Goal: Task Accomplishment & Management: Manage account settings

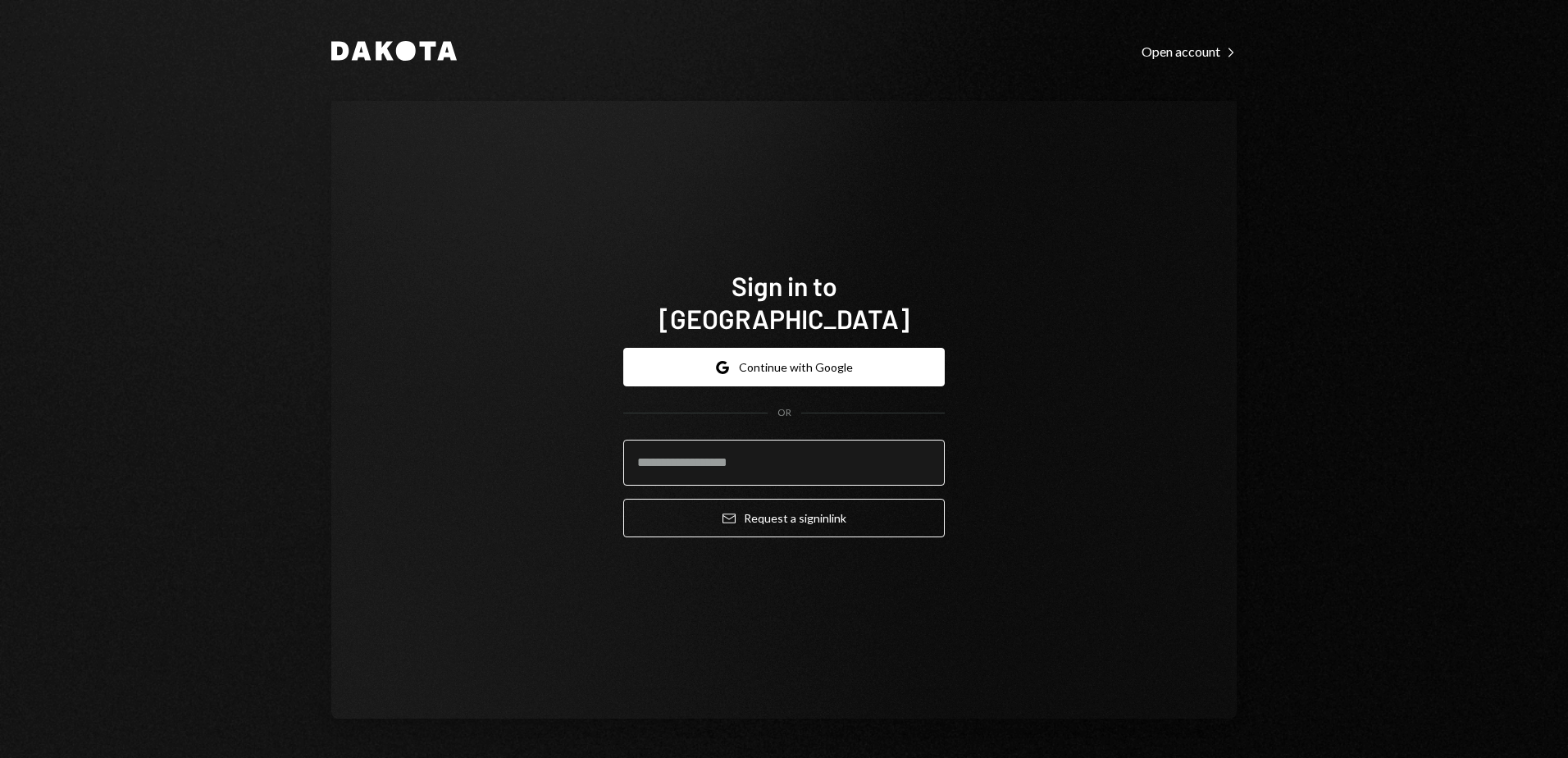
click at [783, 441] on input "email" at bounding box center [784, 462] width 322 height 46
type input "**********"
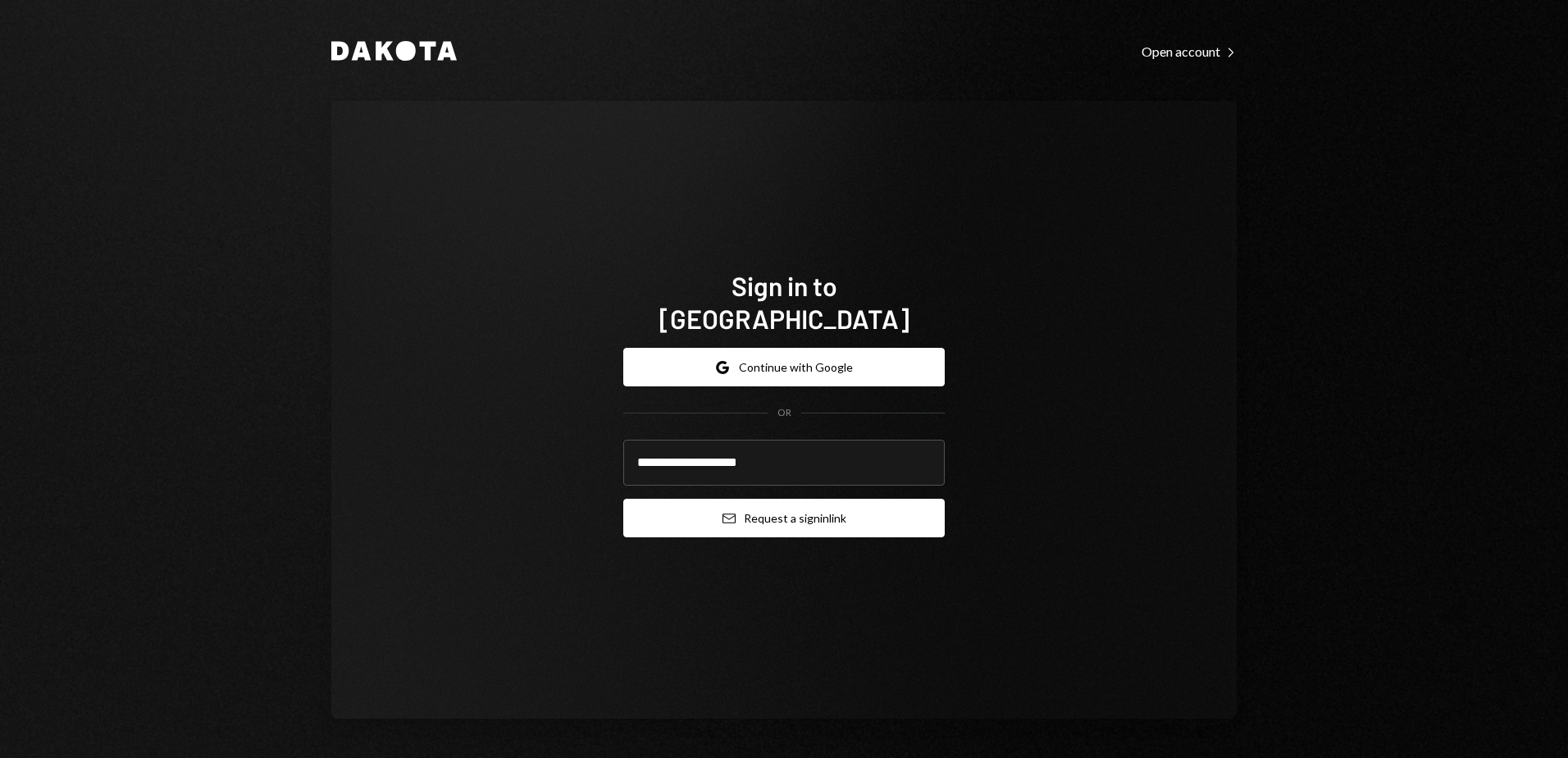
click at [736, 498] on button "Email Request a sign in link" at bounding box center [784, 517] width 322 height 38
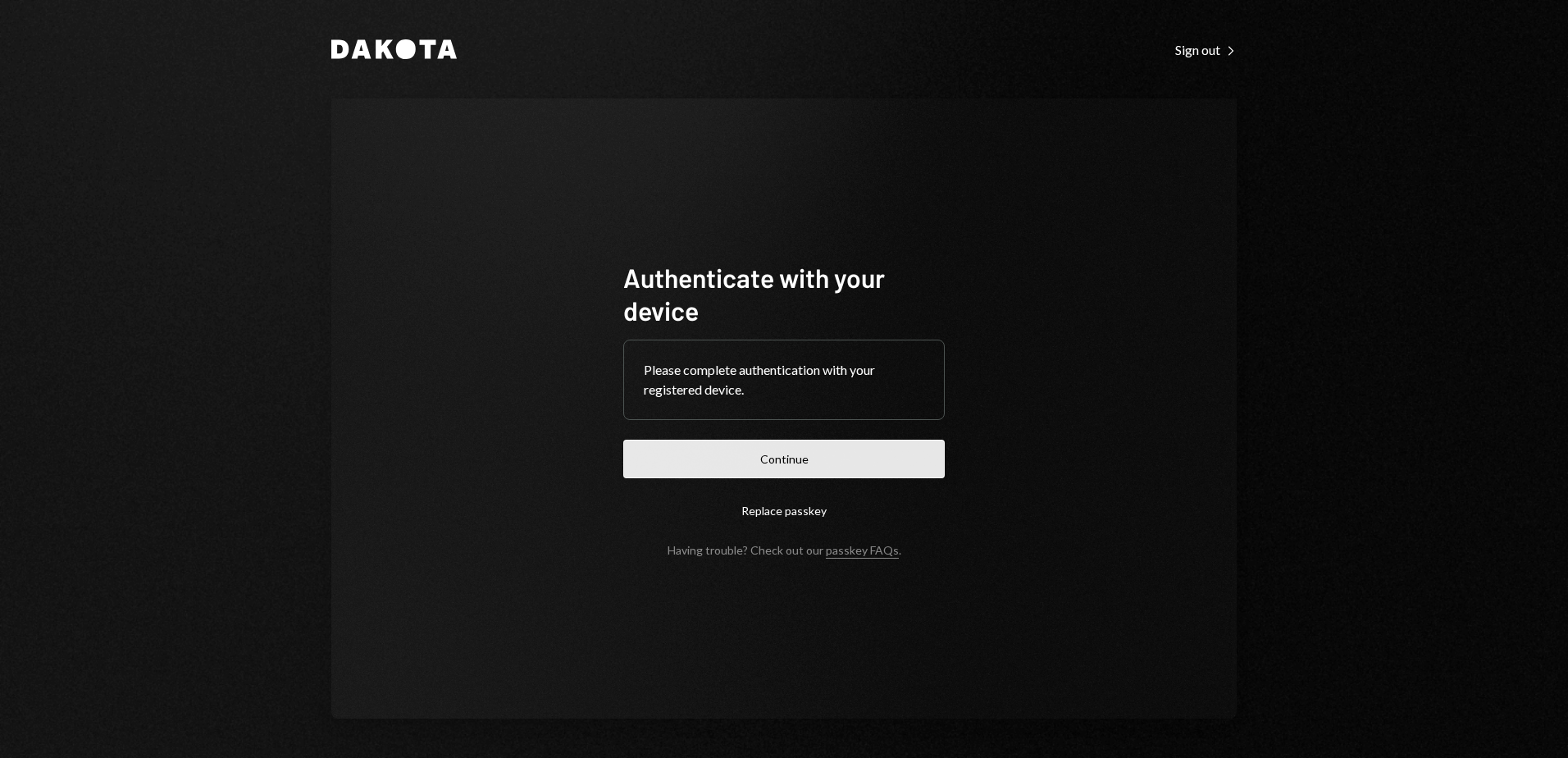
click at [783, 465] on button "Continue" at bounding box center [784, 458] width 322 height 38
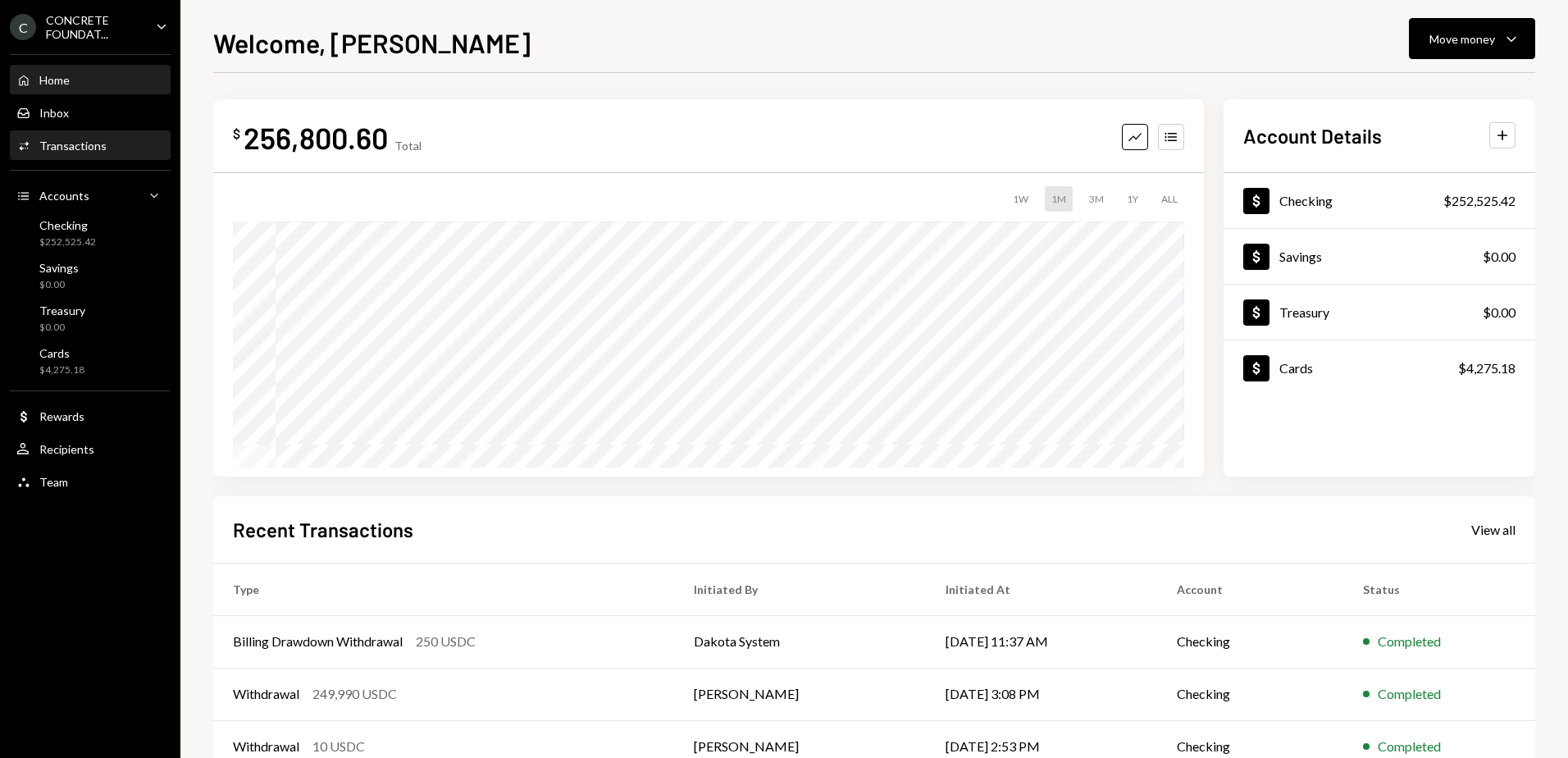
click at [77, 132] on div "Activities Transactions" at bounding box center [91, 146] width 148 height 28
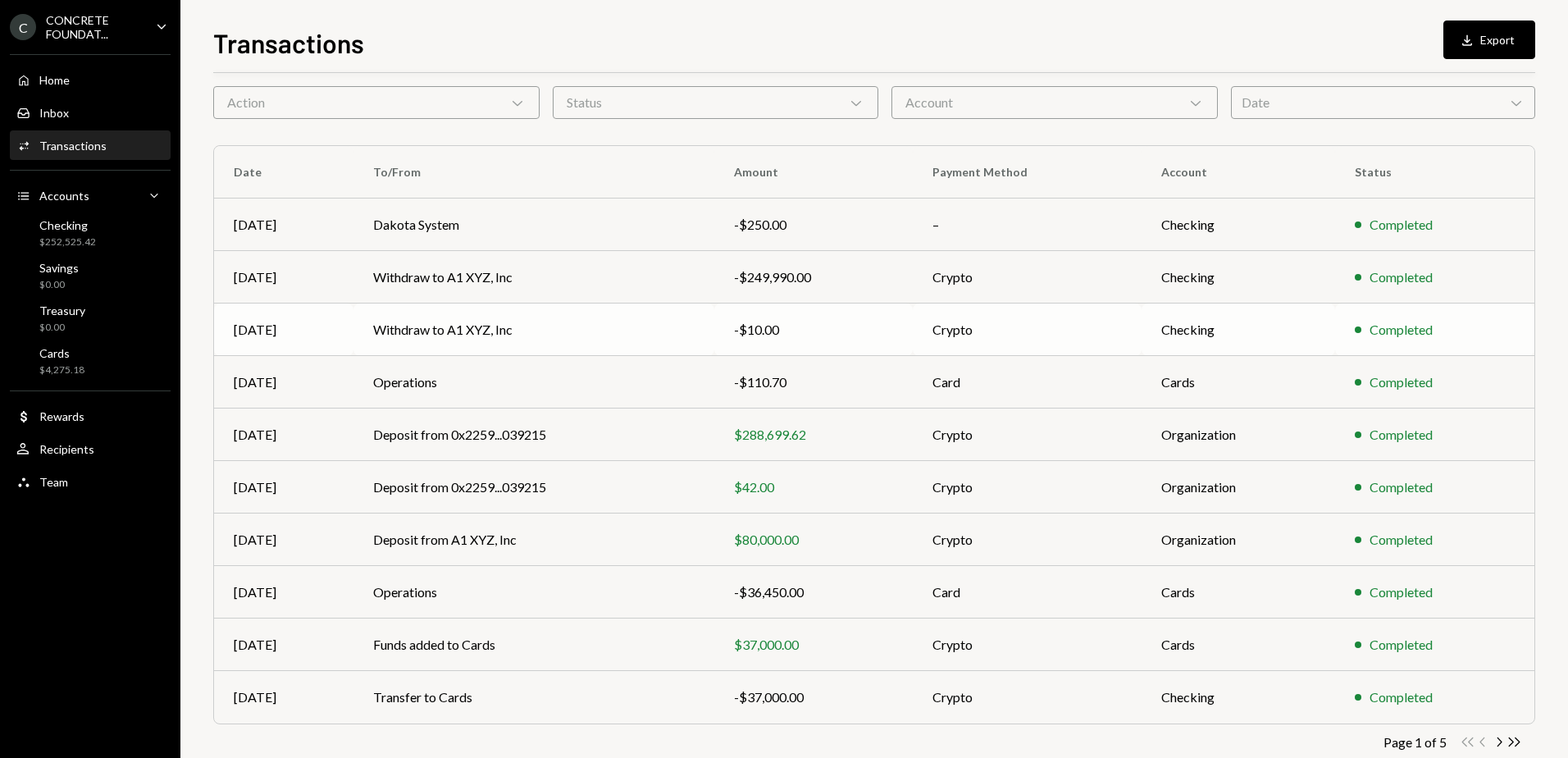
scroll to position [98, 0]
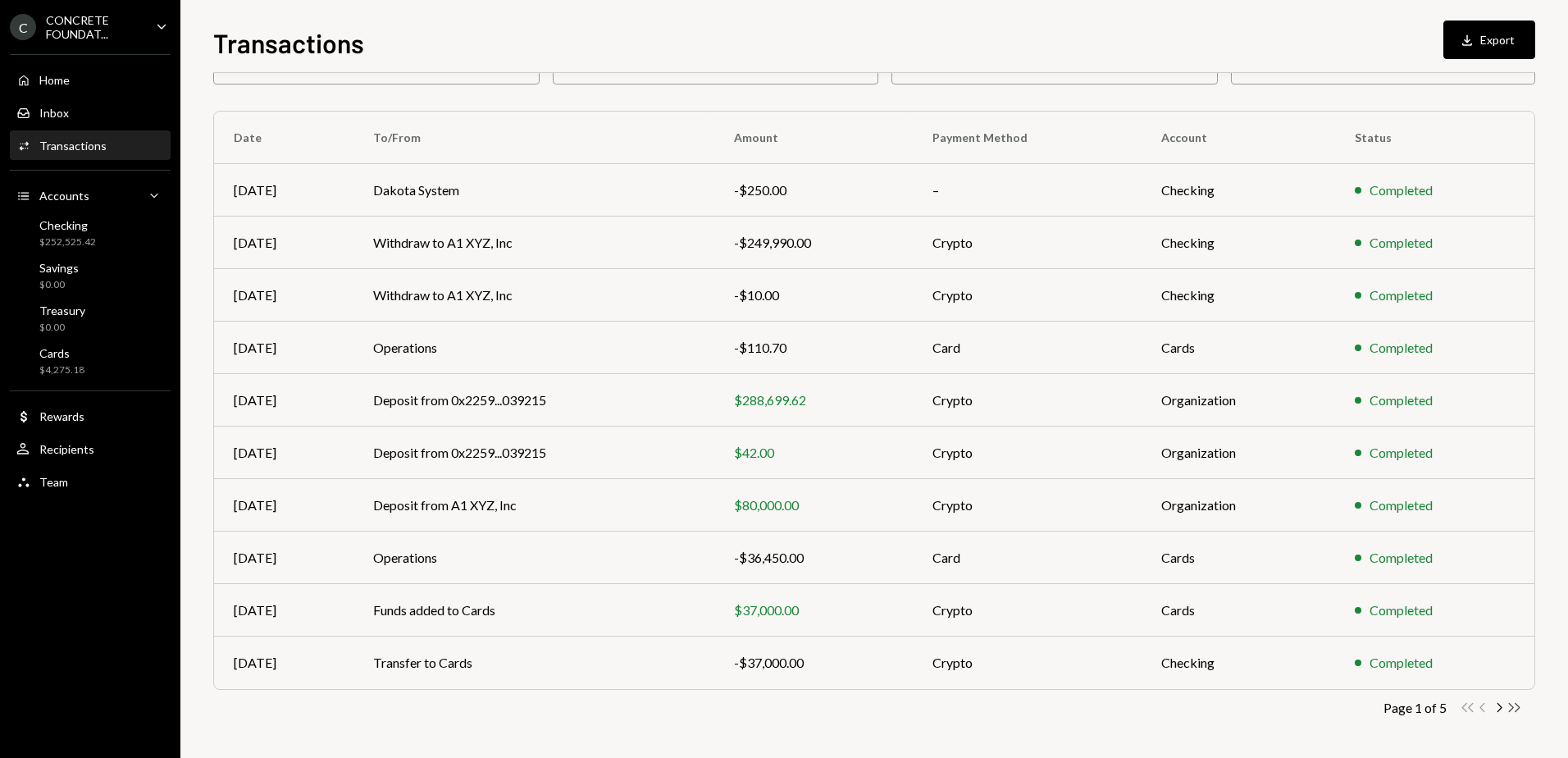
click at [1515, 707] on icon "Double Arrow Right" at bounding box center [1515, 707] width 16 height 16
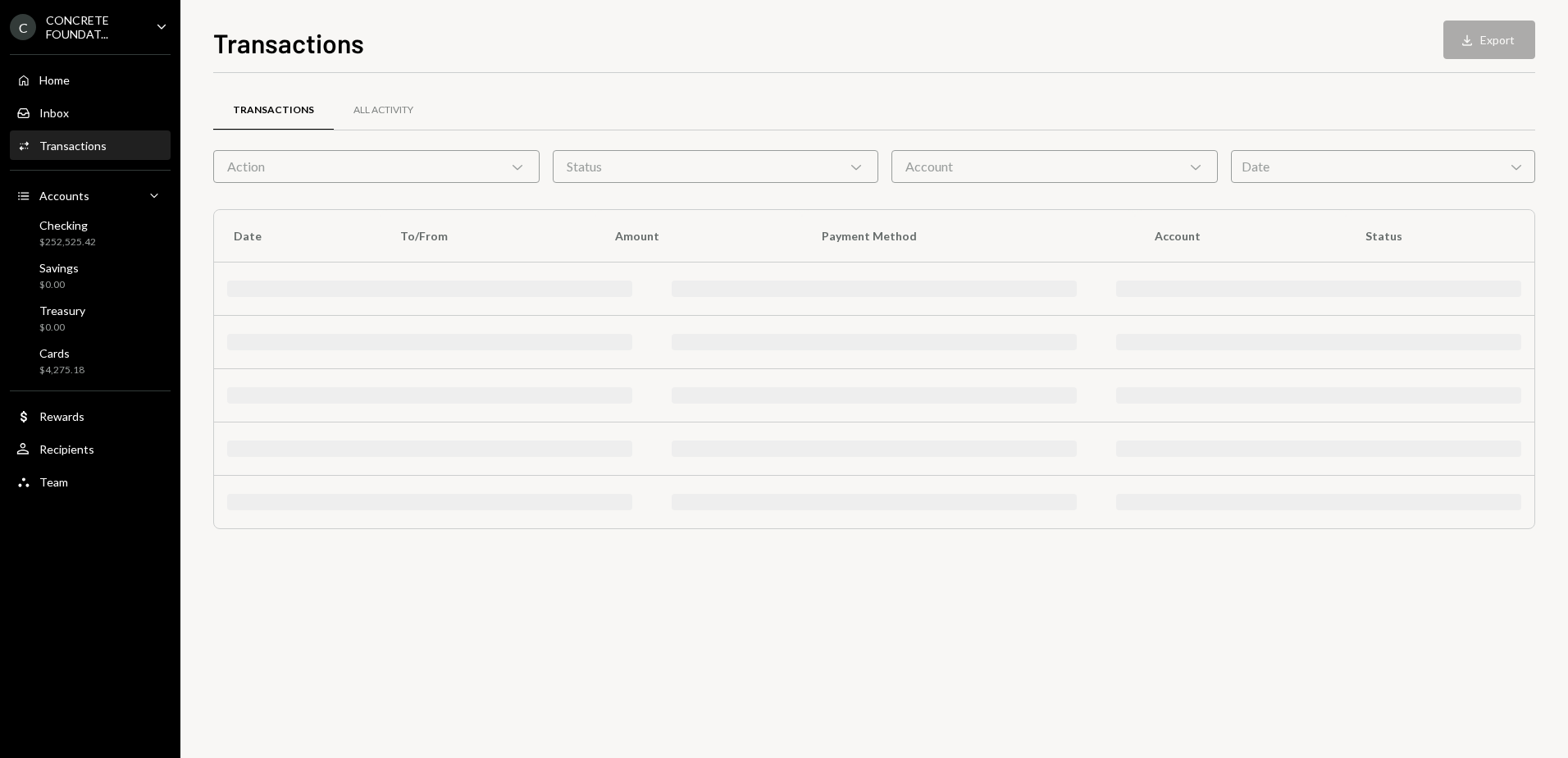
scroll to position [0, 0]
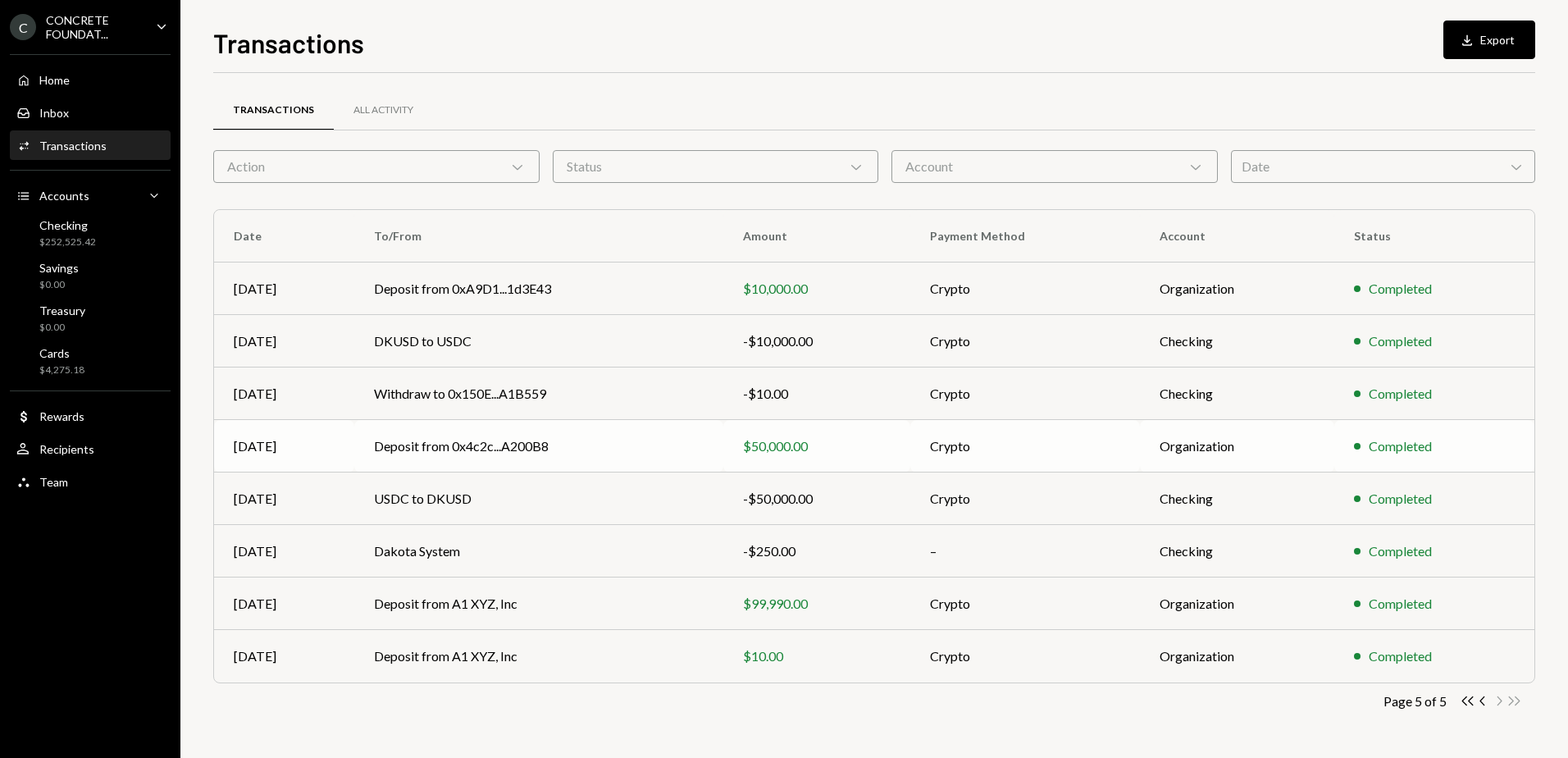
click at [657, 457] on td "Deposit from 0x4c2c...A200B8" at bounding box center [539, 446] width 370 height 52
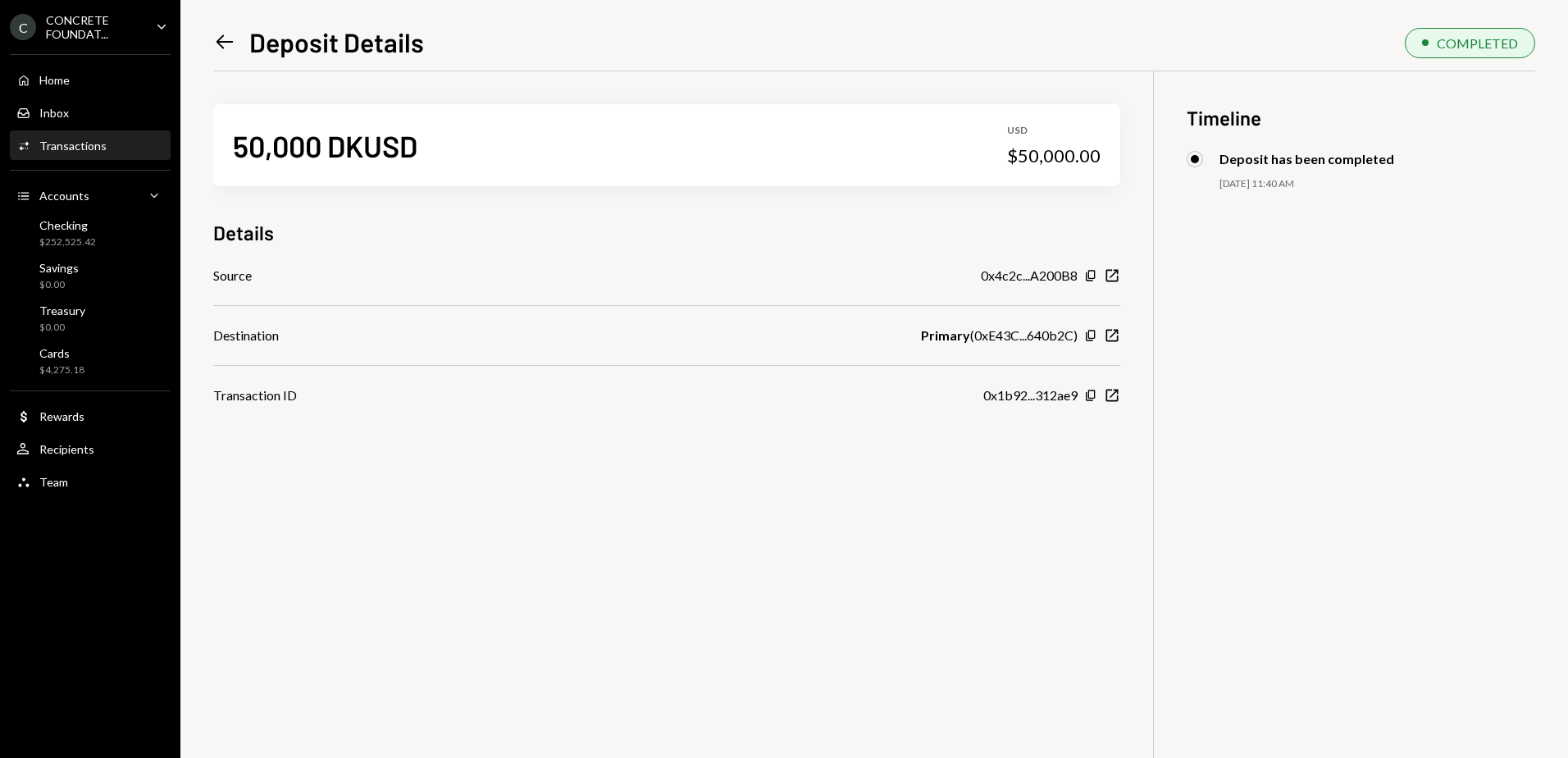
click at [212, 36] on div "Left Arrow Deposit Details COMPLETED 50,000 DKUSD USD $50,000.00 Details Source…" at bounding box center [874, 379] width 1388 height 758
click at [217, 40] on icon "Left Arrow" at bounding box center [224, 41] width 23 height 23
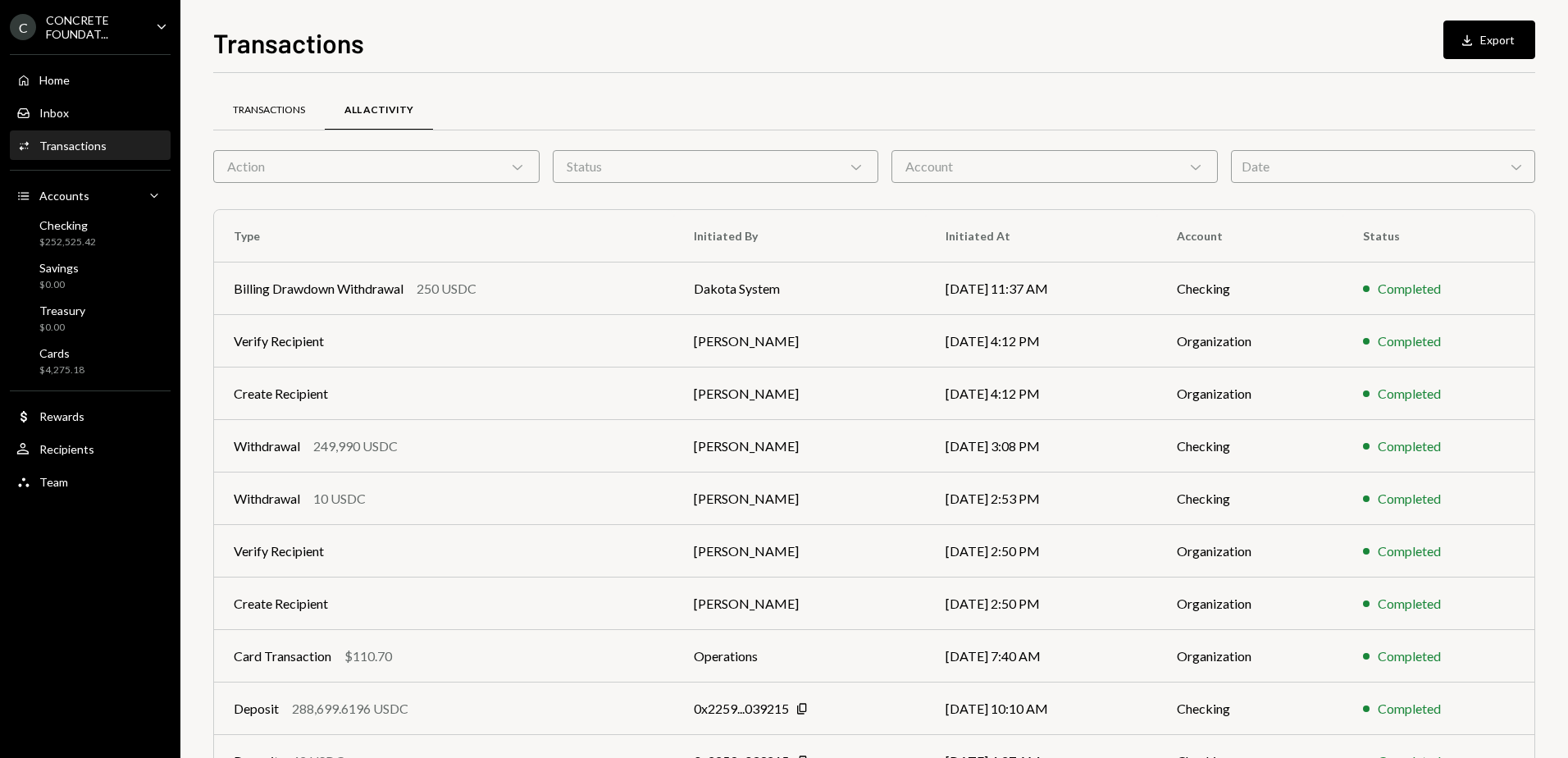
click at [290, 114] on div "Transactions" at bounding box center [268, 110] width 72 height 14
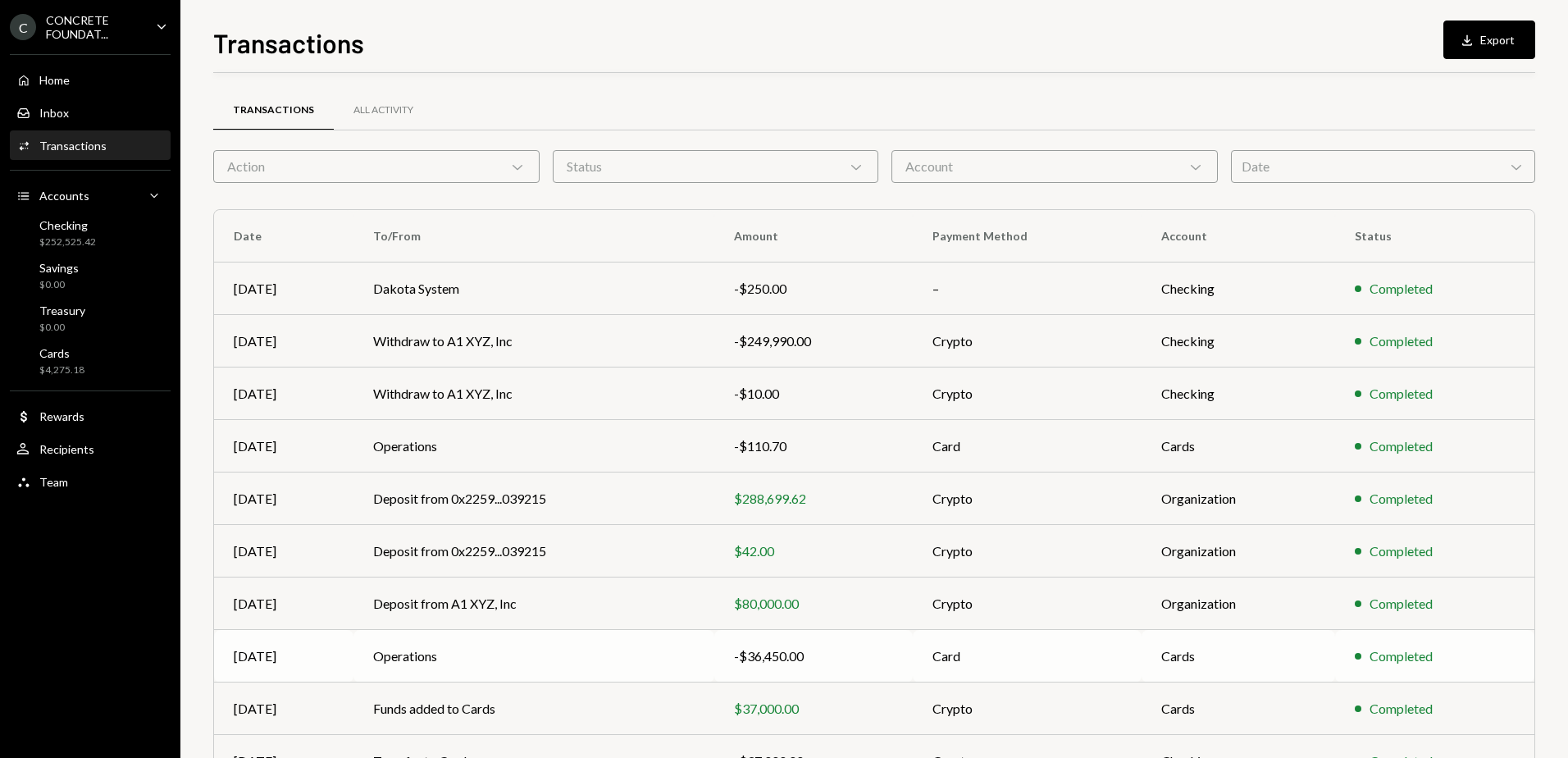
scroll to position [98, 0]
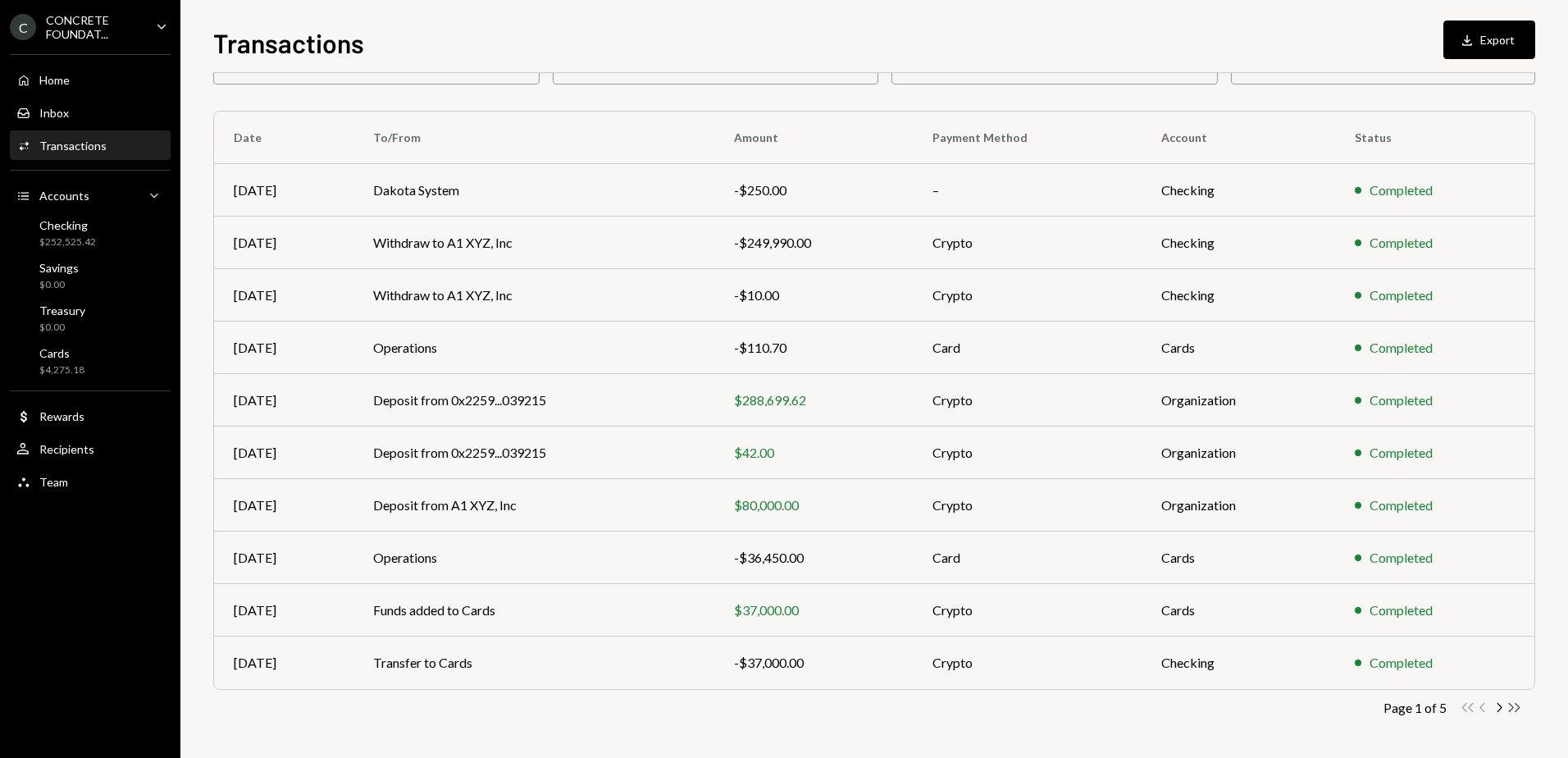
click at [1515, 706] on icon "Double Arrow Right" at bounding box center [1515, 707] width 16 height 16
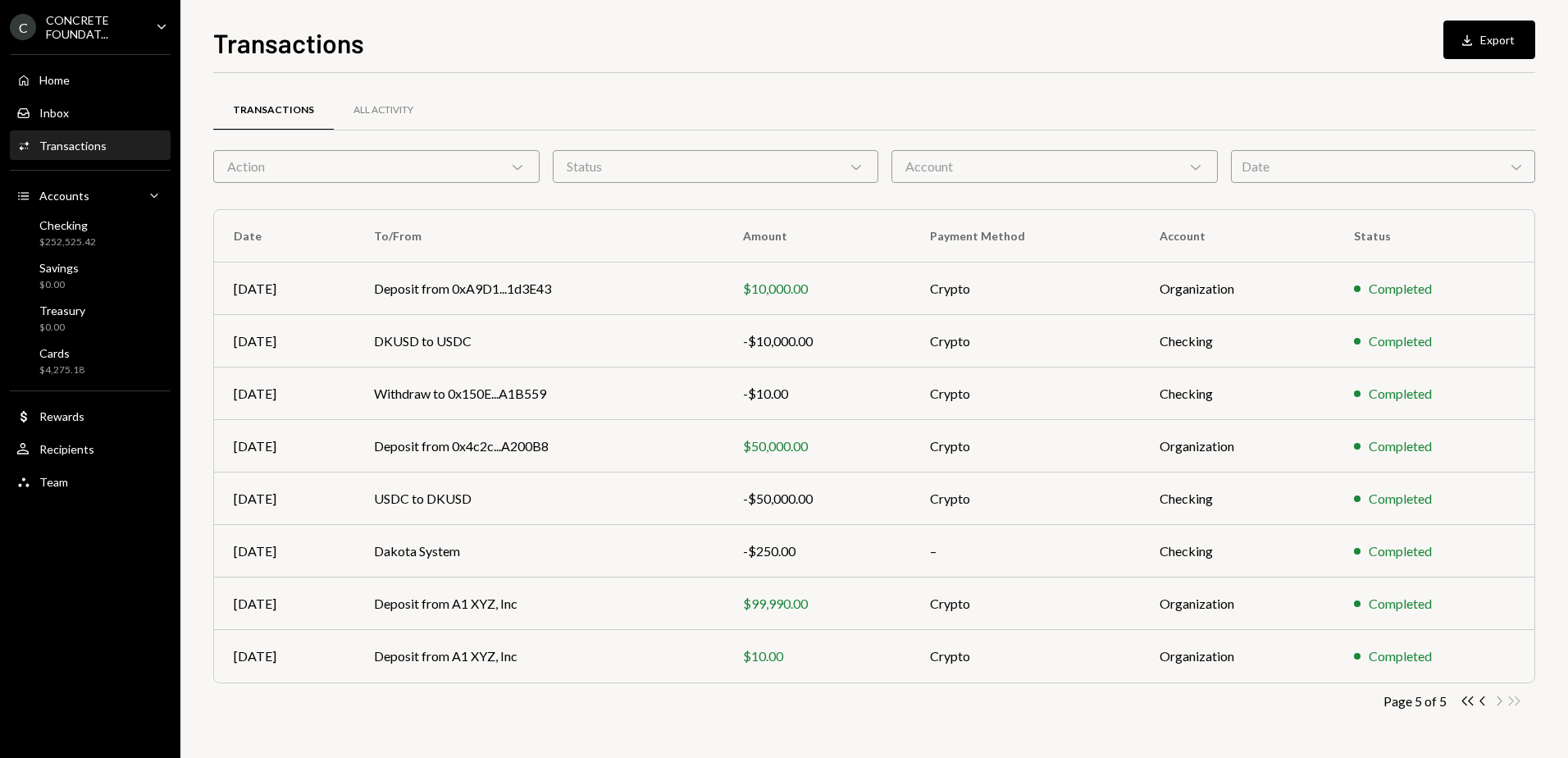
scroll to position [0, 0]
click at [1483, 698] on icon "button" at bounding box center [1482, 701] width 5 height 9
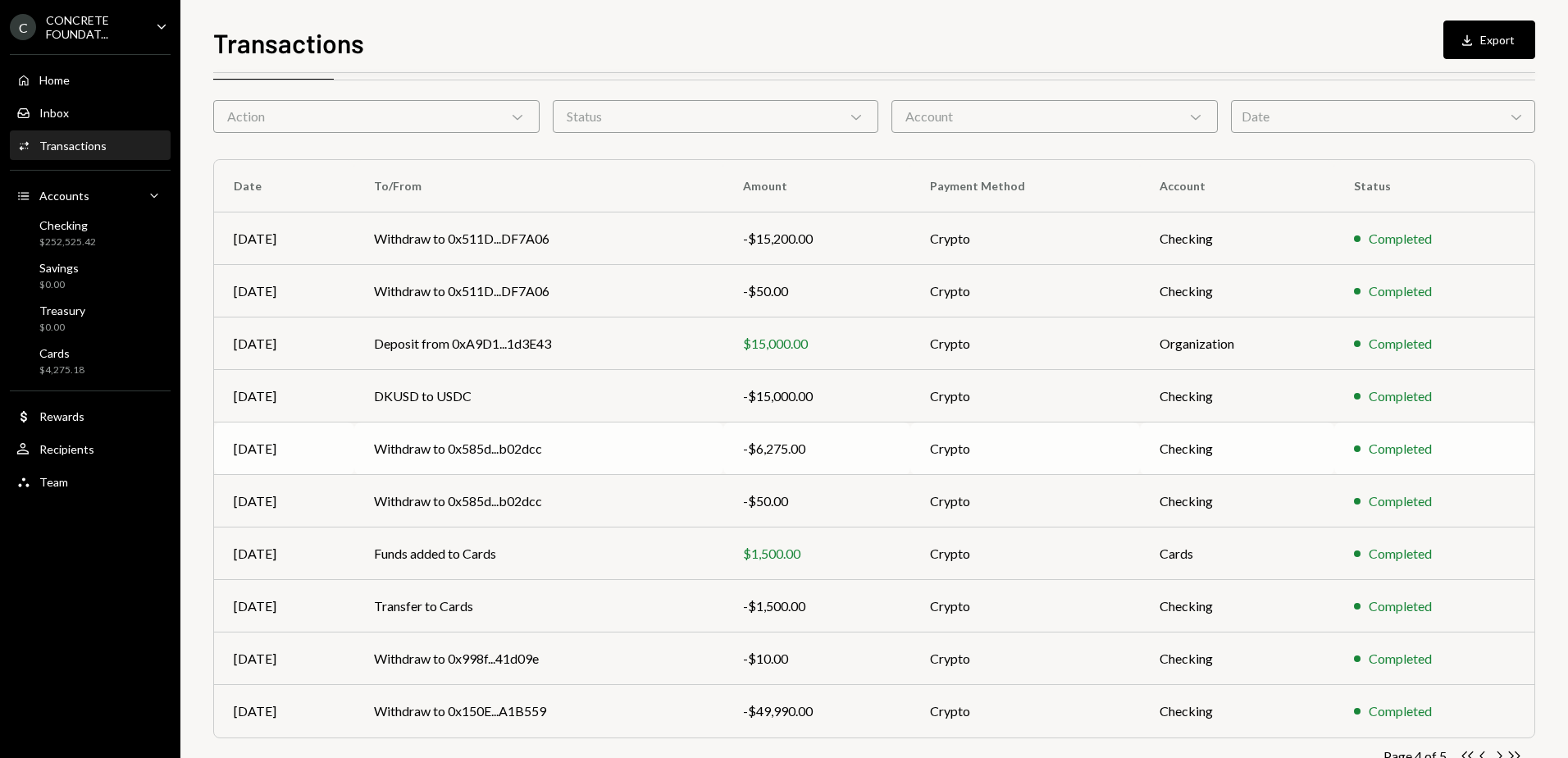
scroll to position [98, 0]
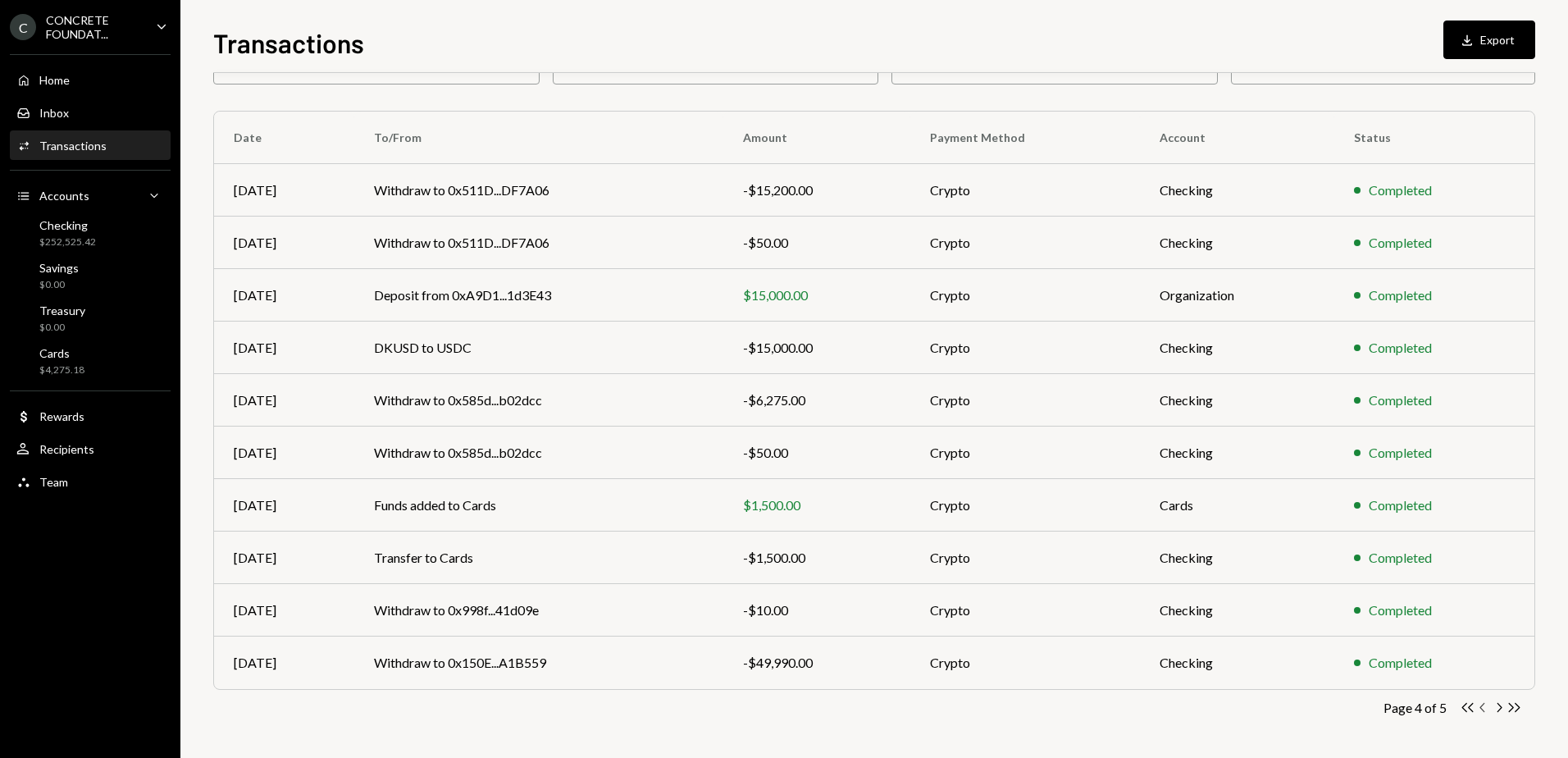
drag, startPoint x: 1498, startPoint y: 705, endPoint x: 1483, endPoint y: 704, distance: 15.0
click at [1498, 705] on icon "Chevron Right" at bounding box center [1499, 707] width 16 height 16
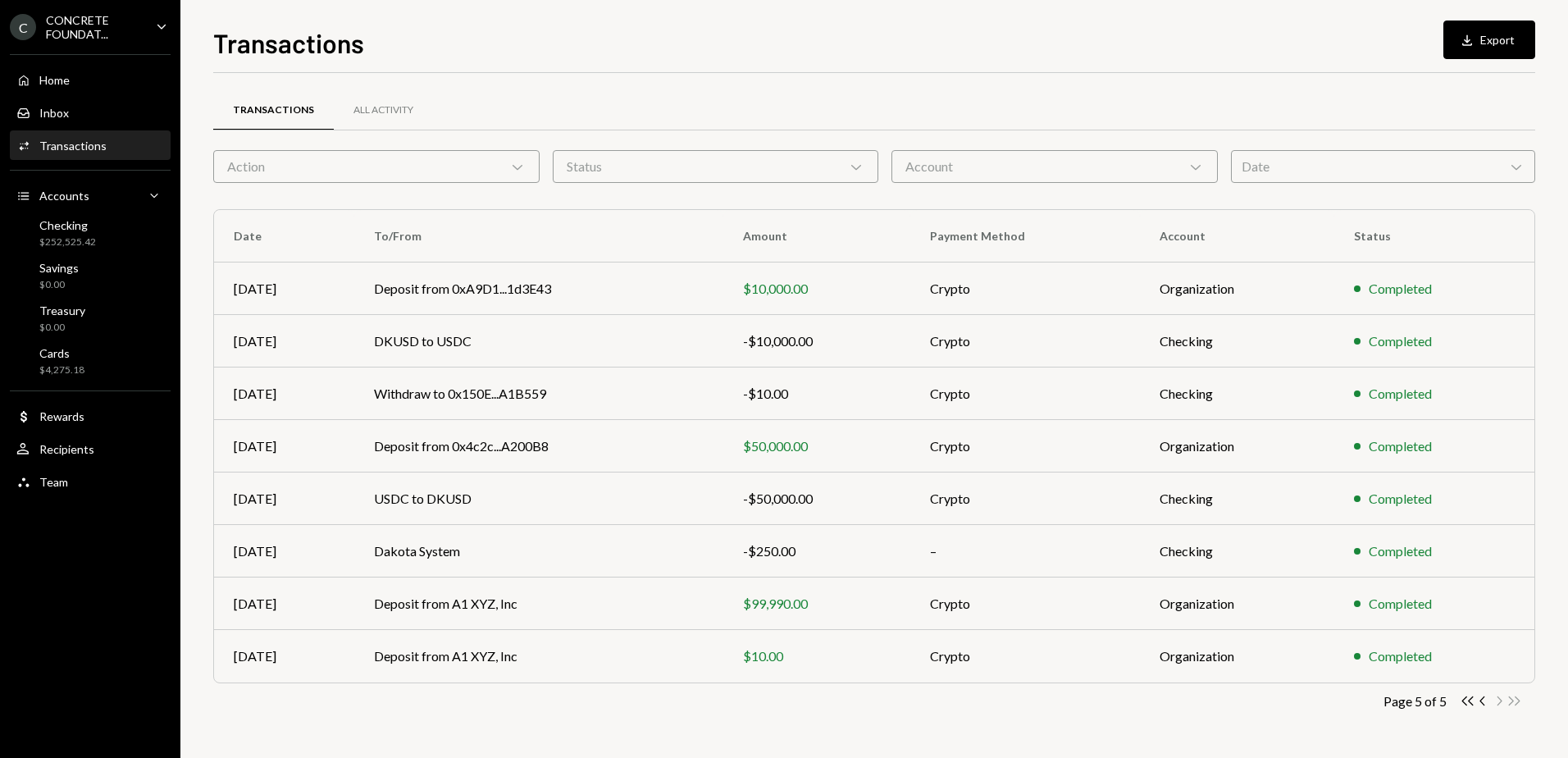
scroll to position [0, 0]
click at [1484, 698] on icon "Chevron Left" at bounding box center [1483, 700] width 16 height 16
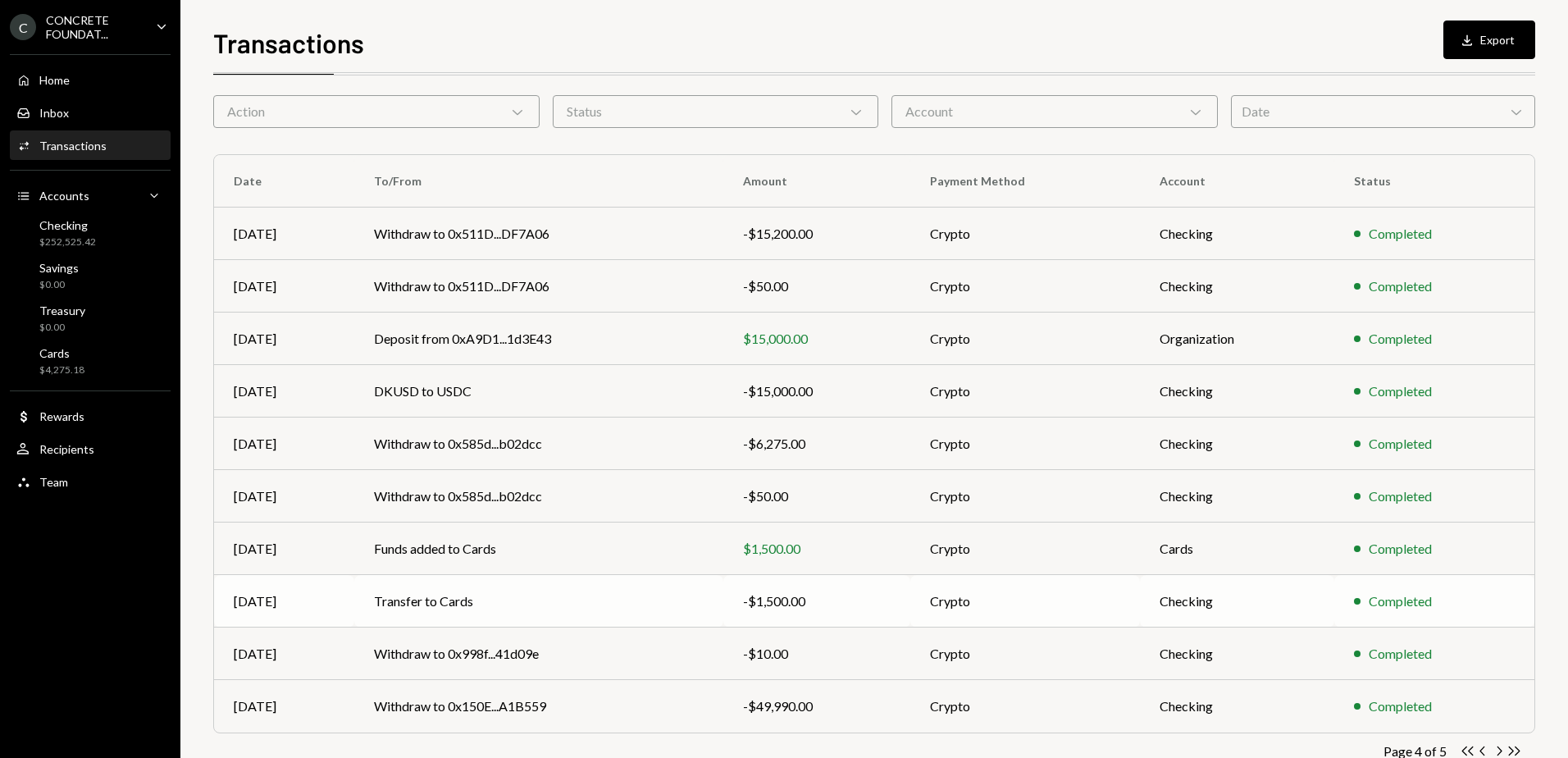
scroll to position [98, 0]
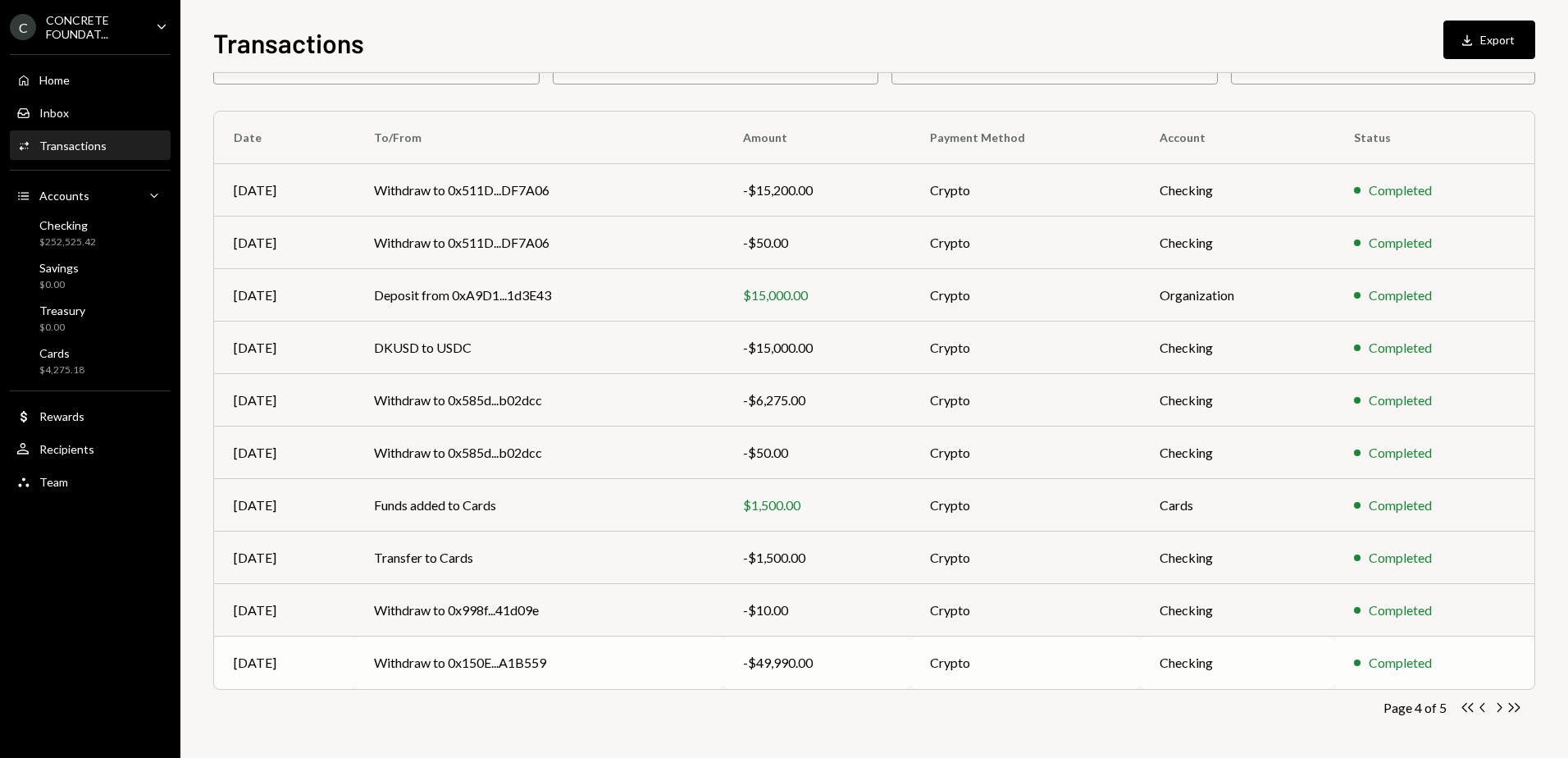
click at [612, 658] on td "Withdraw to 0x150E...A1B559" at bounding box center [539, 663] width 370 height 52
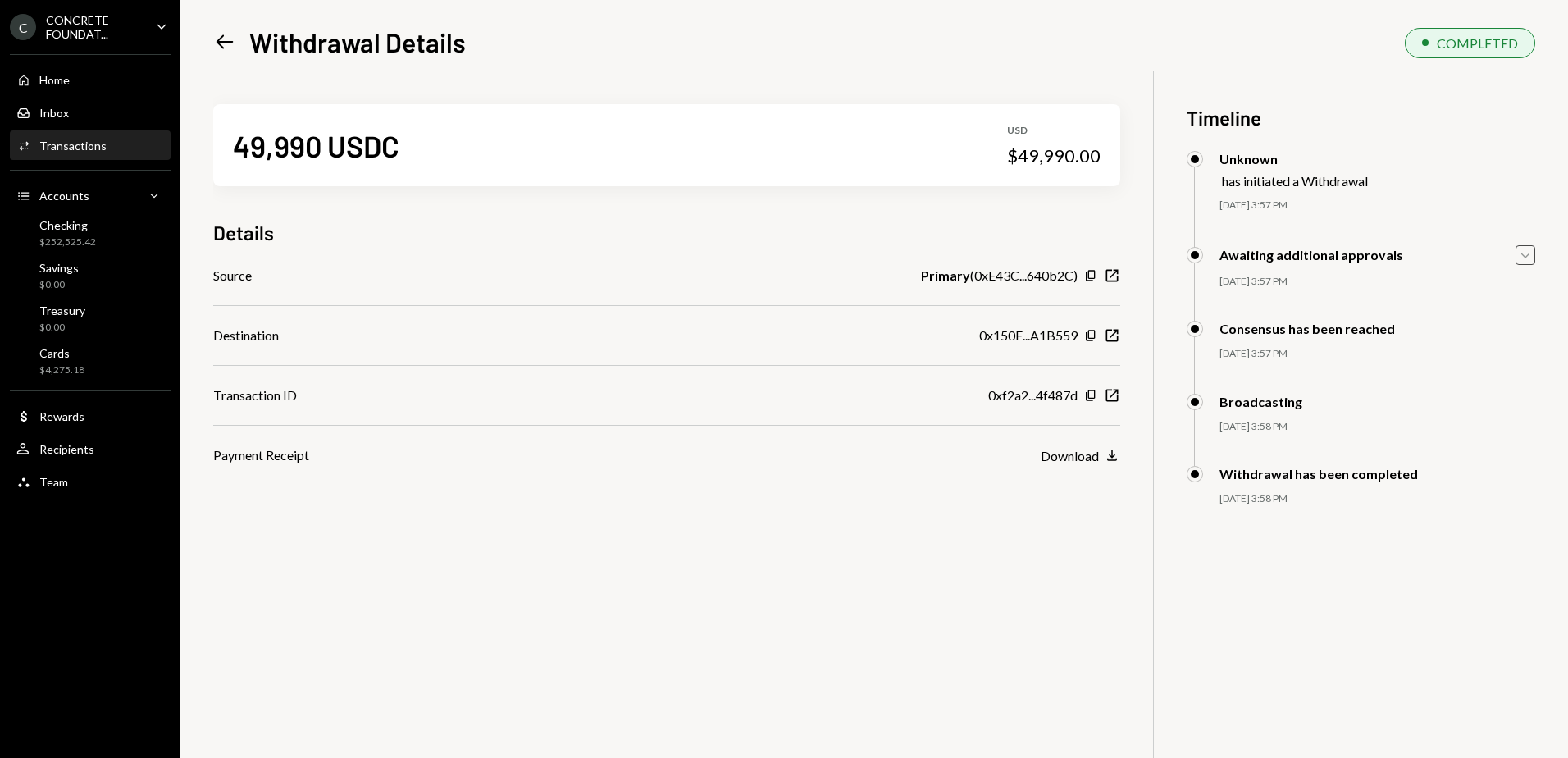
click at [1523, 248] on icon "Caret Down" at bounding box center [1525, 254] width 18 height 18
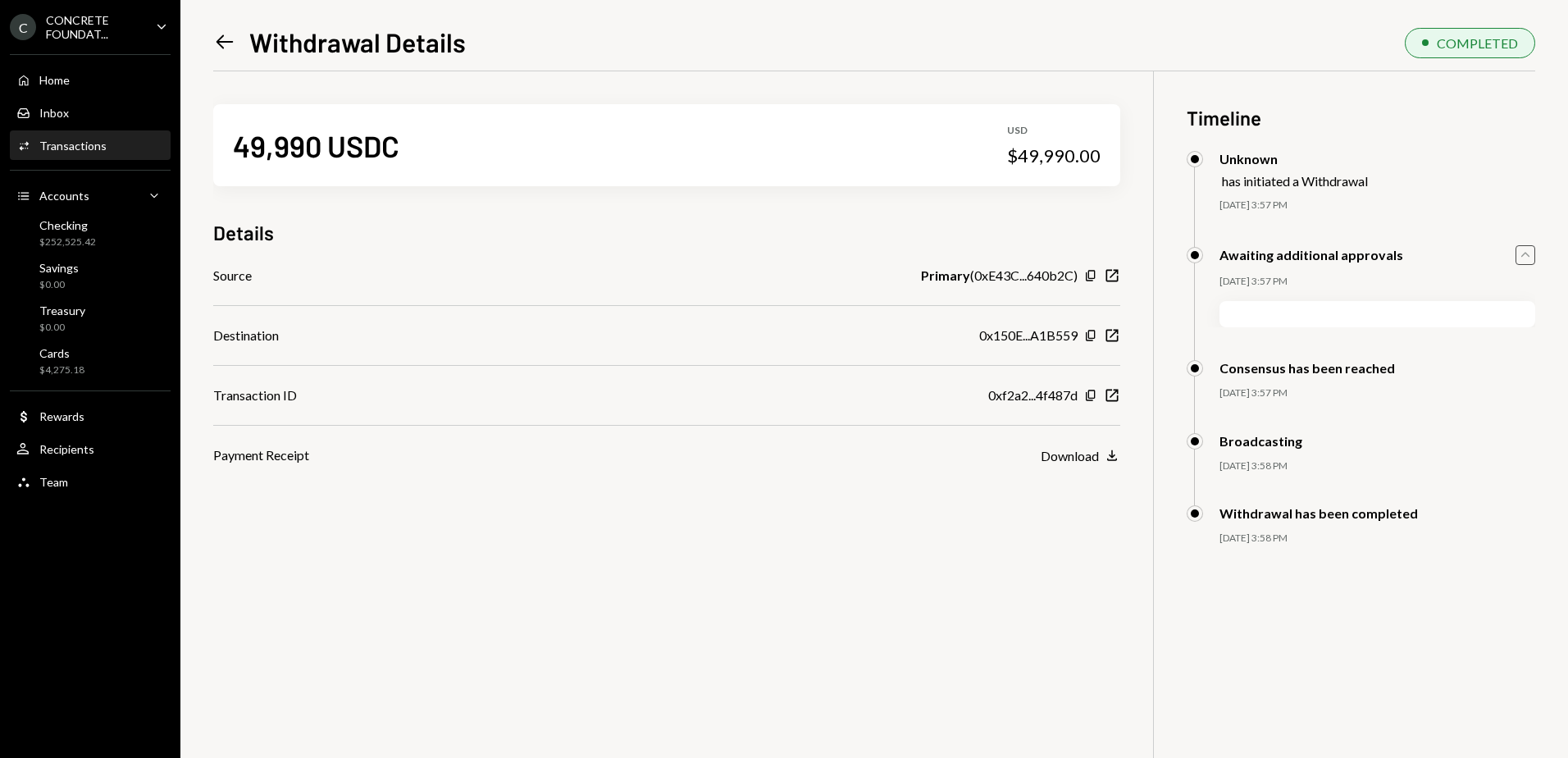
click at [1531, 253] on icon "Caret Up" at bounding box center [1525, 254] width 18 height 18
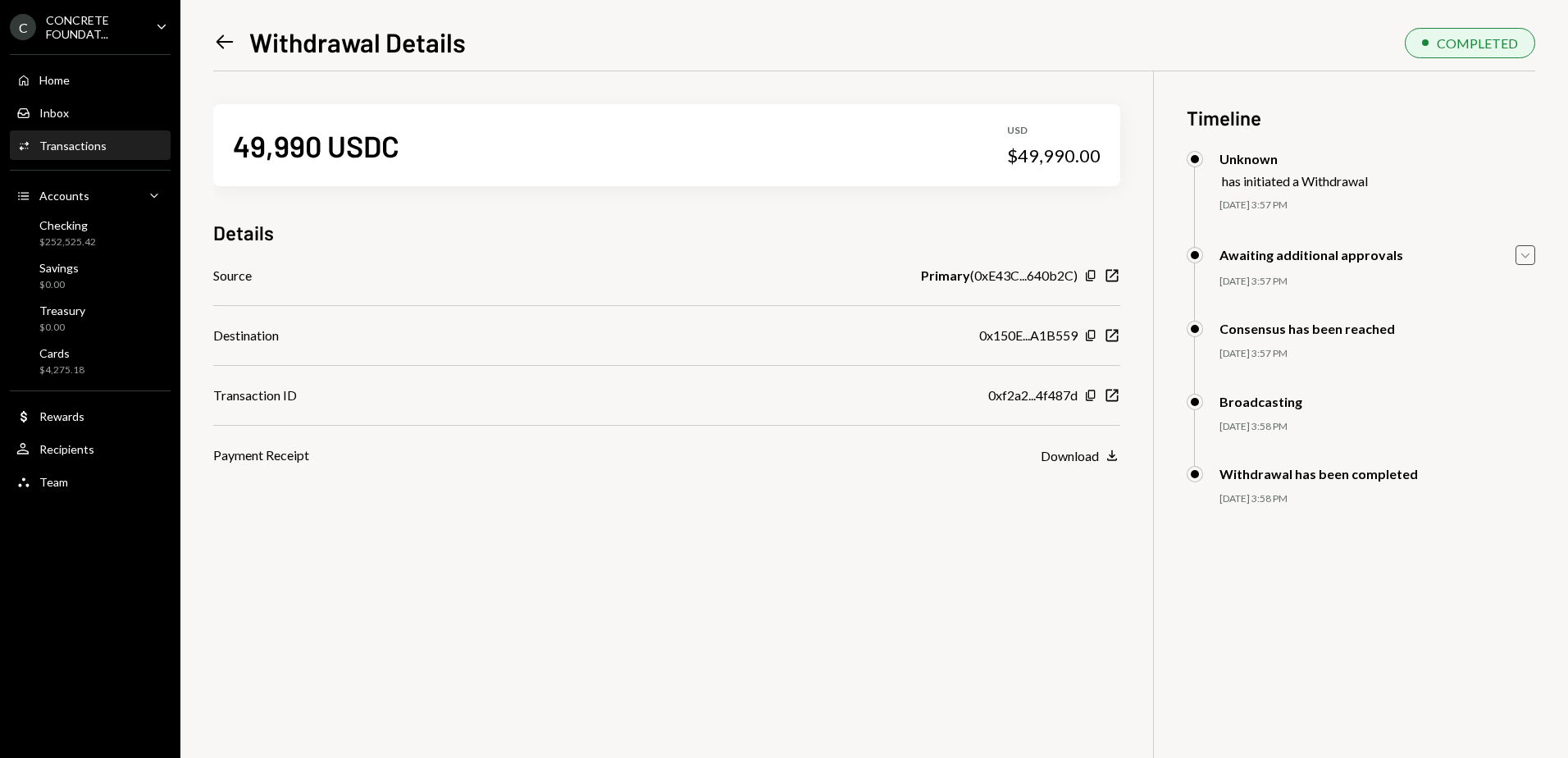
click at [1526, 253] on icon "Caret Down" at bounding box center [1525, 254] width 18 height 18
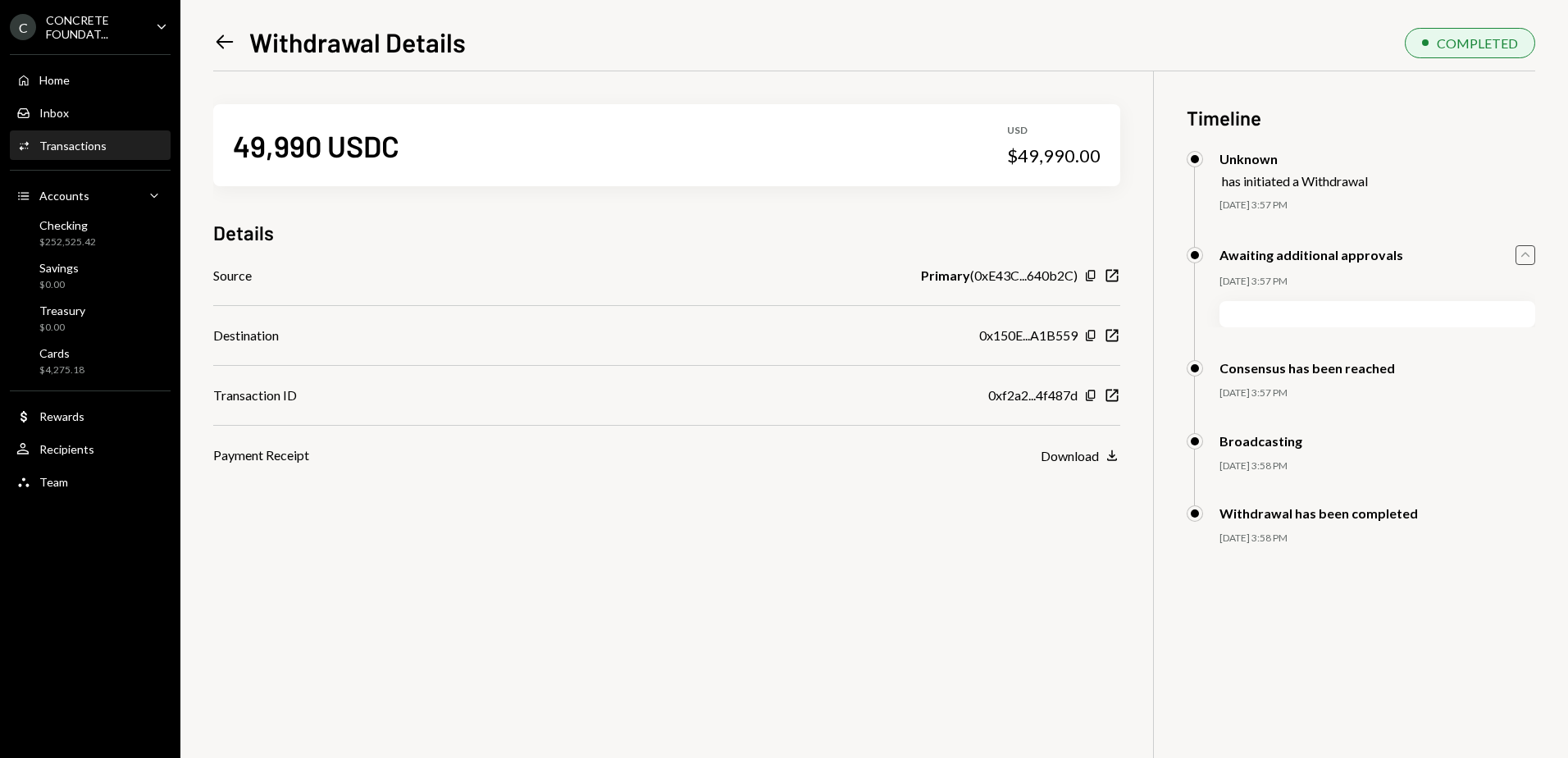
click at [1526, 253] on icon "Caret Up" at bounding box center [1525, 254] width 18 height 18
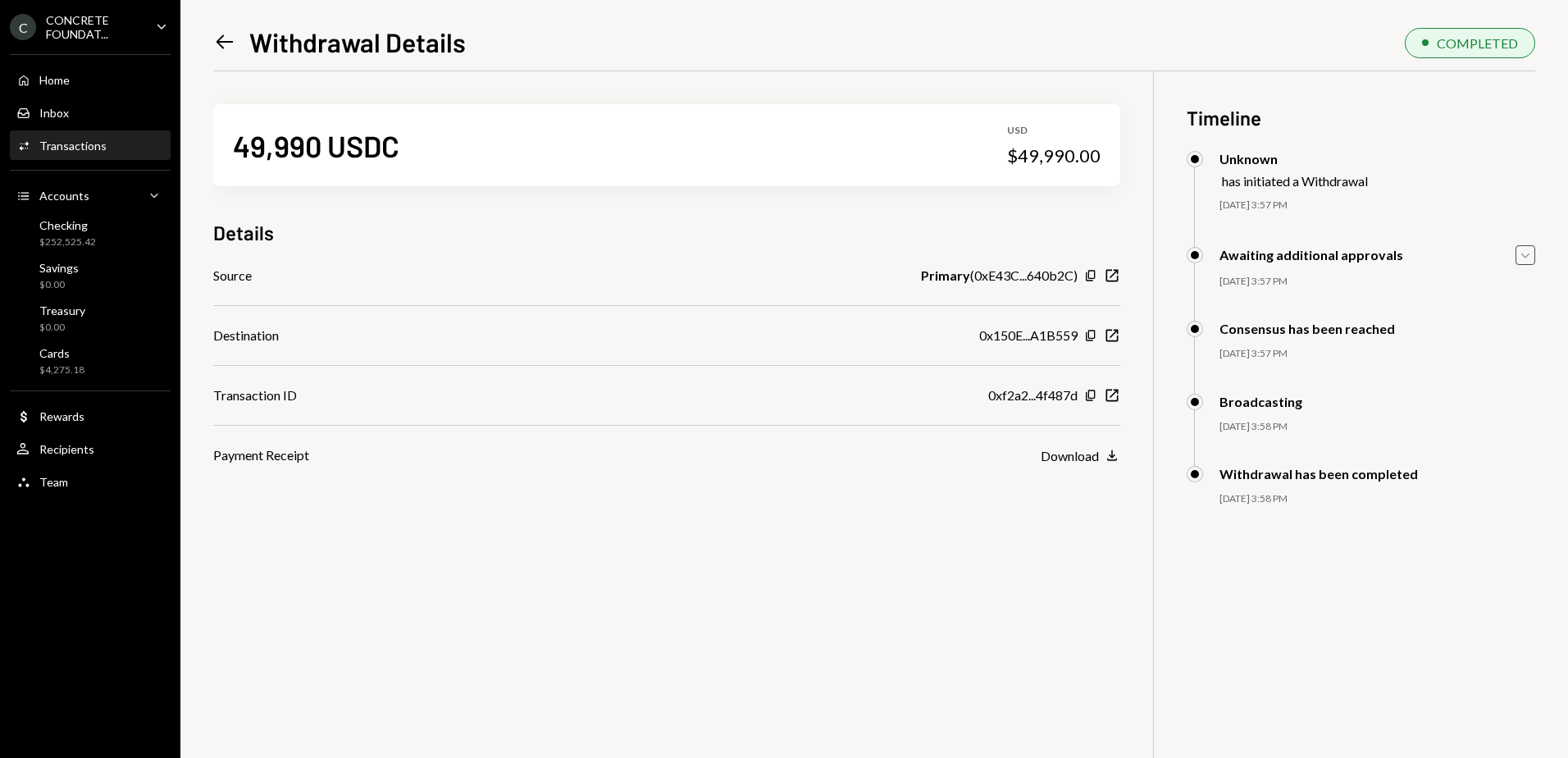
click at [224, 43] on icon "Left Arrow" at bounding box center [224, 41] width 23 height 23
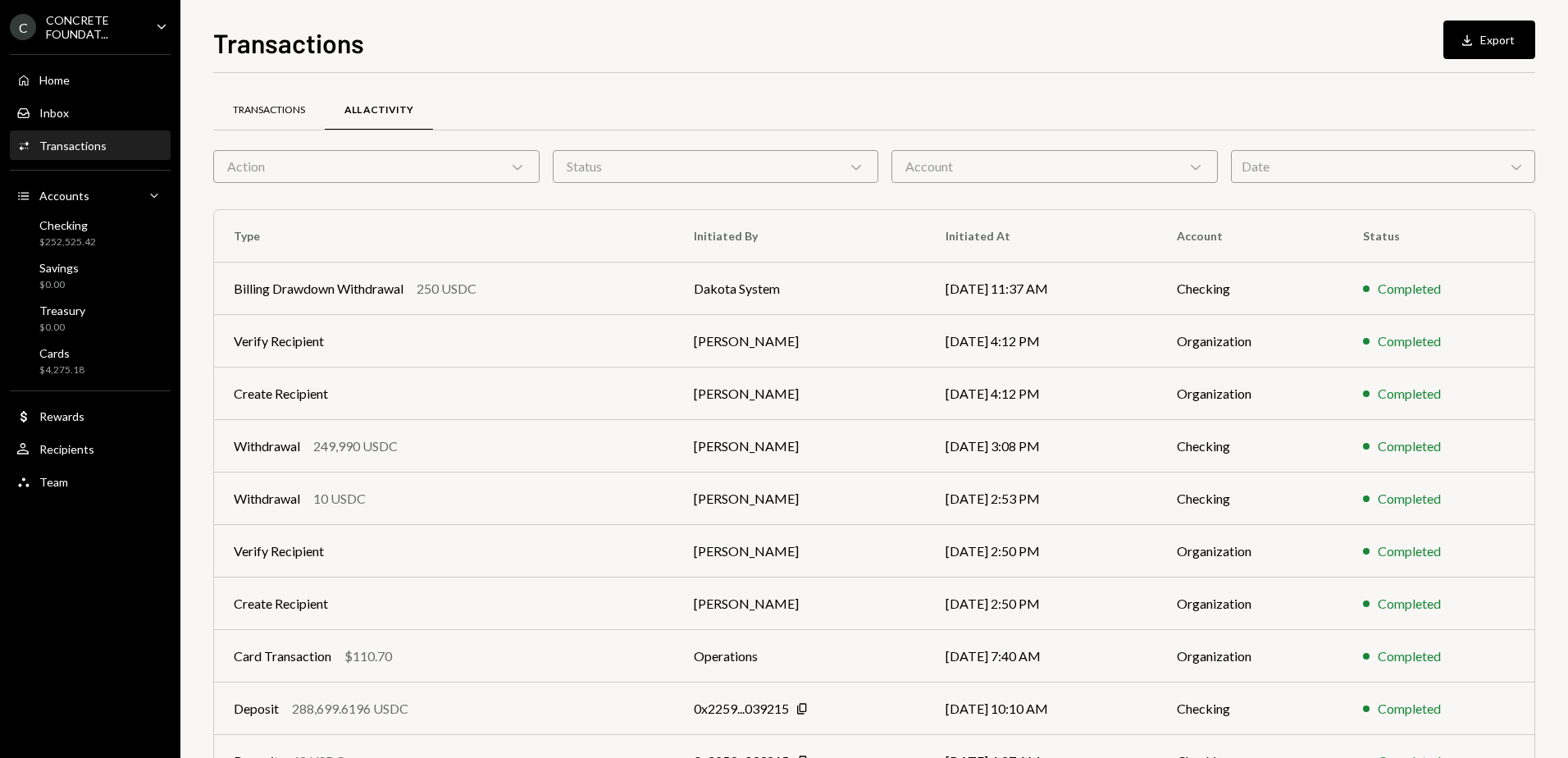
click at [271, 110] on div "Transactions" at bounding box center [268, 110] width 72 height 14
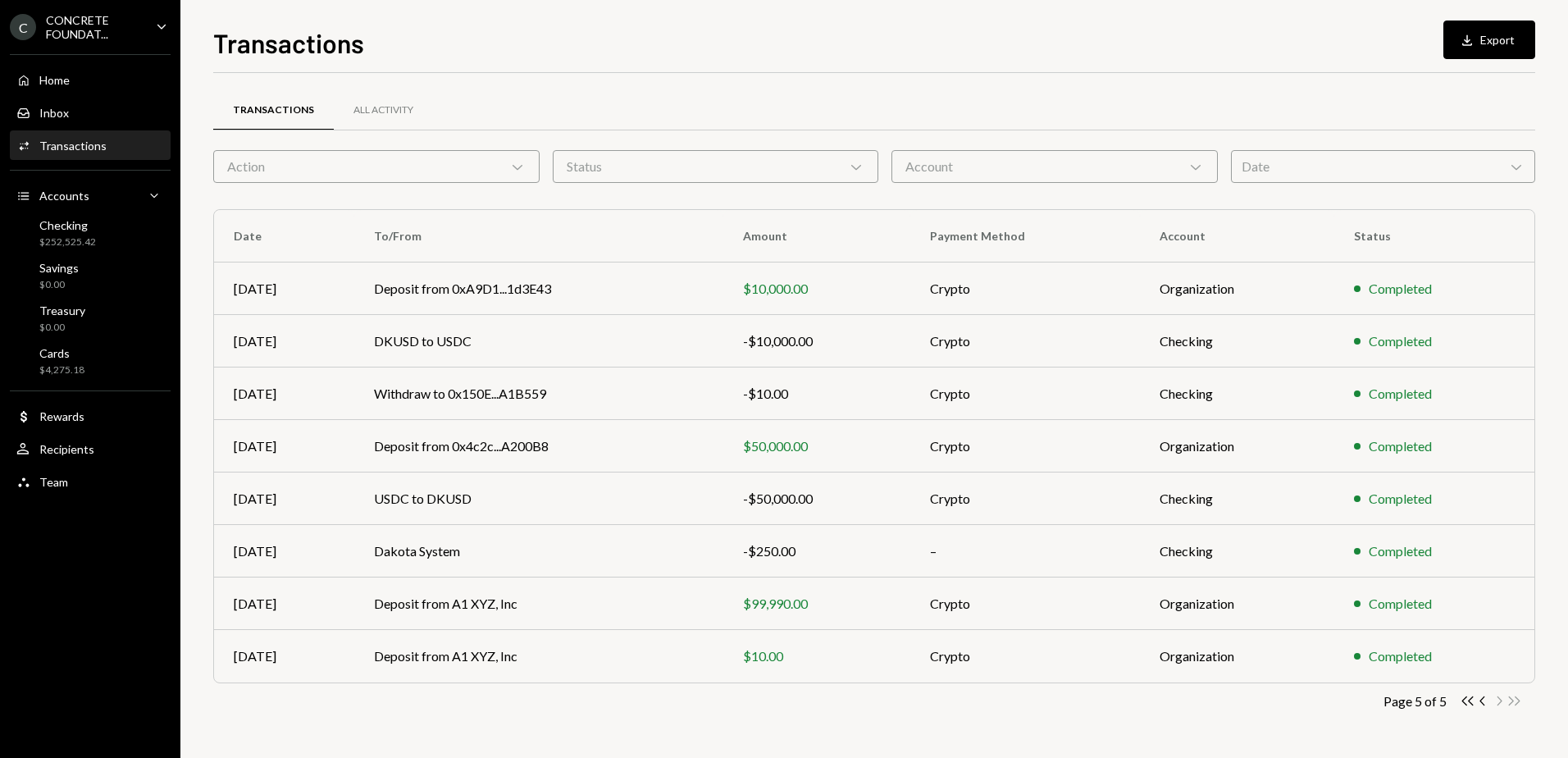
click at [1517, 700] on div "Double Arrow Left Chevron Left Chevron Right Double Arrow Right" at bounding box center [1491, 700] width 63 height 16
click at [1478, 699] on icon "Chevron Left" at bounding box center [1483, 700] width 16 height 16
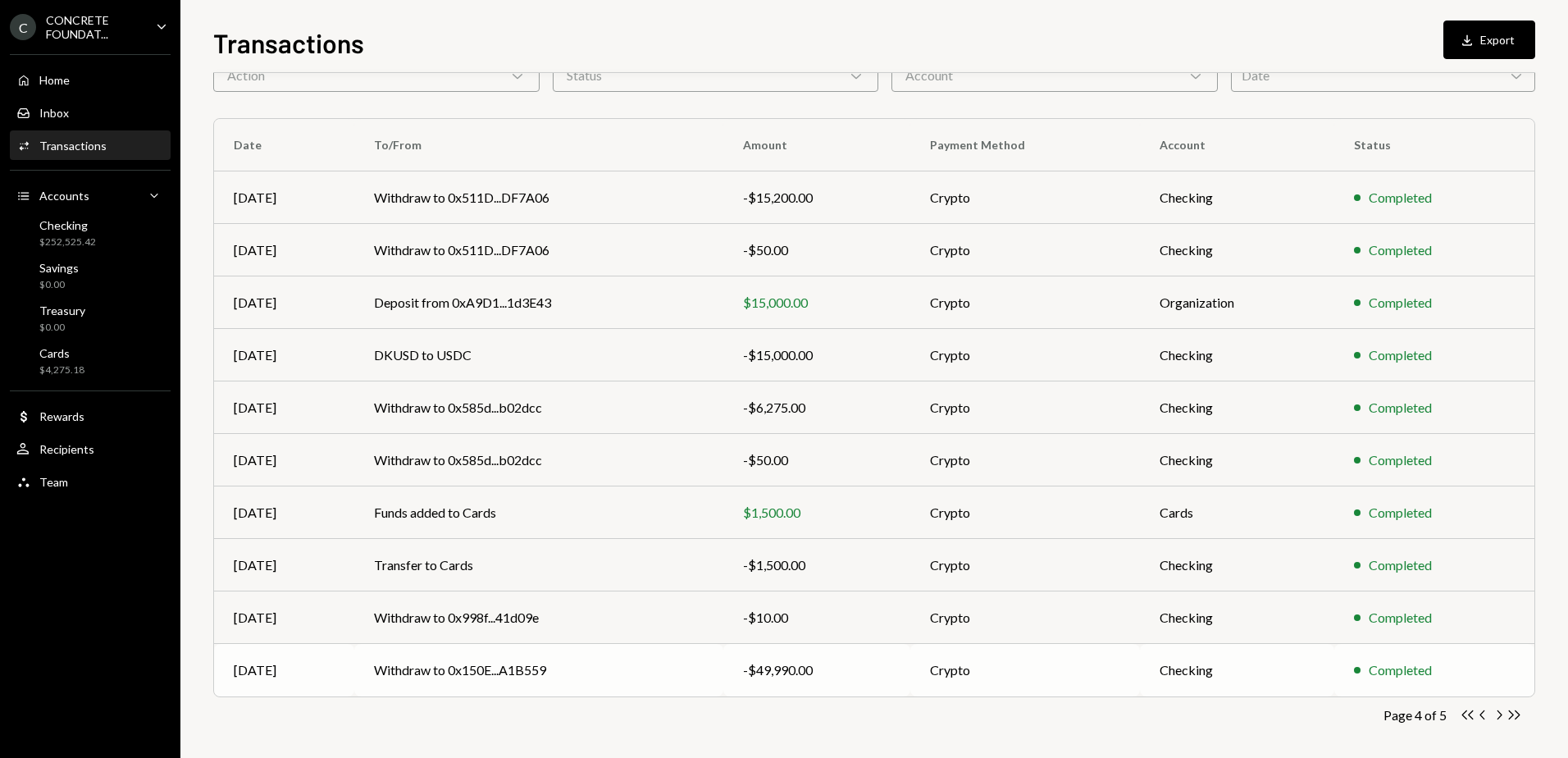
scroll to position [98, 0]
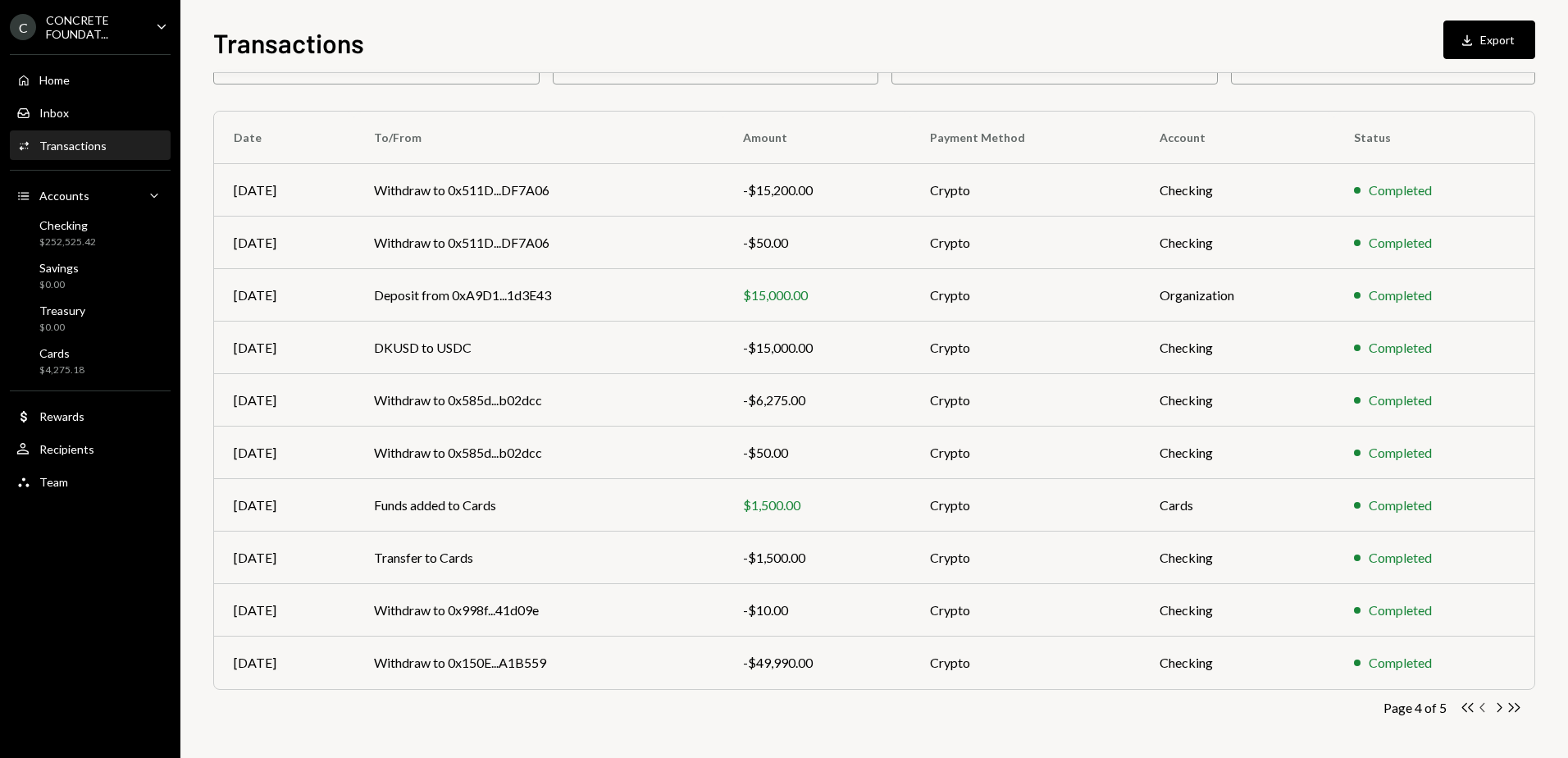
click at [1481, 705] on icon "Chevron Left" at bounding box center [1483, 707] width 16 height 16
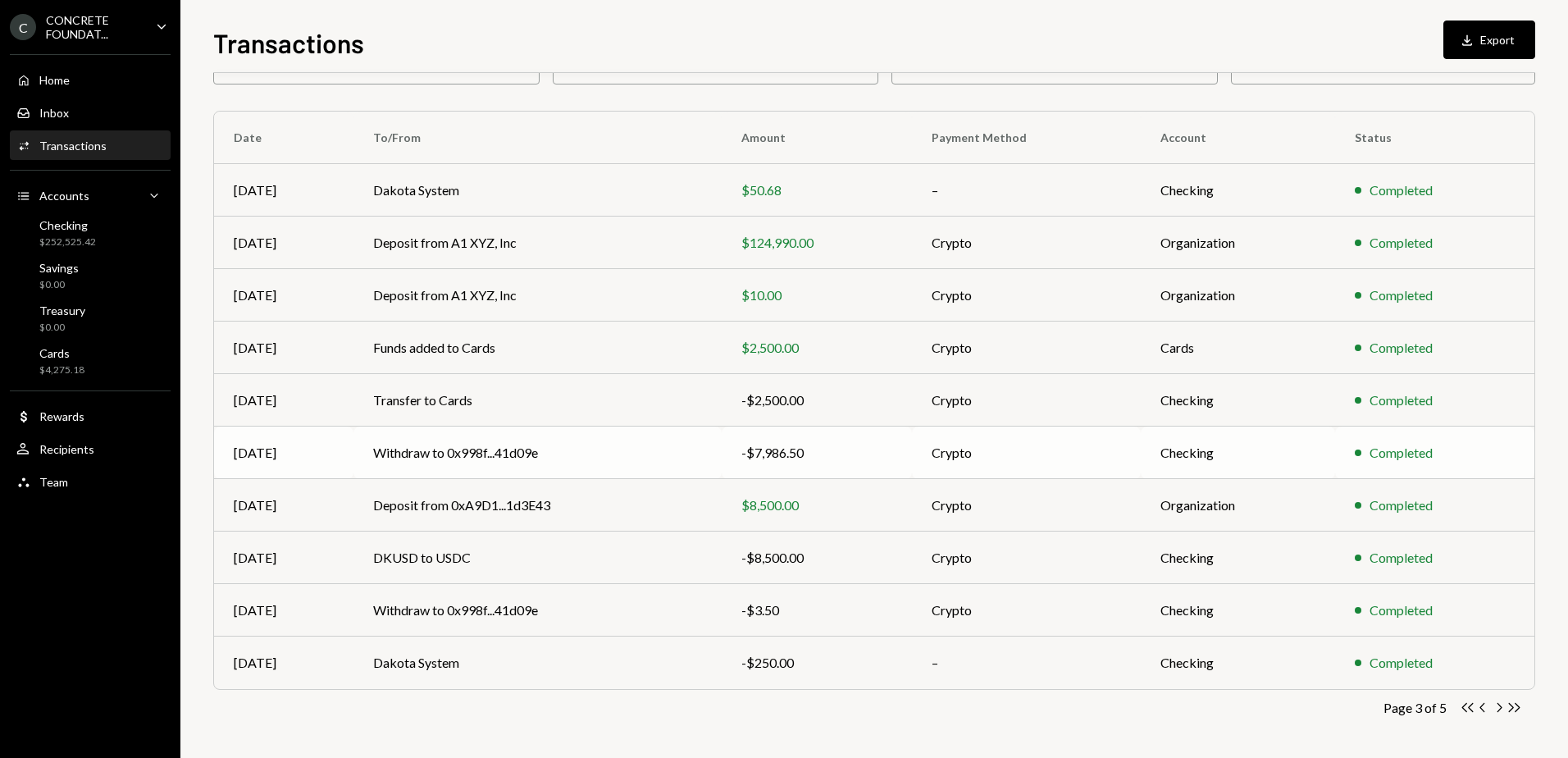
click at [560, 450] on td "Withdraw to 0x998f...41d09e" at bounding box center [538, 452] width 368 height 52
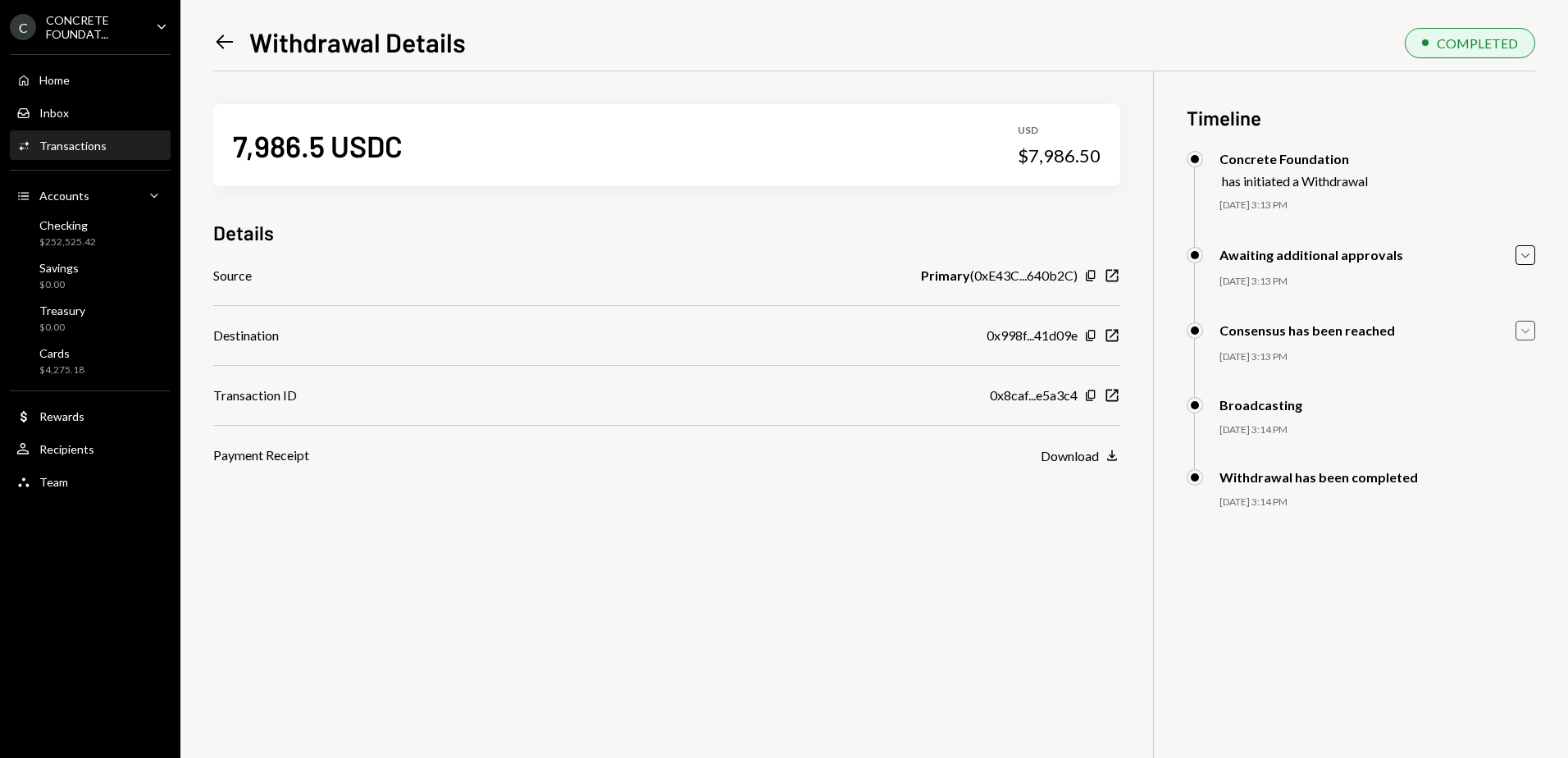
click at [1530, 331] on icon "Caret Down" at bounding box center [1525, 330] width 18 height 18
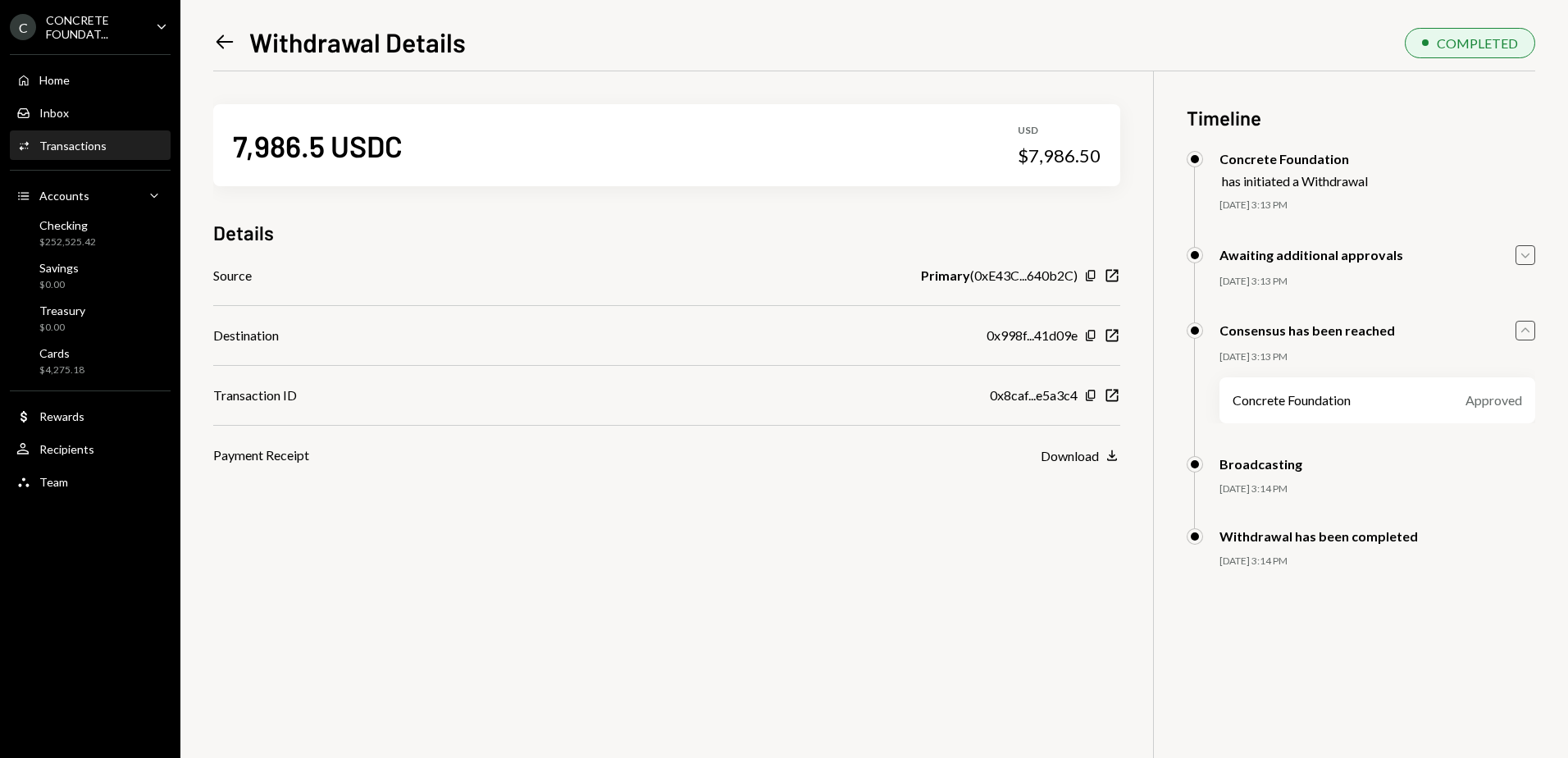
click at [1527, 260] on icon "Caret Down" at bounding box center [1525, 254] width 18 height 18
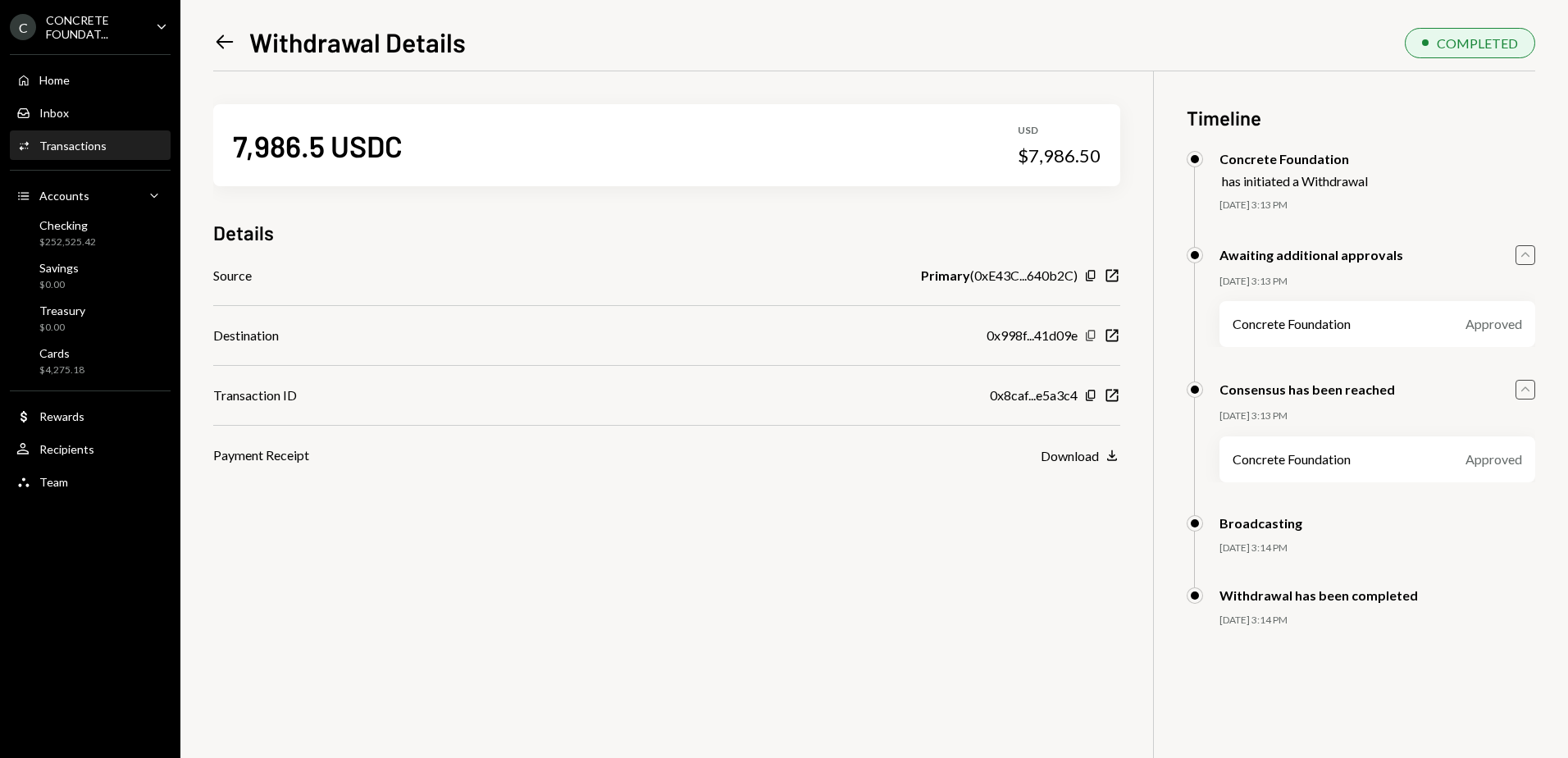
click at [1091, 333] on icon "Copy" at bounding box center [1091, 336] width 13 height 13
click at [227, 38] on icon "Left Arrow" at bounding box center [224, 41] width 23 height 23
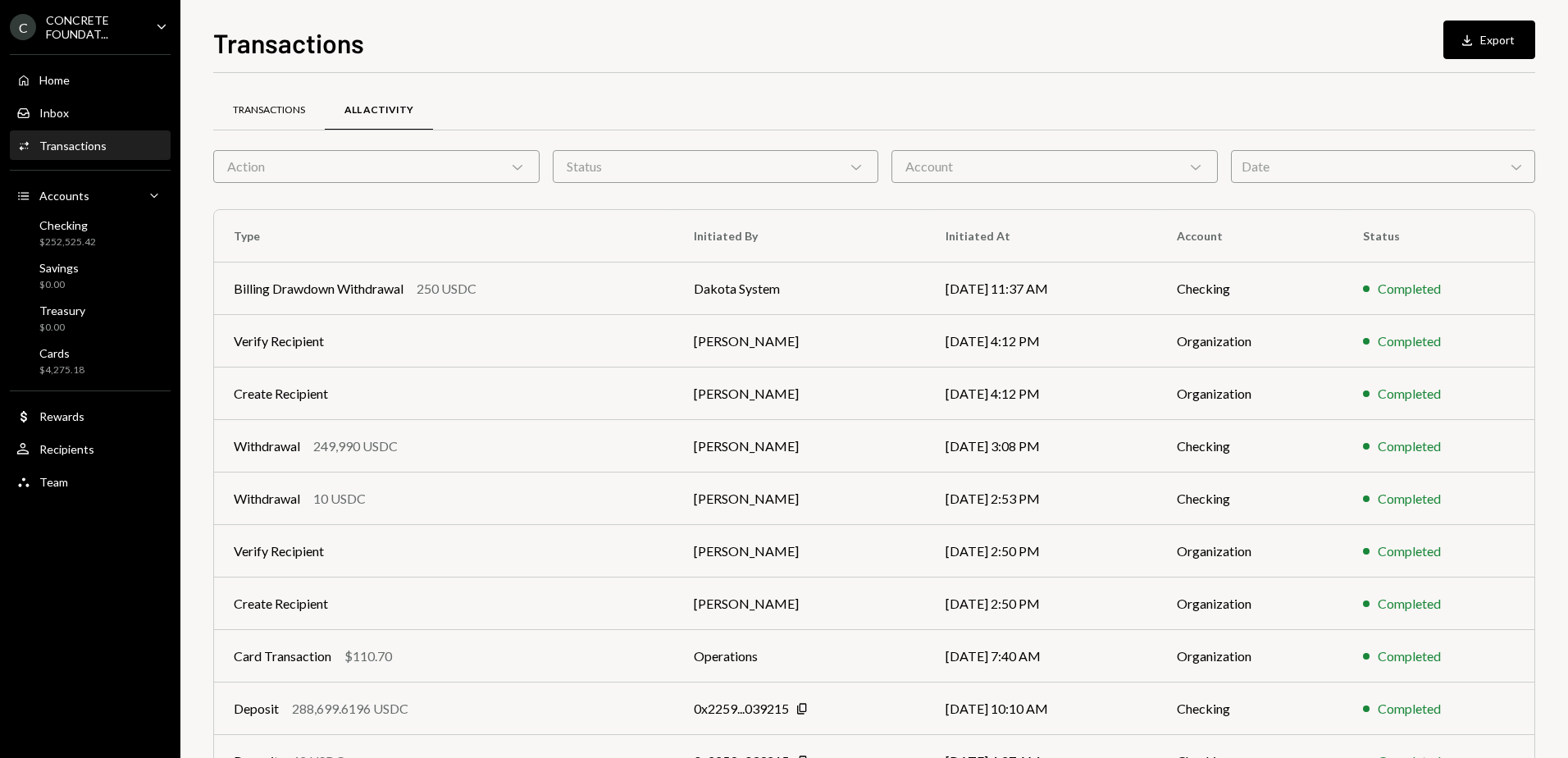
click at [291, 118] on div "Transactions" at bounding box center [268, 110] width 111 height 39
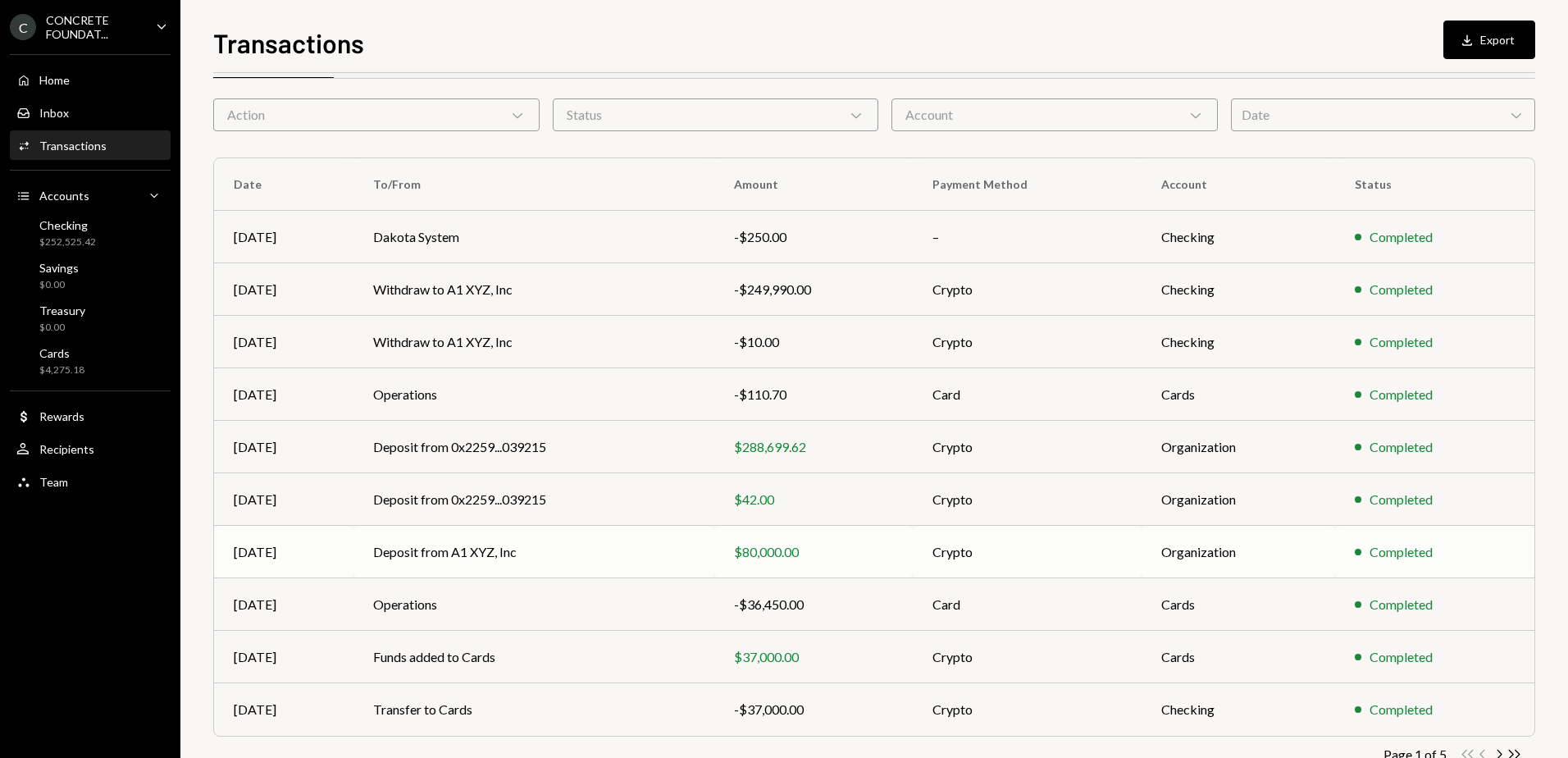
scroll to position [98, 0]
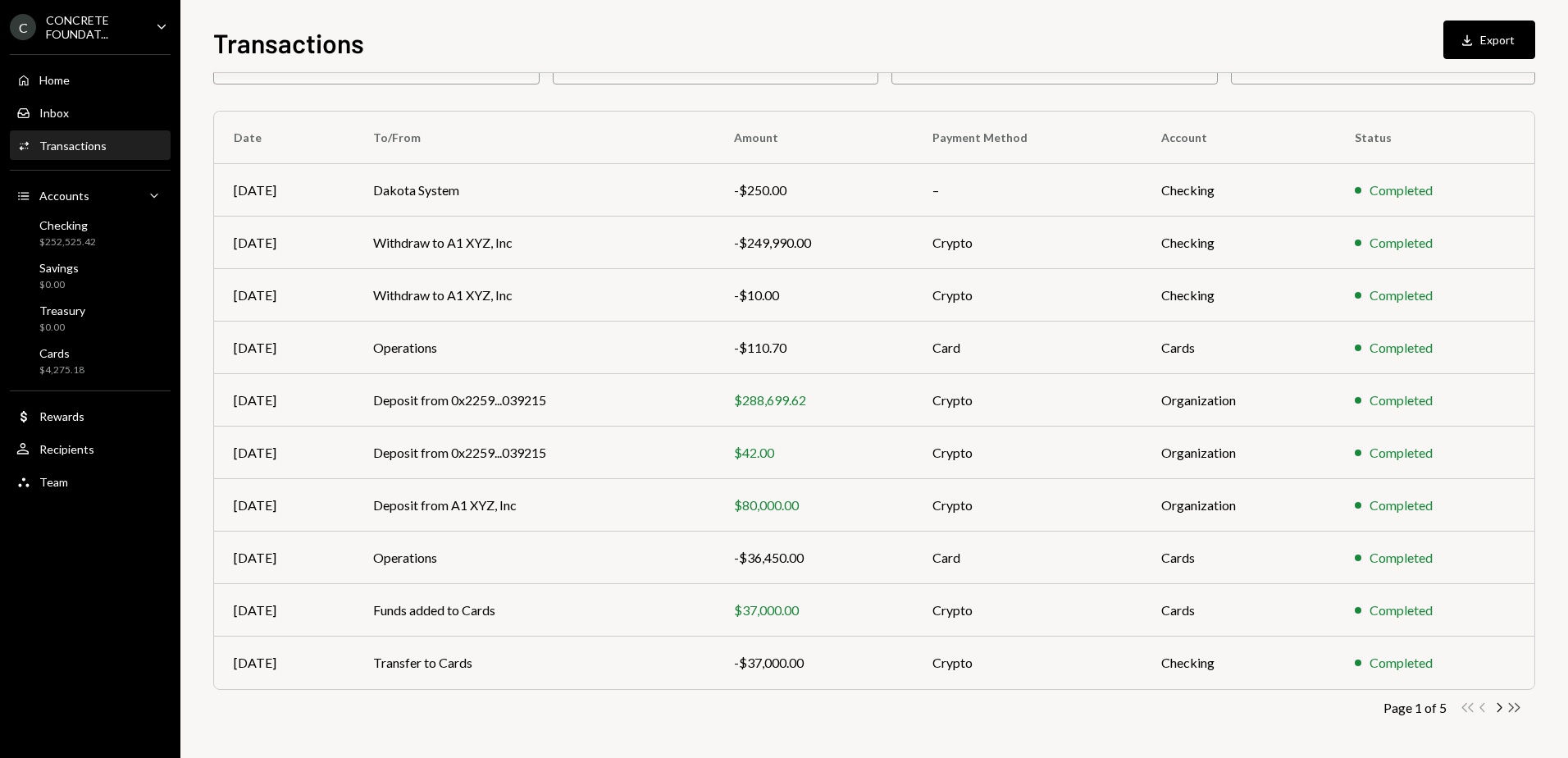
click at [1512, 708] on icon "Double Arrow Right" at bounding box center [1515, 707] width 16 height 16
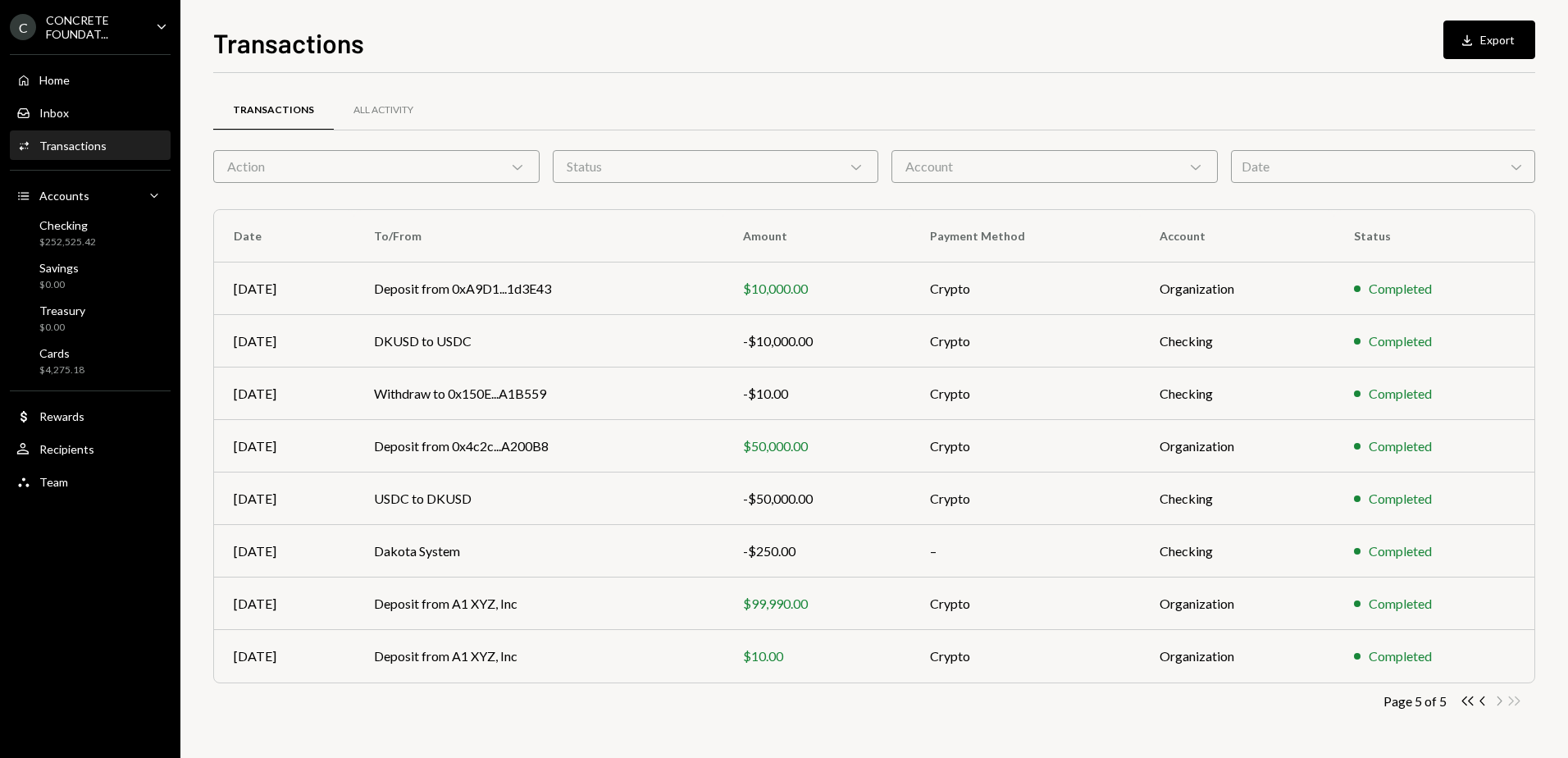
scroll to position [0, 0]
click at [1481, 699] on icon "Chevron Left" at bounding box center [1483, 700] width 16 height 16
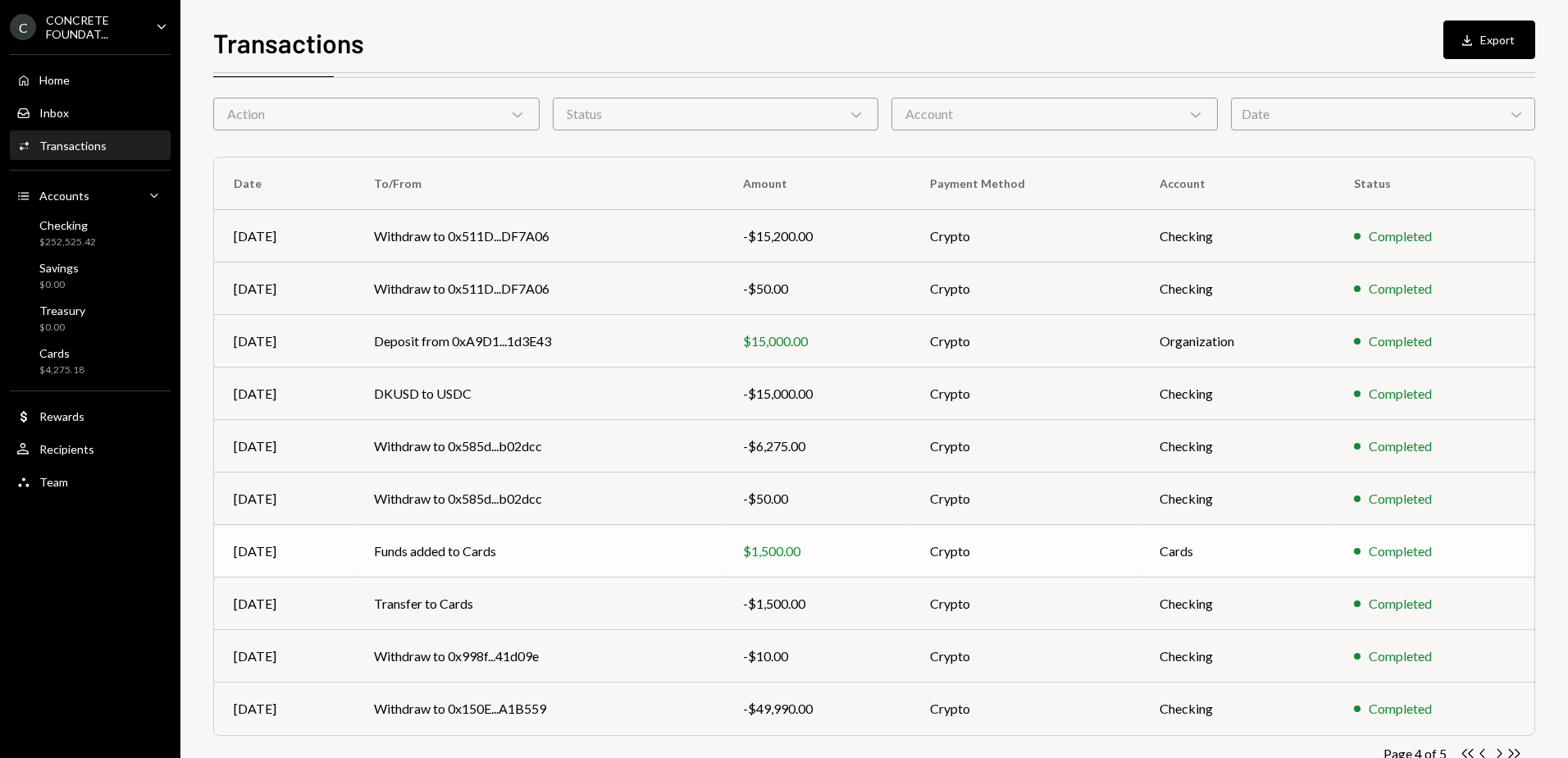
scroll to position [98, 0]
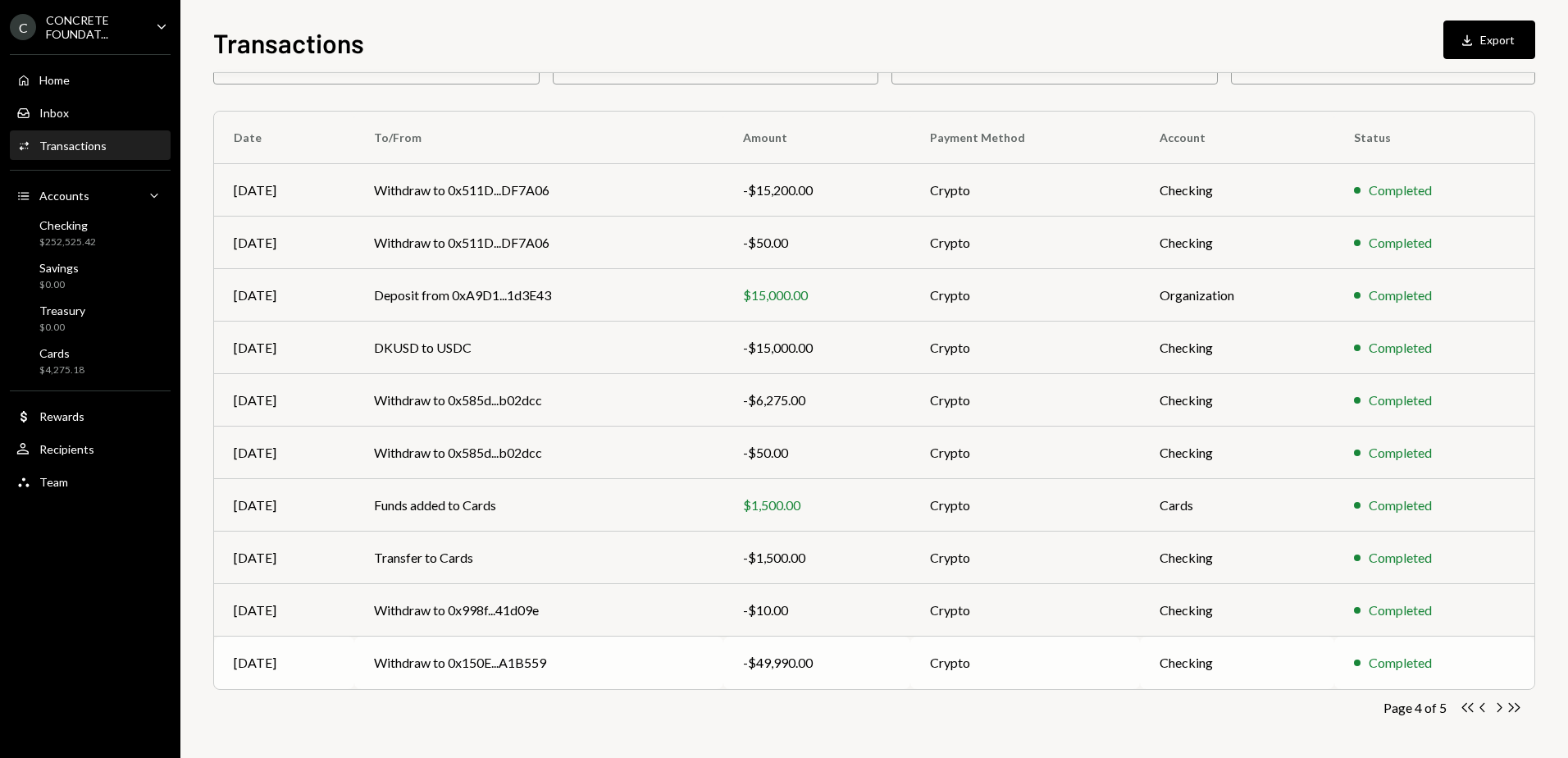
click at [633, 661] on td "Withdraw to 0x150E...A1B559" at bounding box center [539, 663] width 370 height 52
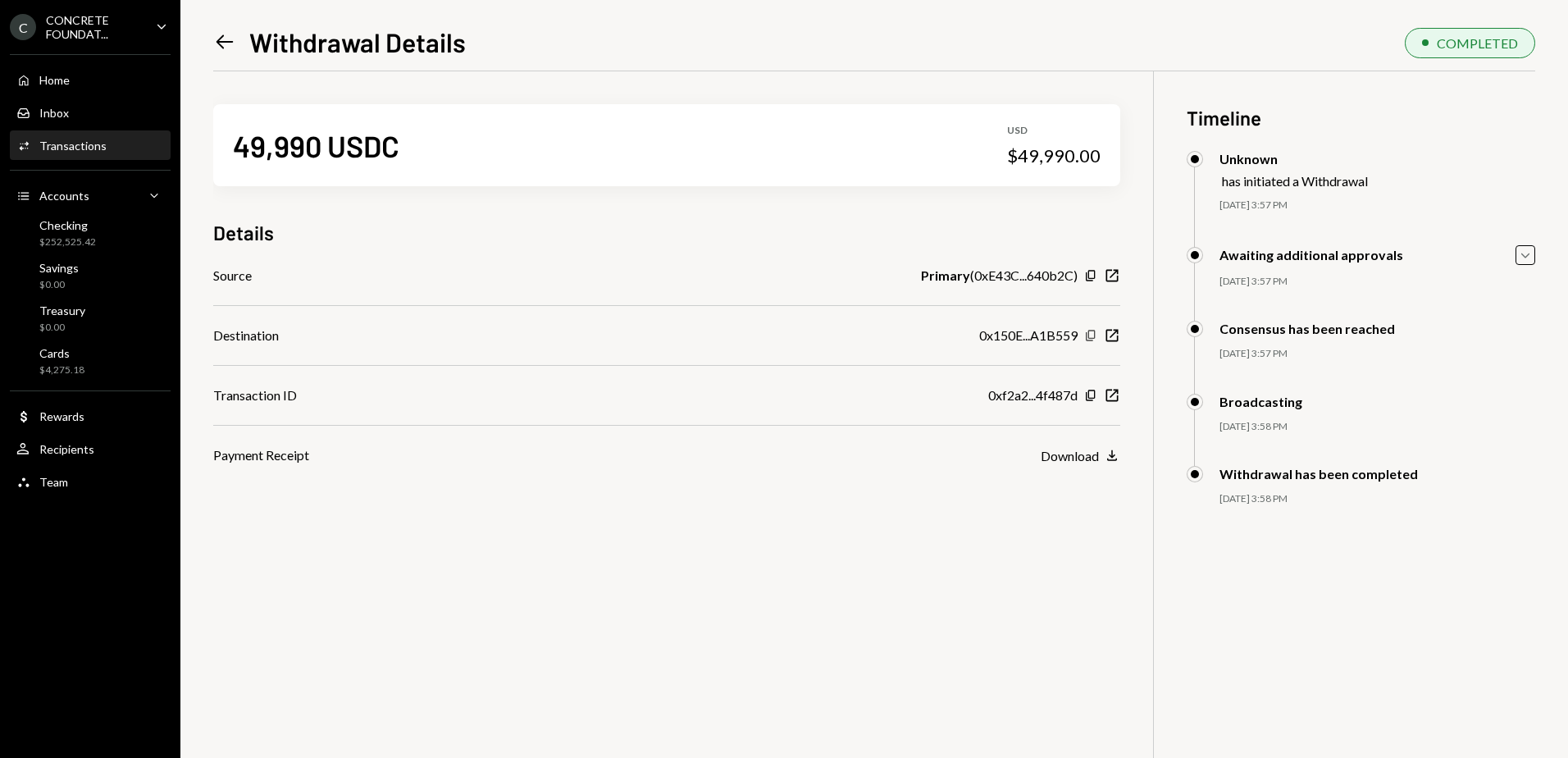
click at [1091, 336] on icon "Copy" at bounding box center [1091, 336] width 13 height 13
click at [72, 234] on div "Checking $252,525.42" at bounding box center [67, 233] width 57 height 31
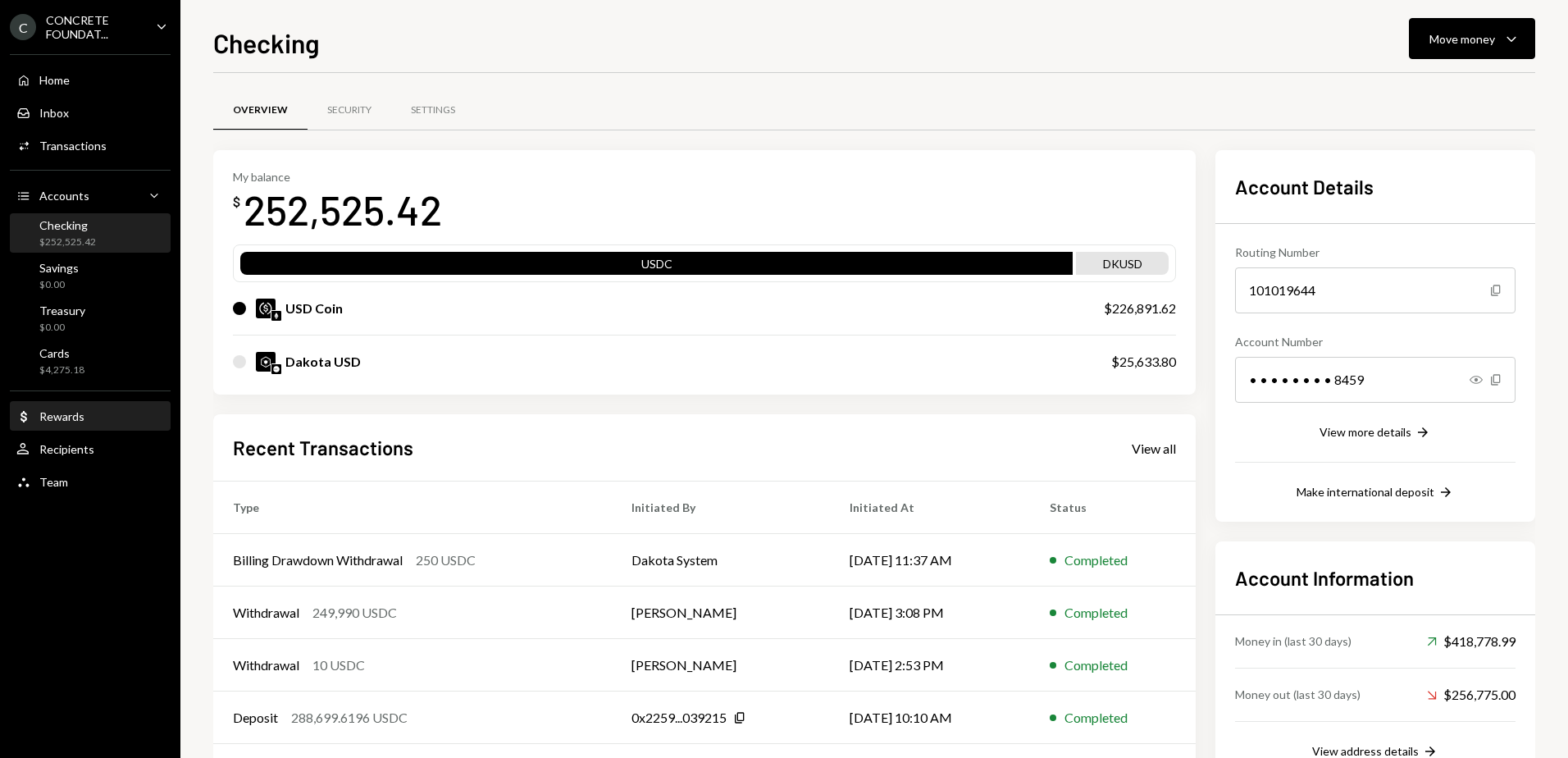
click at [92, 421] on div "Dollar Rewards" at bounding box center [91, 417] width 148 height 15
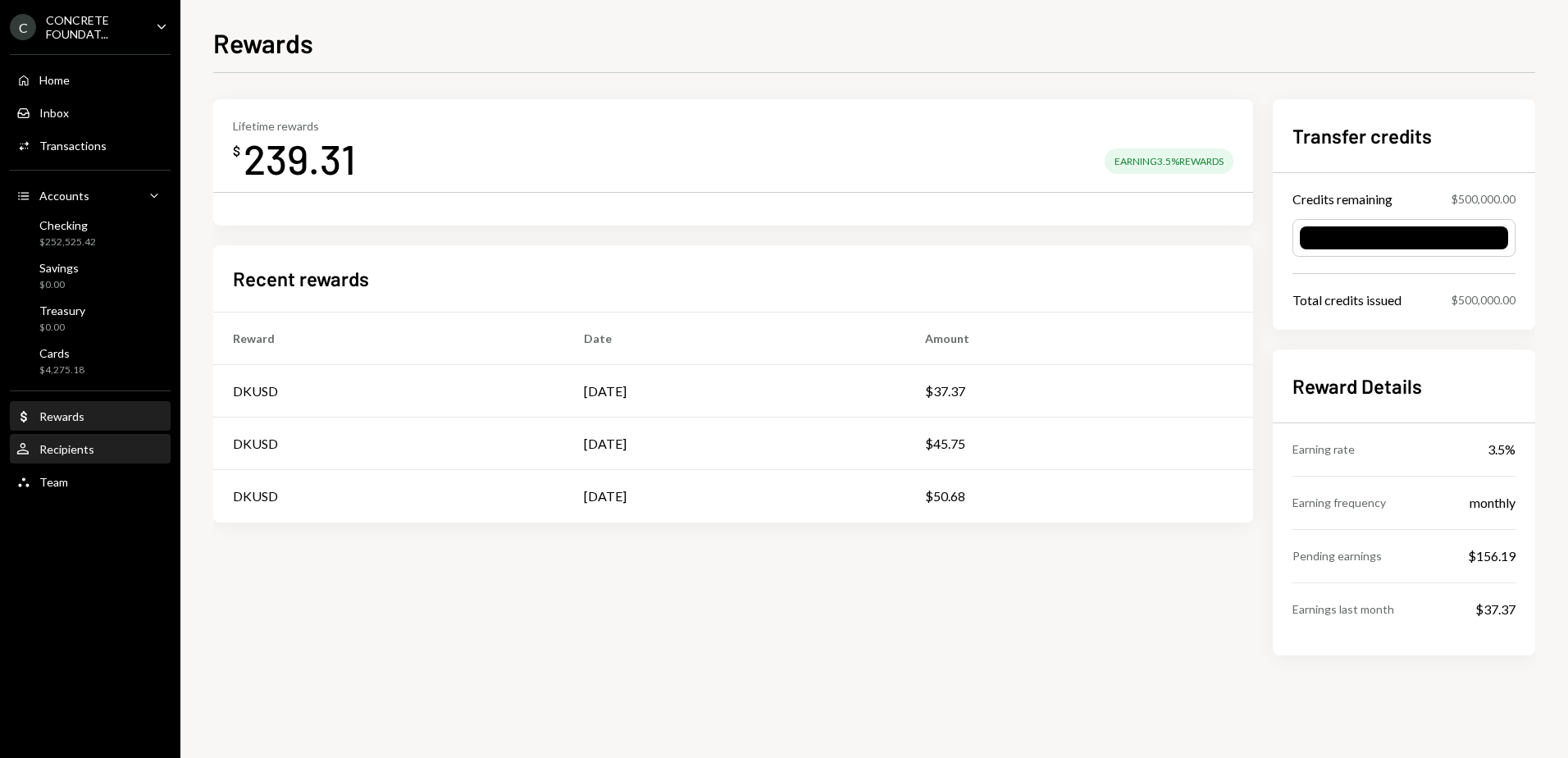
click at [88, 444] on div "Recipients" at bounding box center [66, 449] width 55 height 14
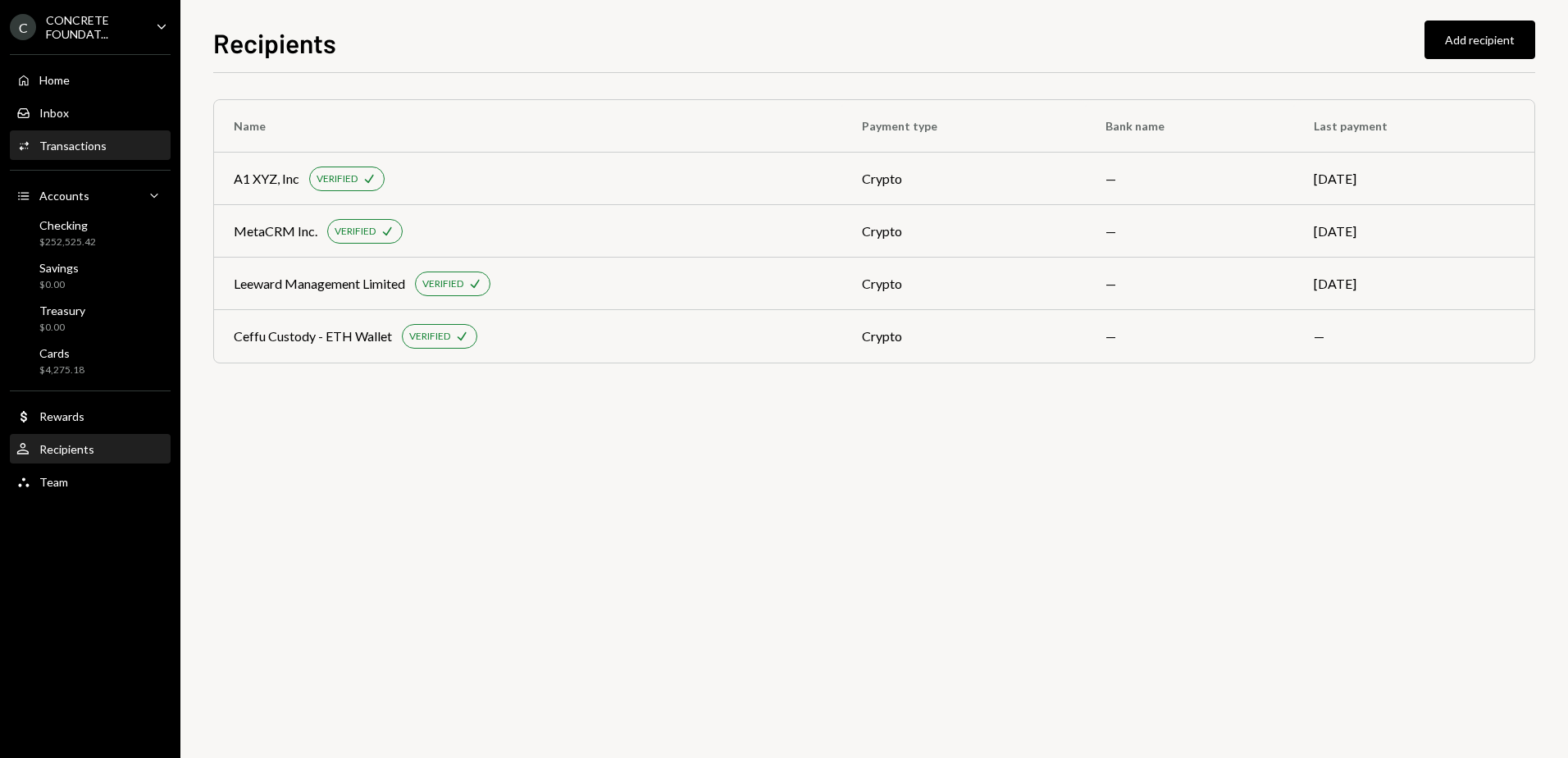
click at [79, 154] on div "Activities Transactions" at bounding box center [91, 146] width 148 height 28
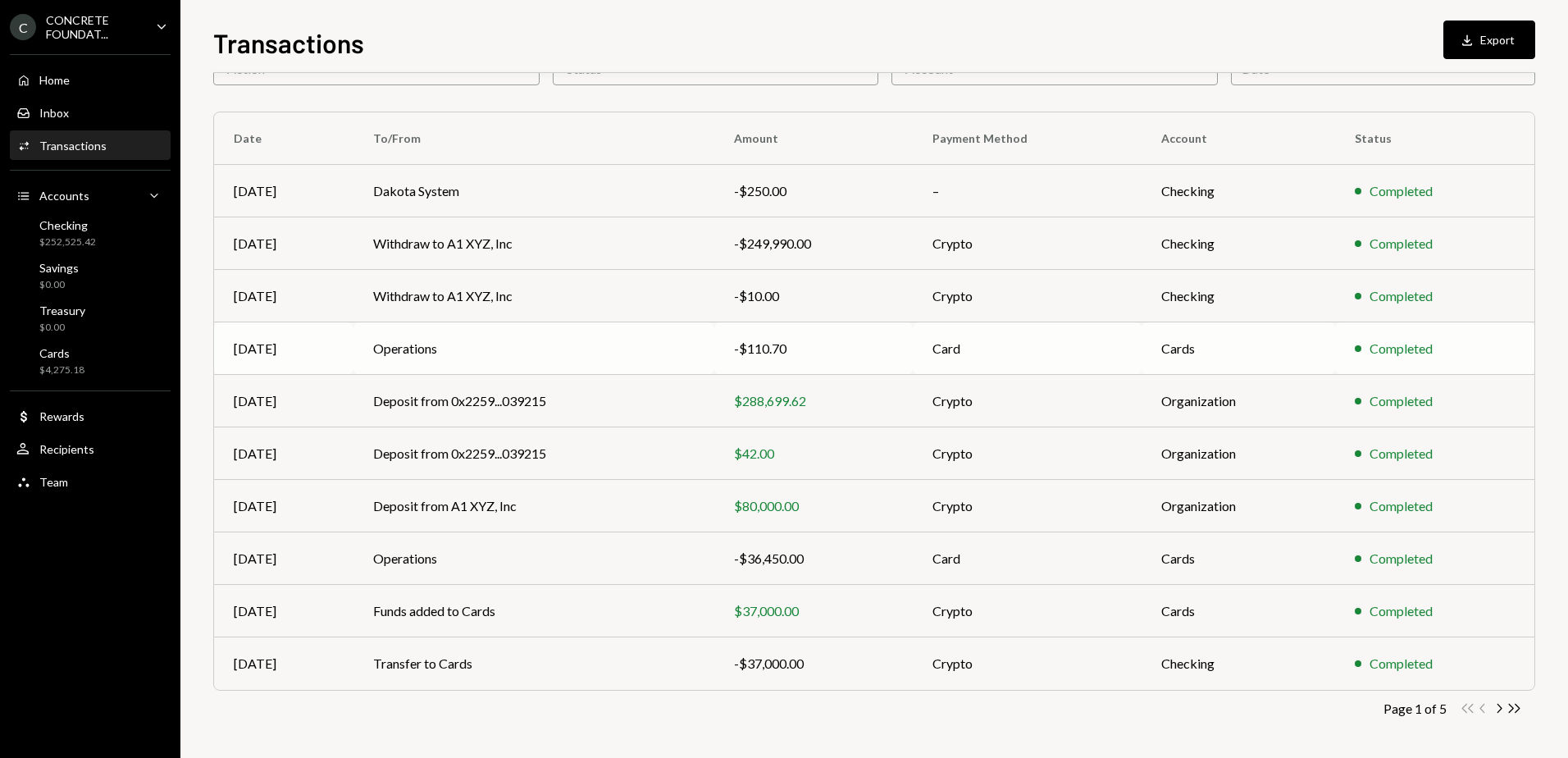
scroll to position [98, 0]
click at [1494, 708] on icon "Chevron Right" at bounding box center [1499, 707] width 16 height 16
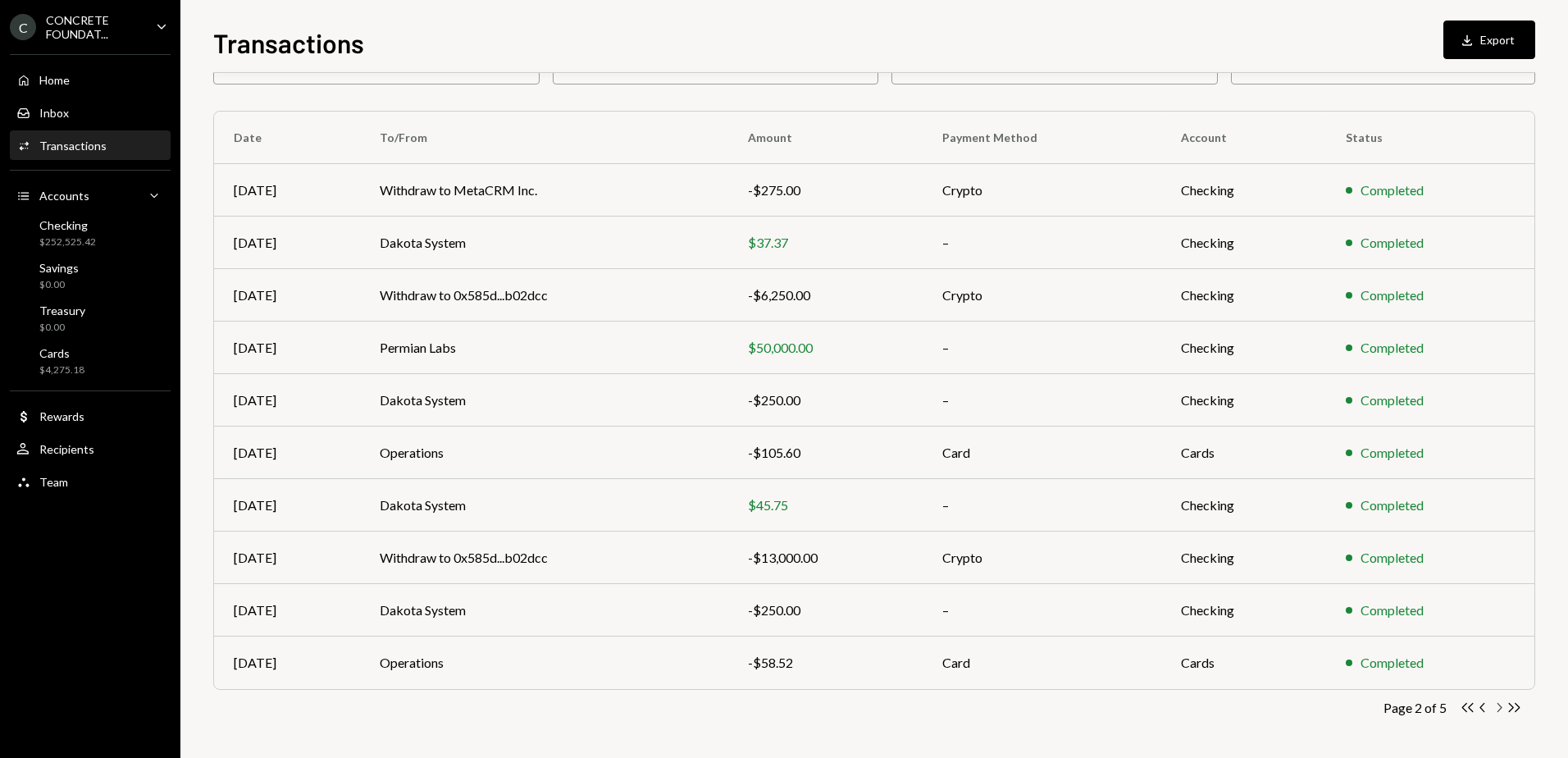
click at [1501, 708] on icon "button" at bounding box center [1500, 708] width 5 height 9
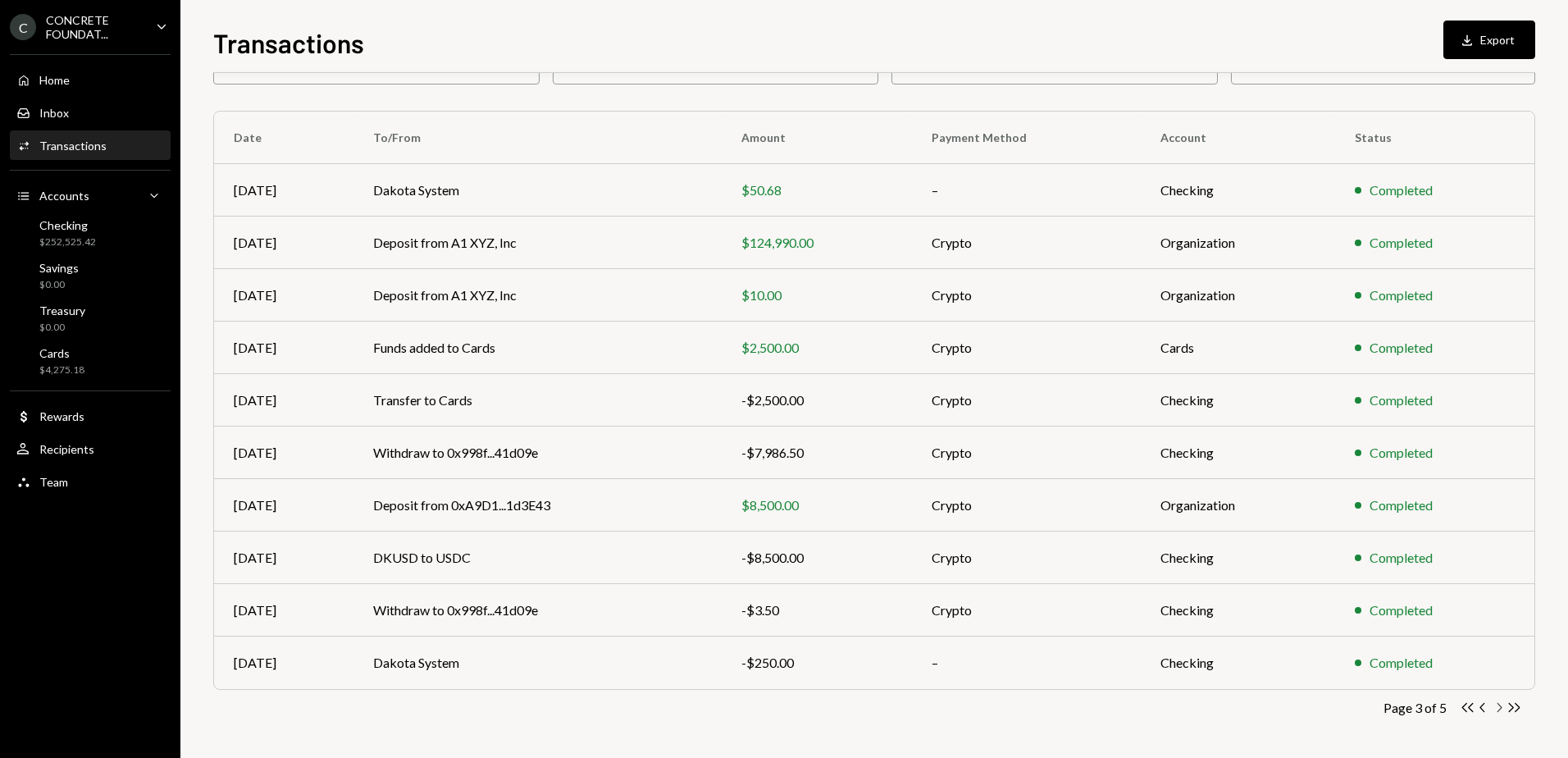
click at [1497, 707] on icon "Chevron Right" at bounding box center [1499, 707] width 16 height 16
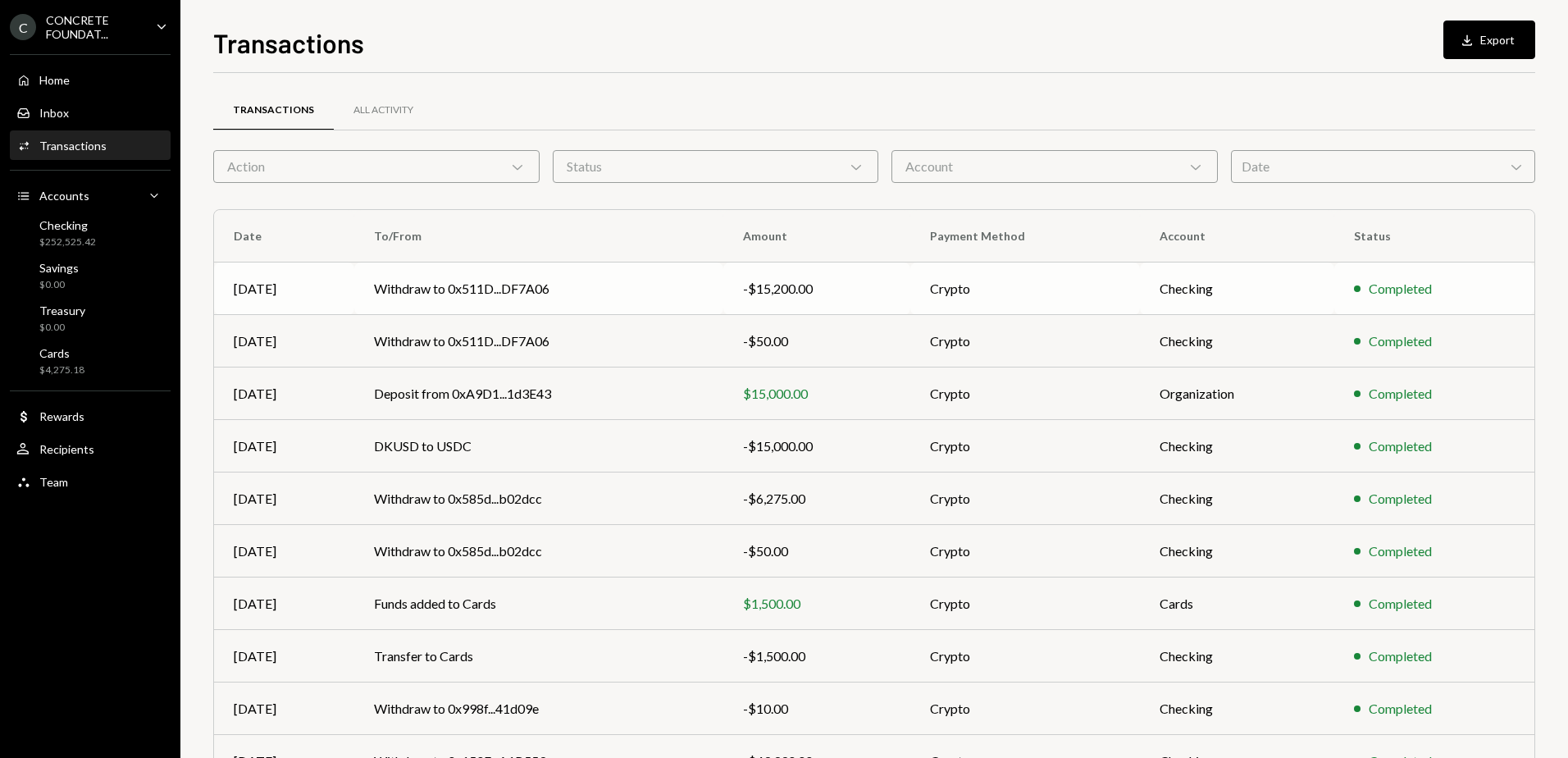
click at [624, 285] on td "Withdraw to 0x511D...DF7A06" at bounding box center [539, 289] width 370 height 52
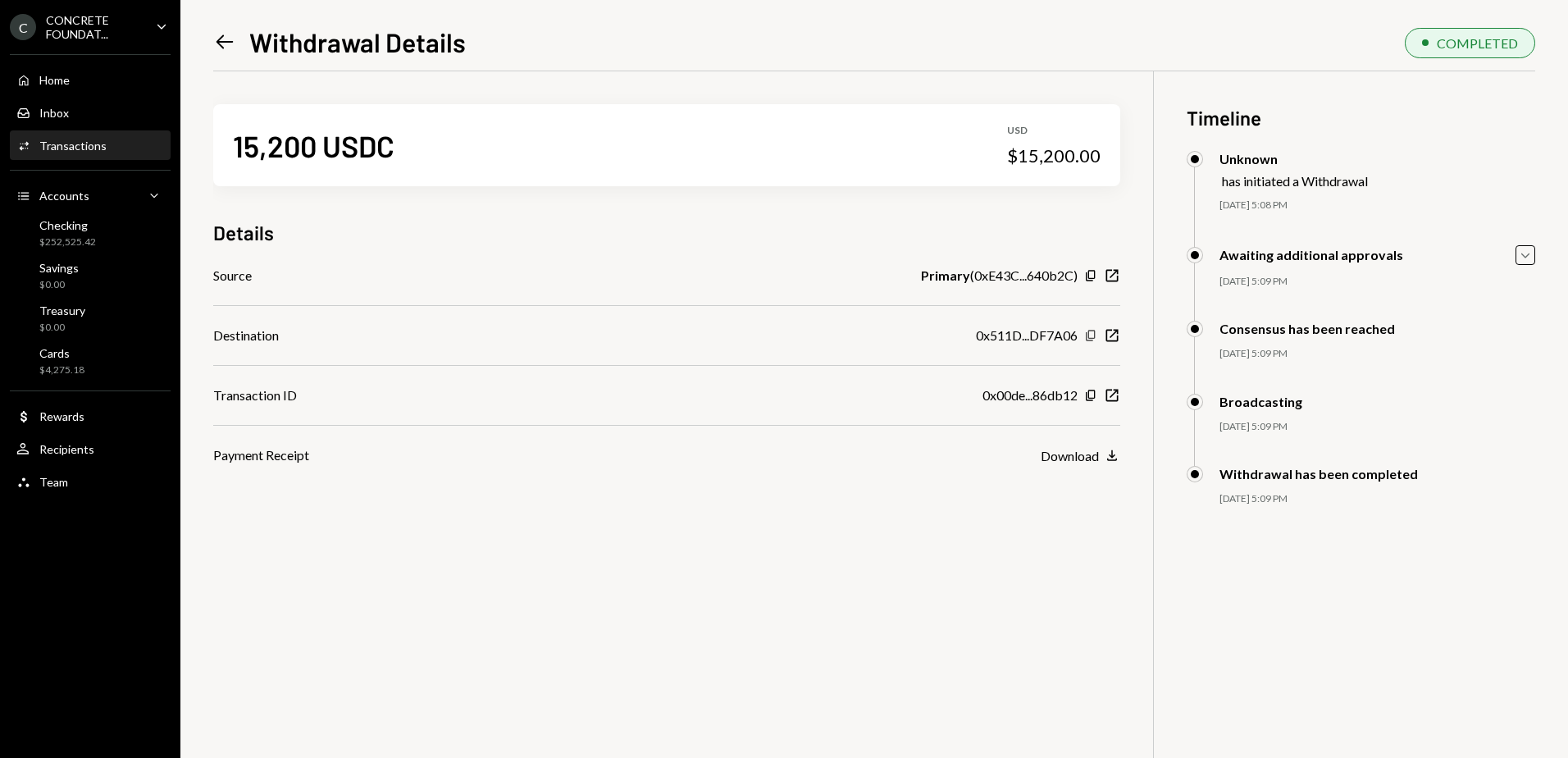
click at [1088, 337] on icon "button" at bounding box center [1091, 335] width 9 height 10
click at [67, 73] on div "Home Home" at bounding box center [43, 80] width 53 height 15
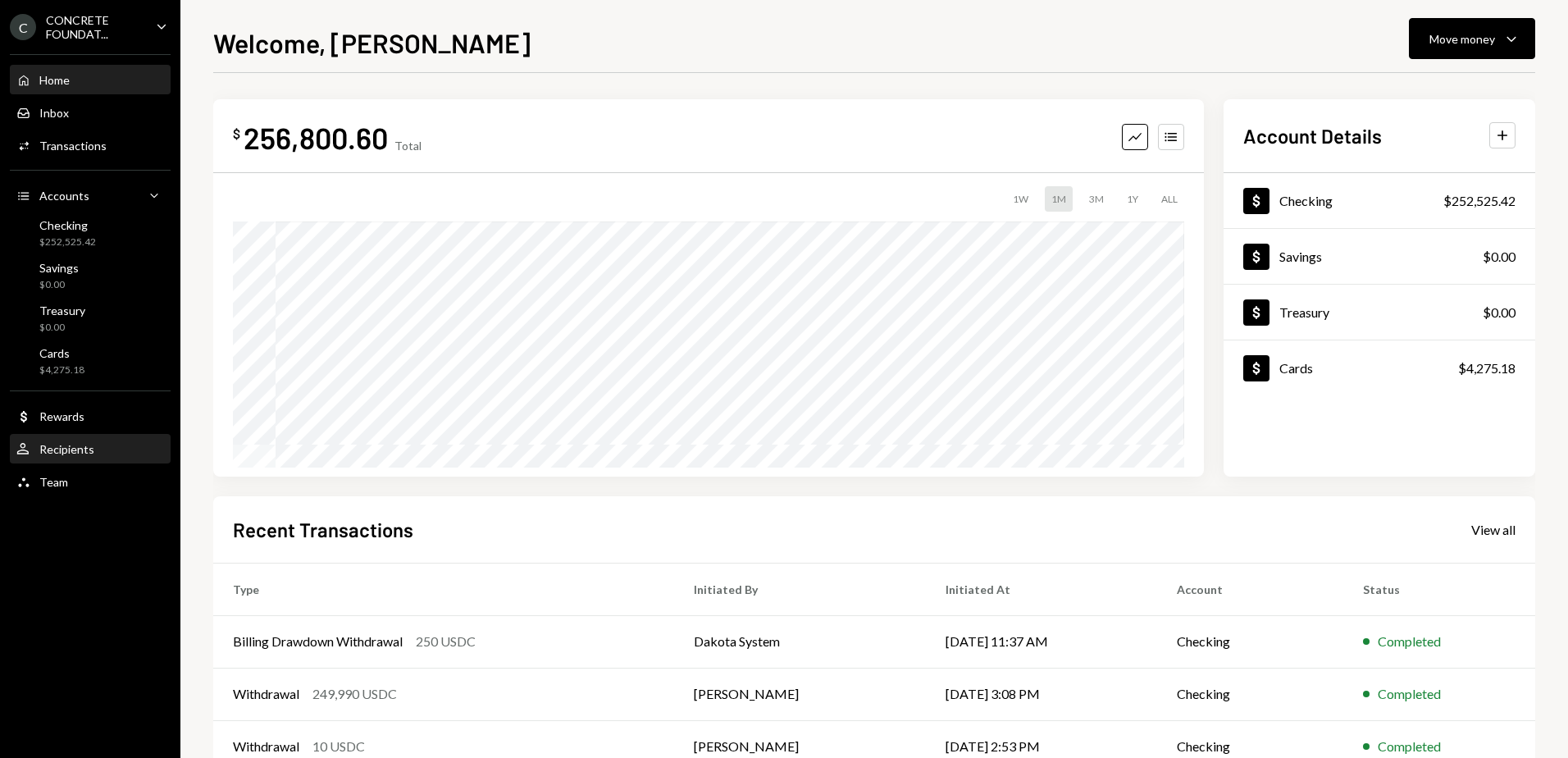
click at [72, 442] on div "Recipients" at bounding box center [66, 449] width 55 height 14
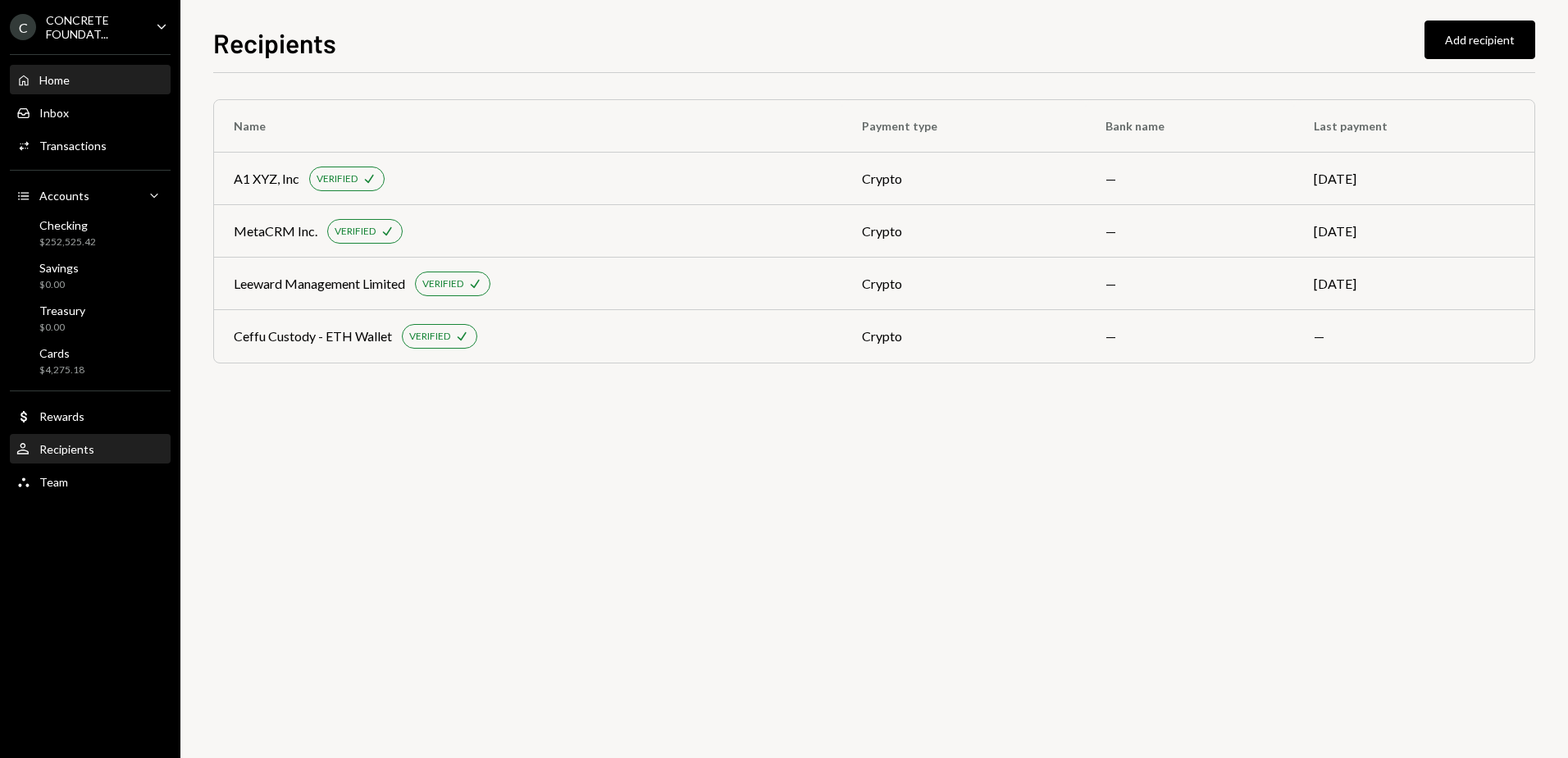
click at [66, 80] on div "Home" at bounding box center [54, 79] width 30 height 14
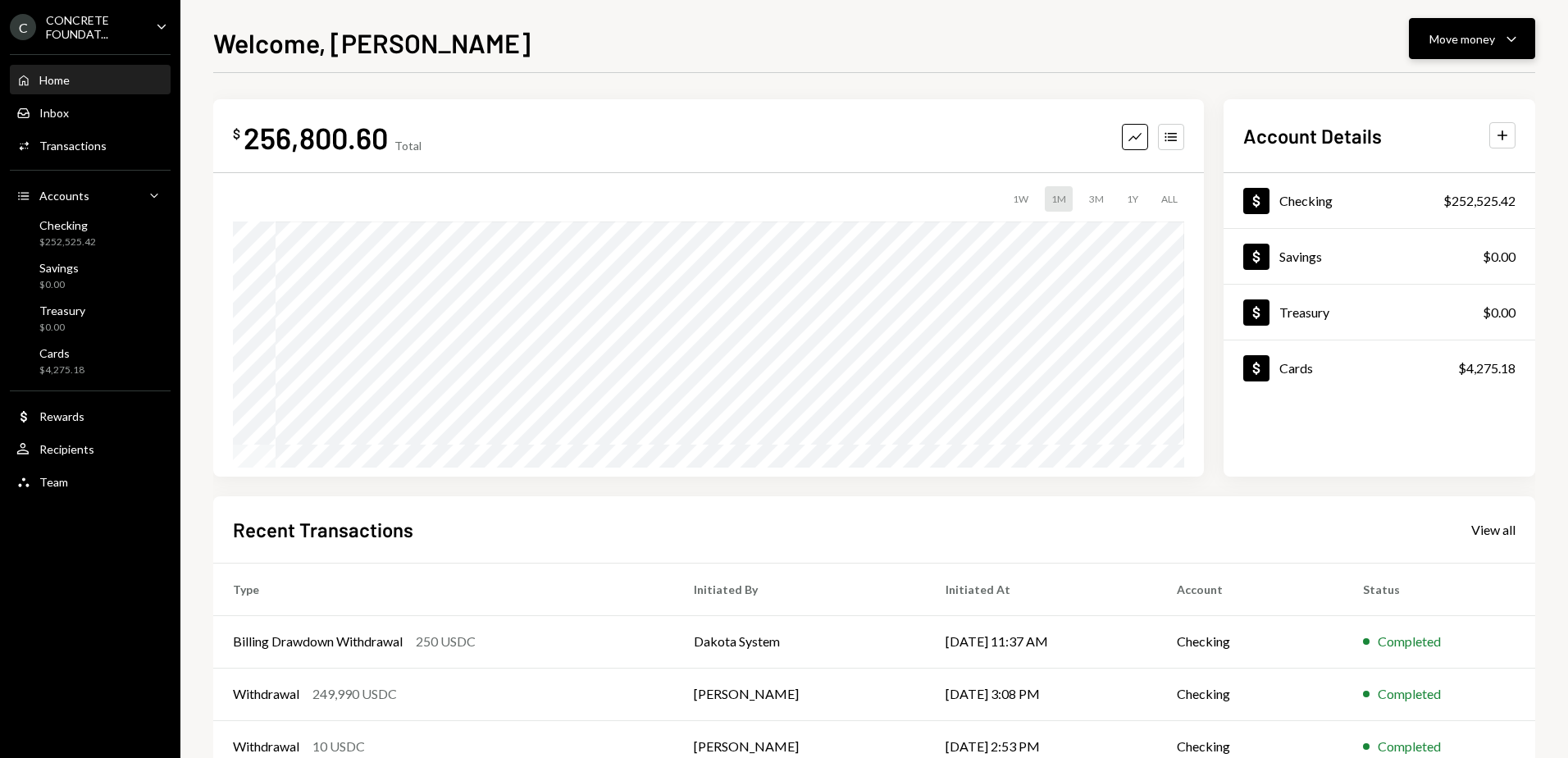
click at [1482, 44] on div "Move money" at bounding box center [1462, 38] width 65 height 17
click at [1431, 83] on div "Send" at bounding box center [1460, 88] width 120 height 17
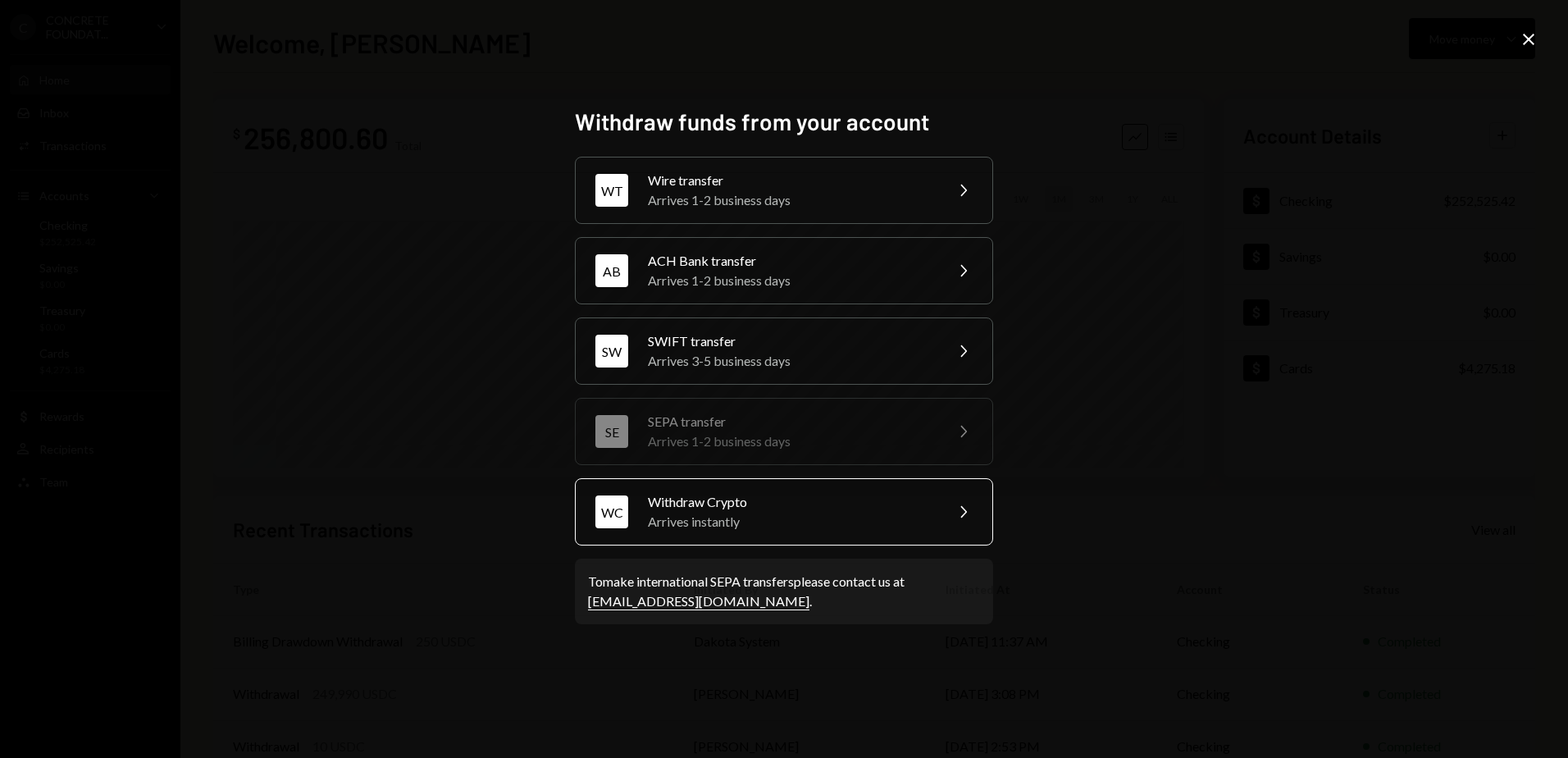
click at [778, 528] on div "Arrives instantly" at bounding box center [790, 521] width 285 height 20
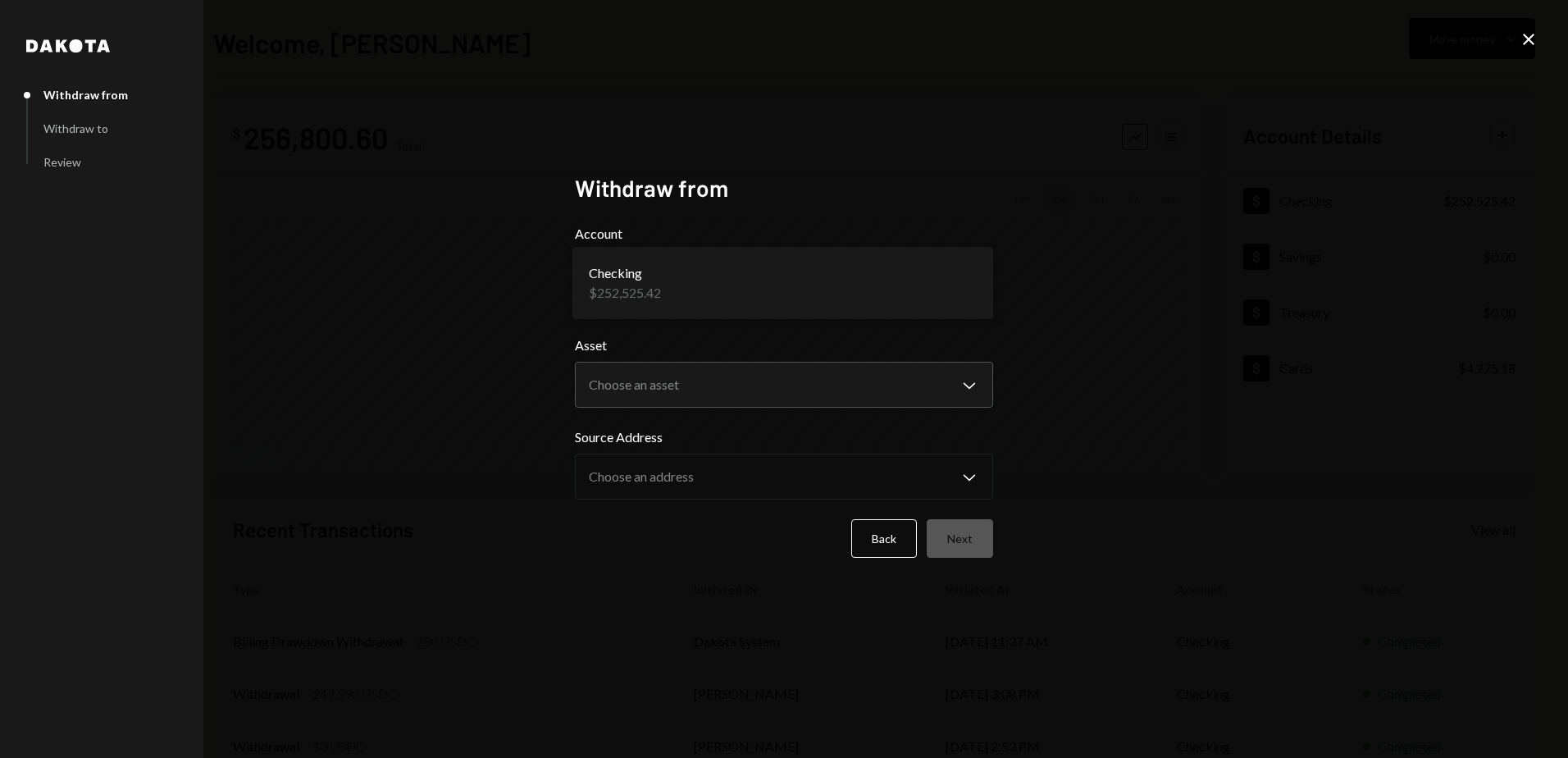
click at [739, 279] on body "C CONCRETE FOUNDAT... Caret Down Home Home Inbox Inbox Activities Transactions …" at bounding box center [784, 379] width 1568 height 758
click at [798, 183] on h2 "Withdraw from" at bounding box center [784, 188] width 418 height 32
click at [728, 377] on body "C CONCRETE FOUNDAT... Caret Down Home Home Inbox Inbox Activities Transactions …" at bounding box center [784, 379] width 1568 height 758
click at [519, 326] on div "**********" at bounding box center [784, 379] width 1568 height 758
click at [668, 375] on body "C CONCRETE FOUNDAT... Caret Down Home Home Inbox Inbox Activities Transactions …" at bounding box center [784, 379] width 1568 height 758
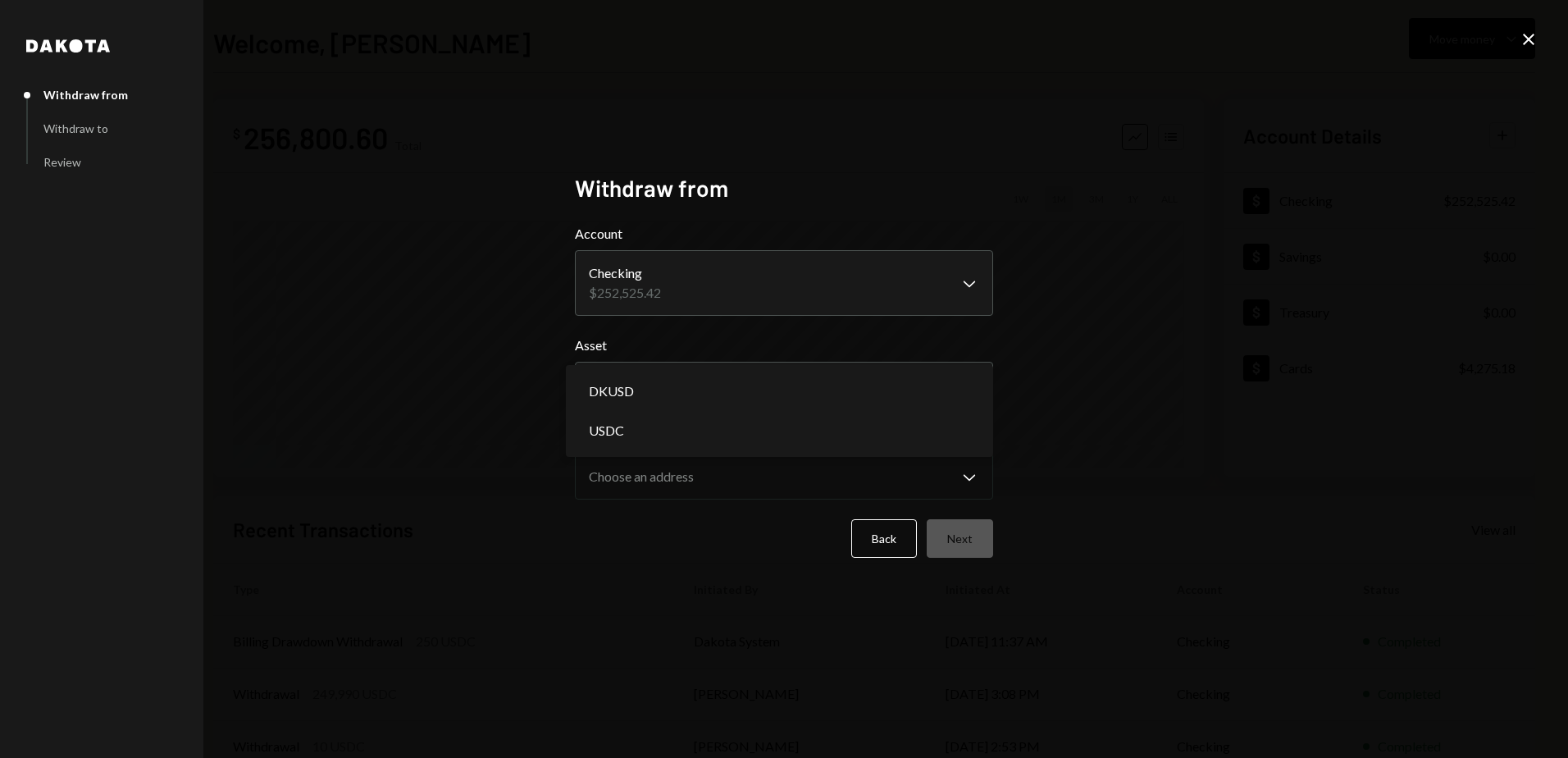
click at [476, 378] on div "**********" at bounding box center [784, 379] width 1568 height 758
click at [1534, 44] on icon "Close" at bounding box center [1529, 39] width 20 height 20
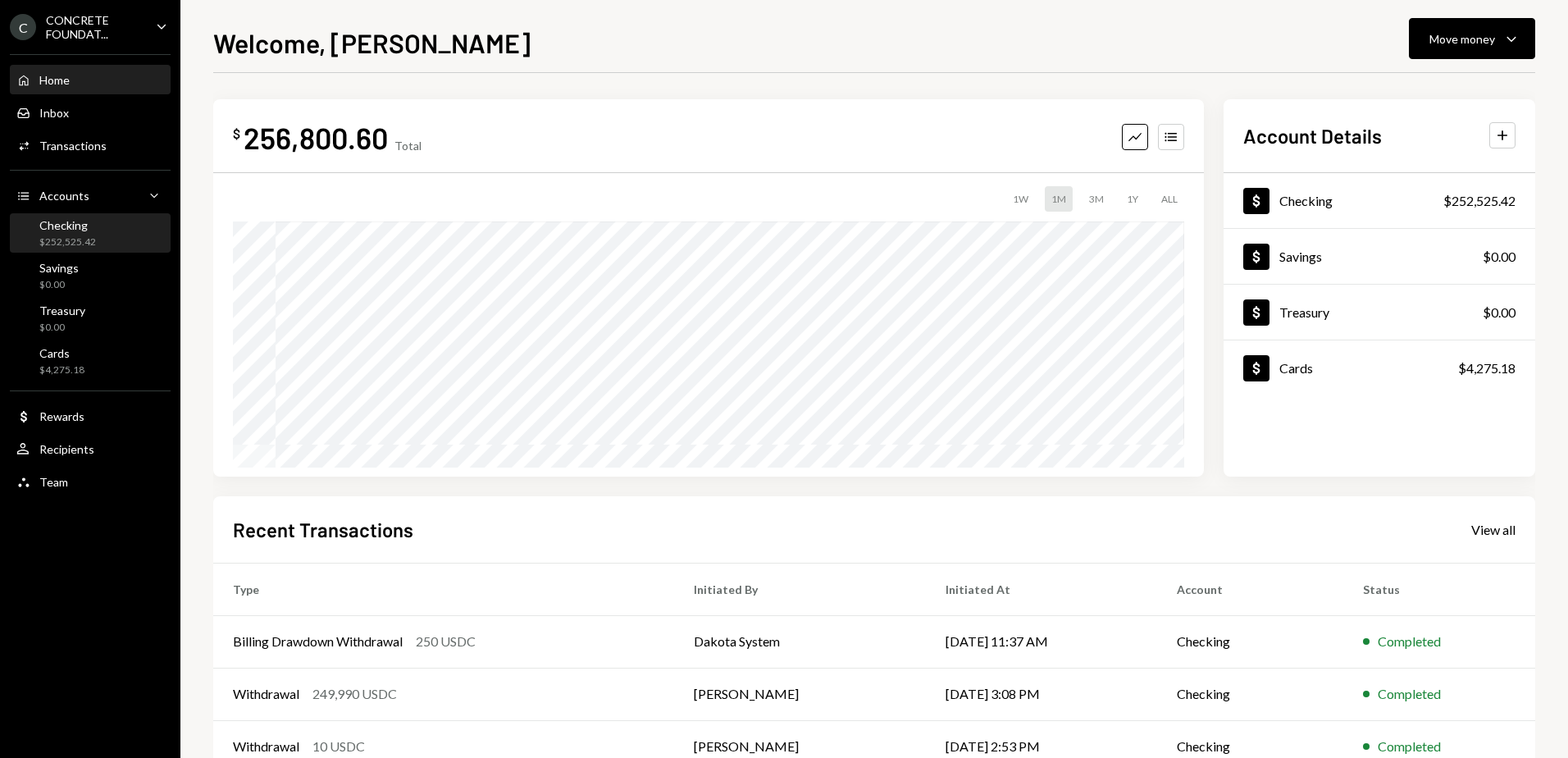
click at [95, 222] on div "Checking $252,525.42" at bounding box center [91, 233] width 148 height 31
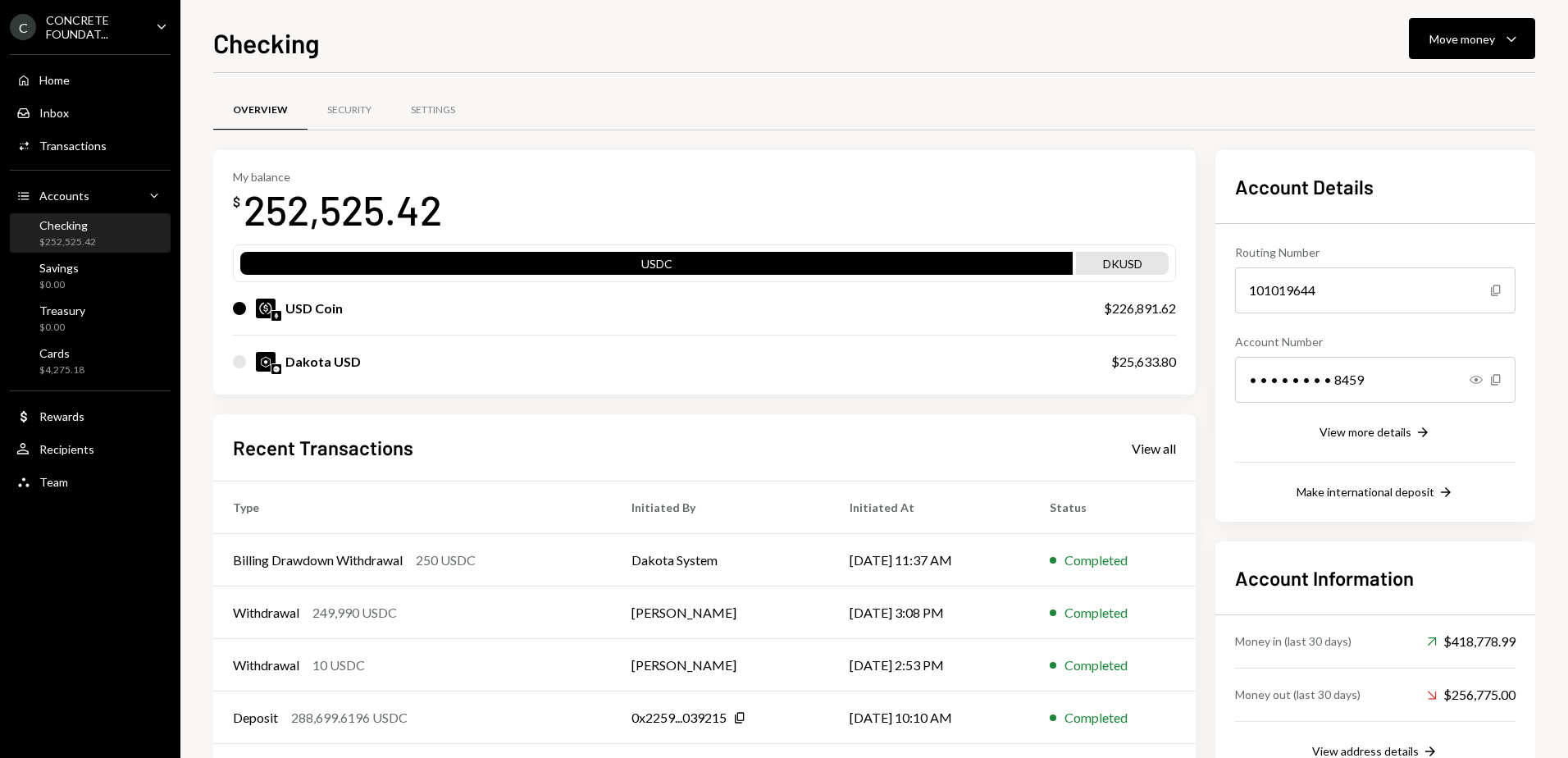
click at [162, 23] on icon "Caret Down" at bounding box center [161, 25] width 18 height 18
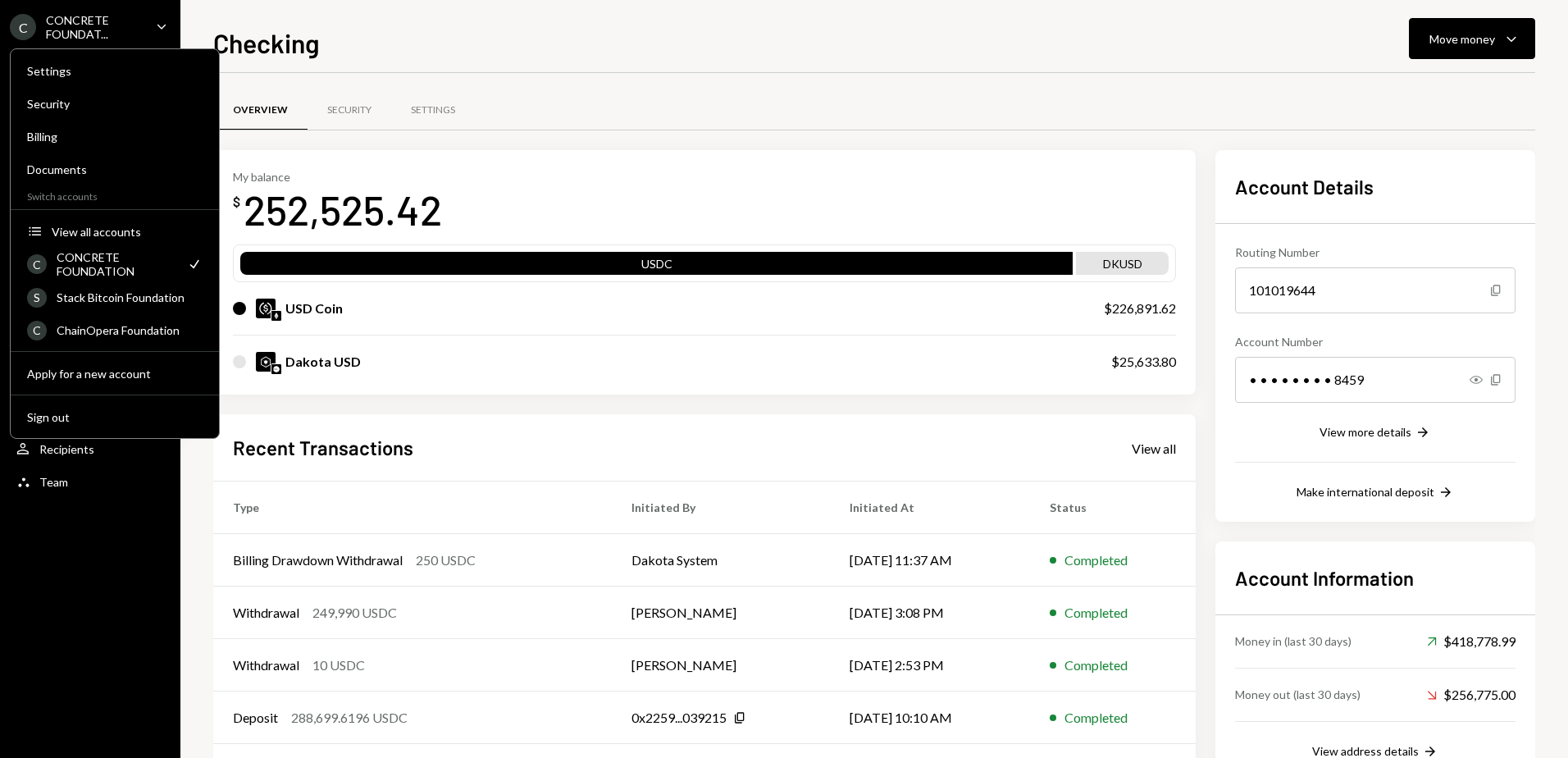
click at [162, 23] on icon "Caret Down" at bounding box center [161, 25] width 18 height 18
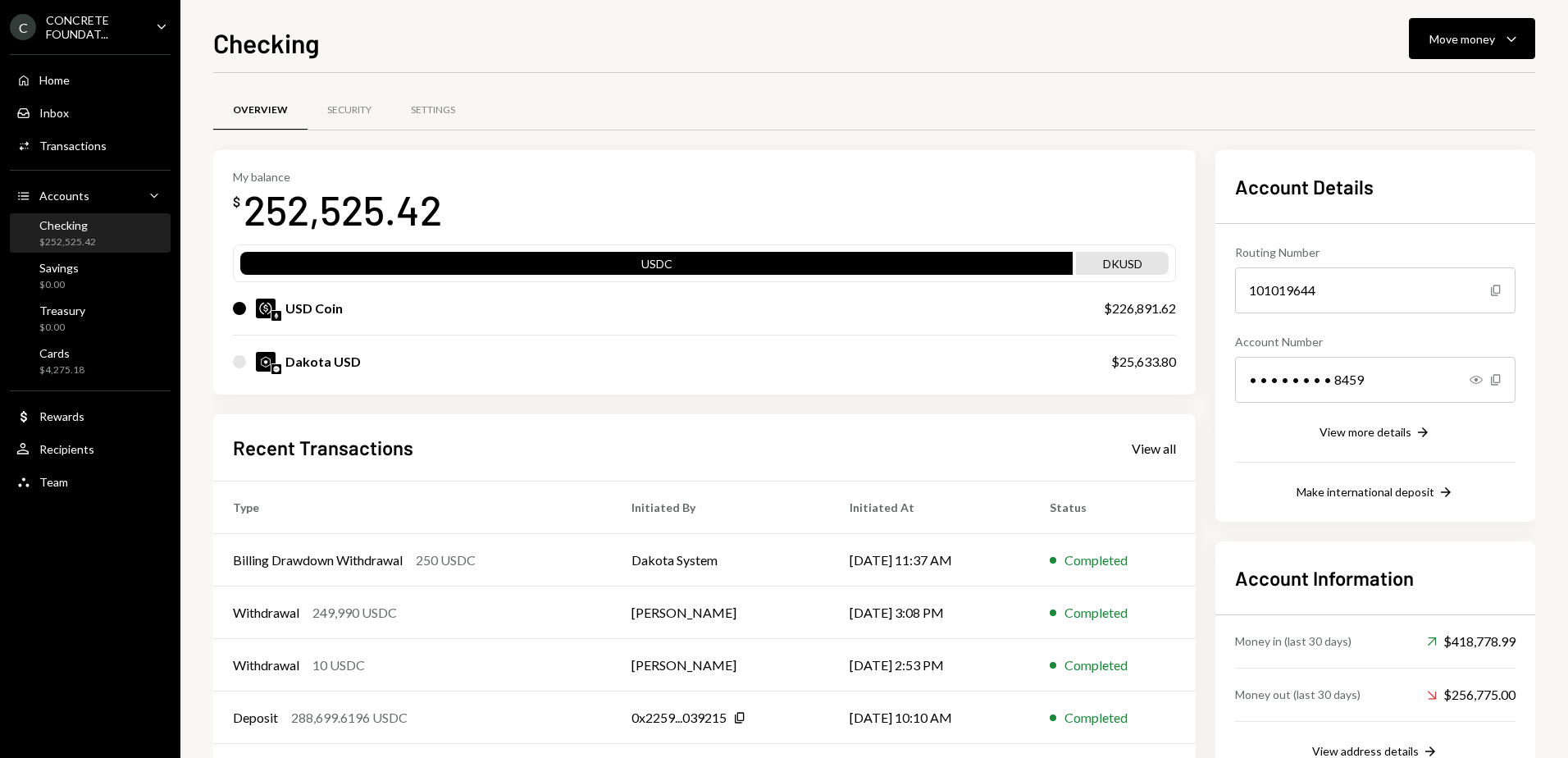
click at [502, 30] on div "Checking Move money Caret Down" at bounding box center [874, 41] width 1322 height 36
click at [1466, 44] on div "Move money" at bounding box center [1462, 38] width 65 height 17
click at [1427, 80] on div "Send" at bounding box center [1460, 88] width 120 height 17
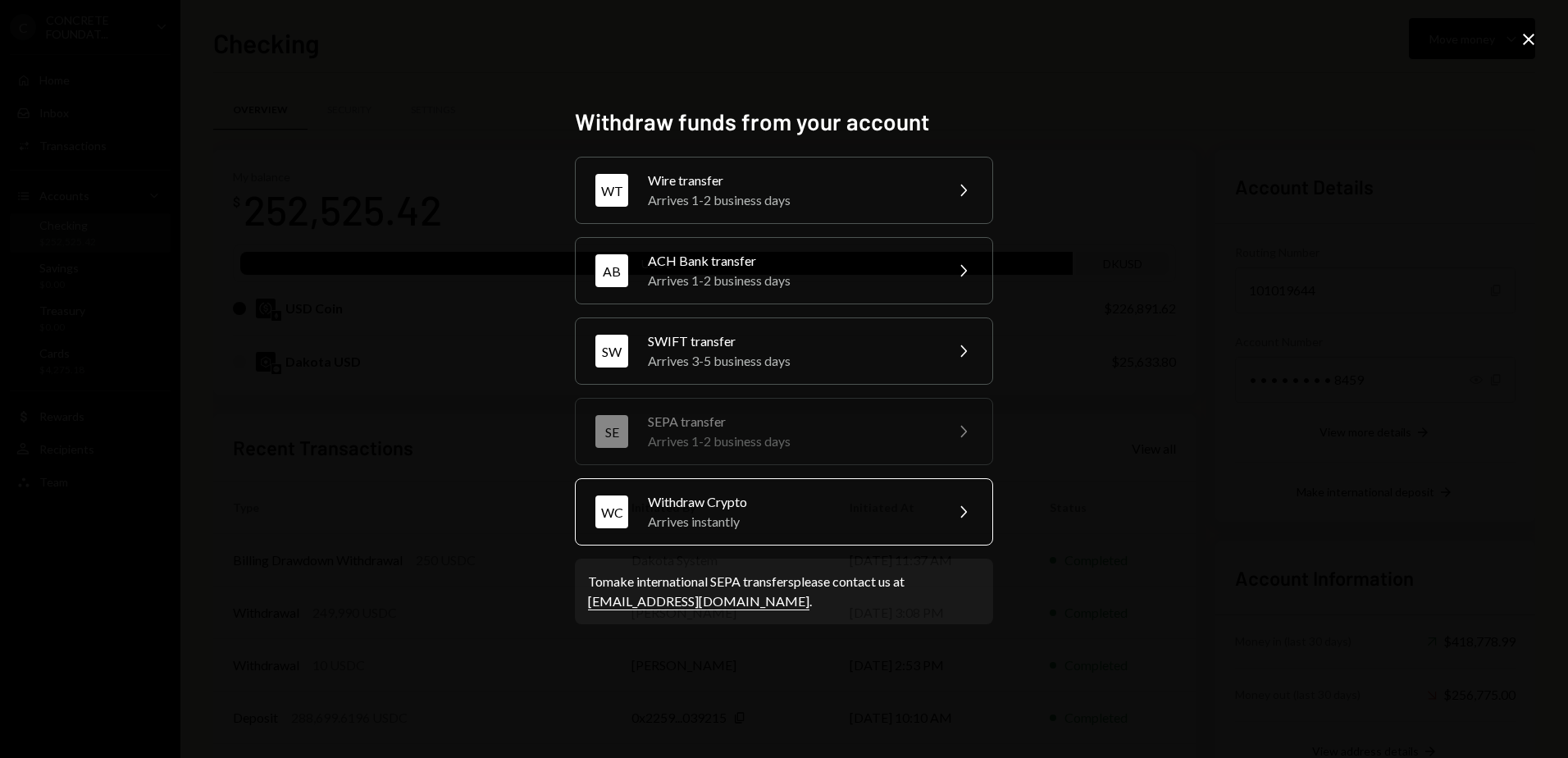
click at [667, 517] on div "Arrives instantly" at bounding box center [790, 521] width 285 height 20
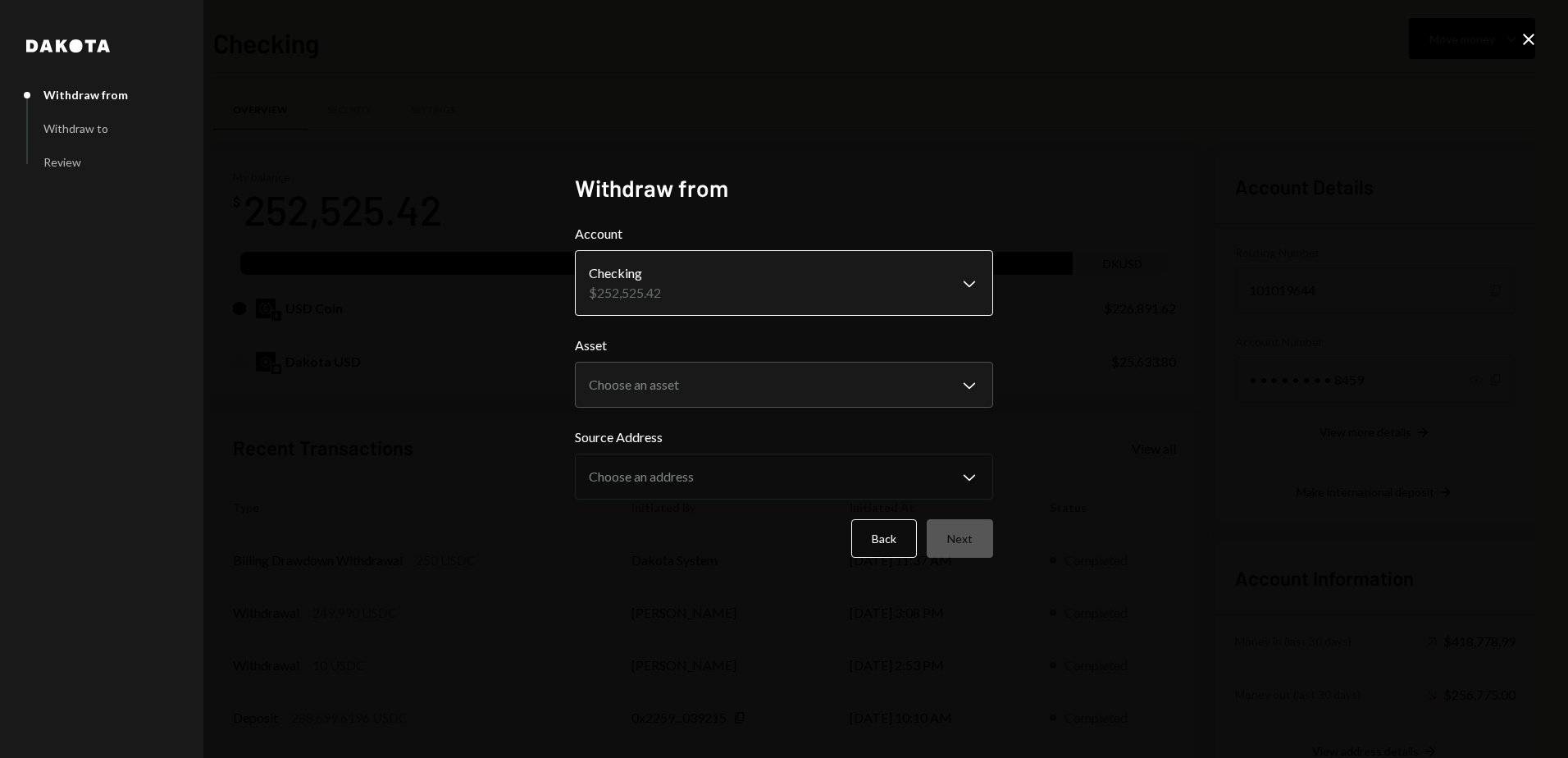
click at [698, 307] on body "C CONCRETE FOUNDAT... Caret Down Home Home Inbox Inbox Activities Transactions …" at bounding box center [784, 379] width 1568 height 758
click at [413, 307] on div "**********" at bounding box center [784, 379] width 1568 height 758
click at [625, 380] on body "C CONCRETE FOUNDAT... Caret Down Home Home Inbox Inbox Activities Transactions …" at bounding box center [784, 379] width 1568 height 758
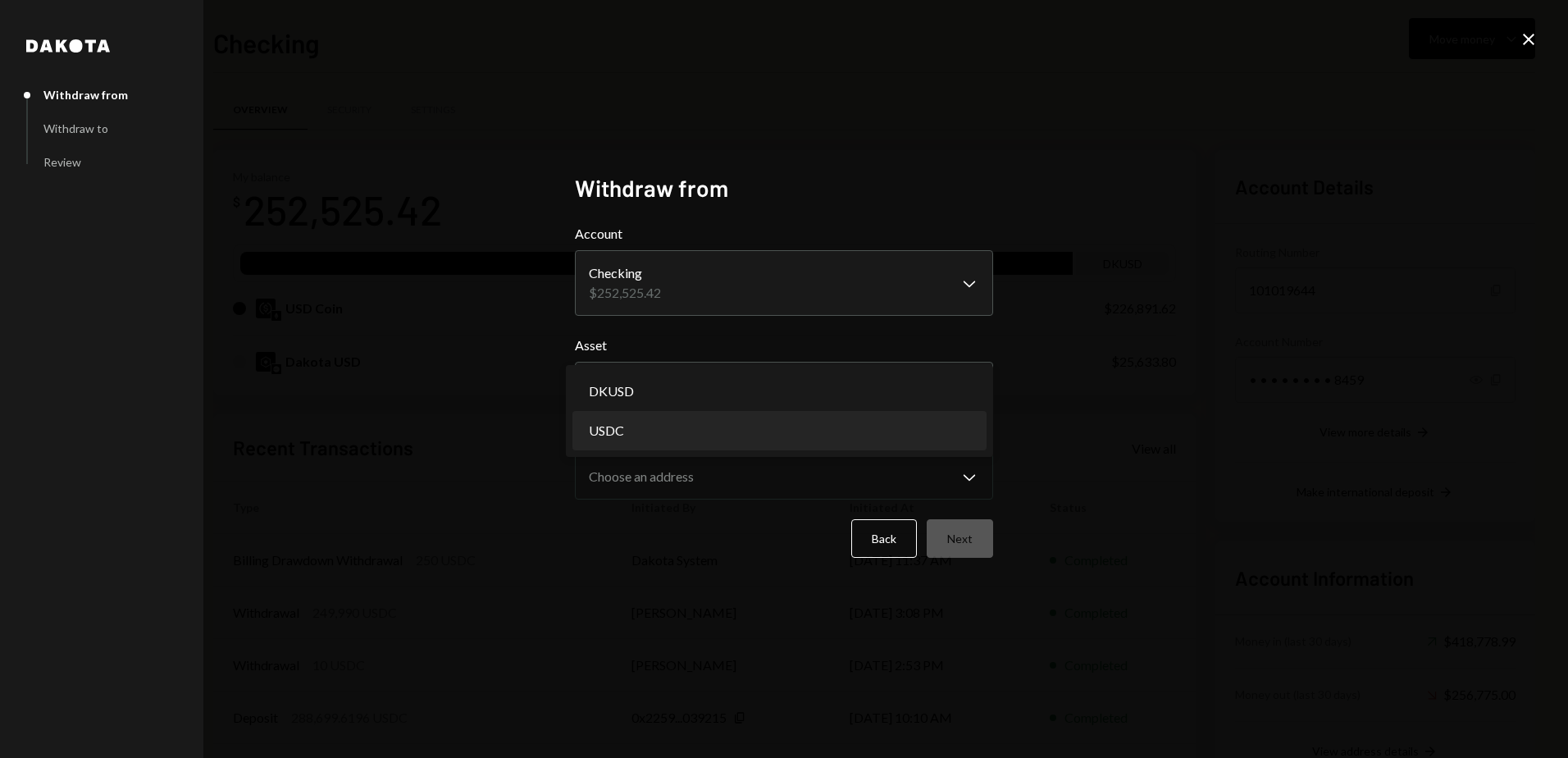
select select "****"
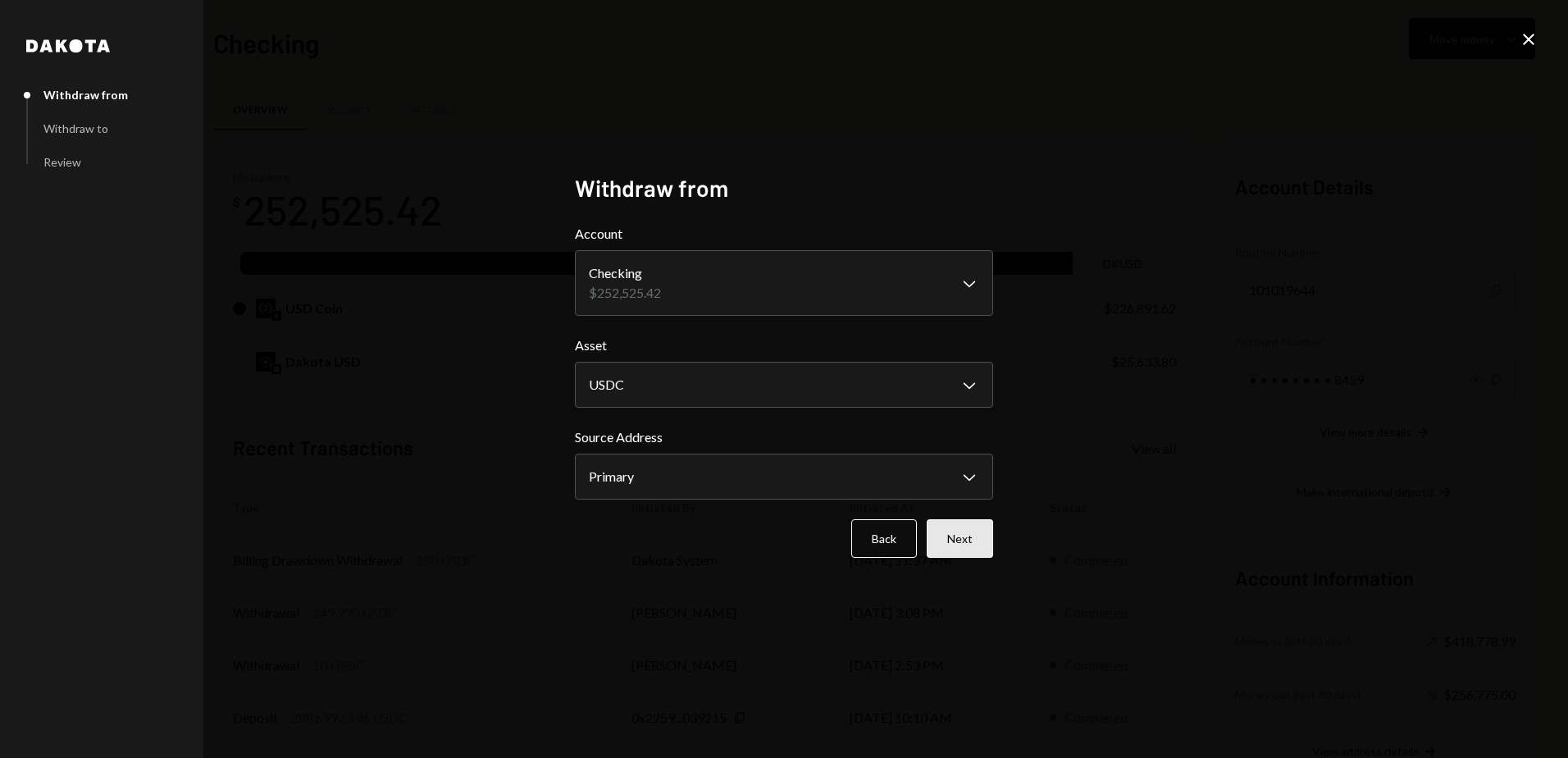
click at [964, 538] on button "Next" at bounding box center [959, 537] width 66 height 38
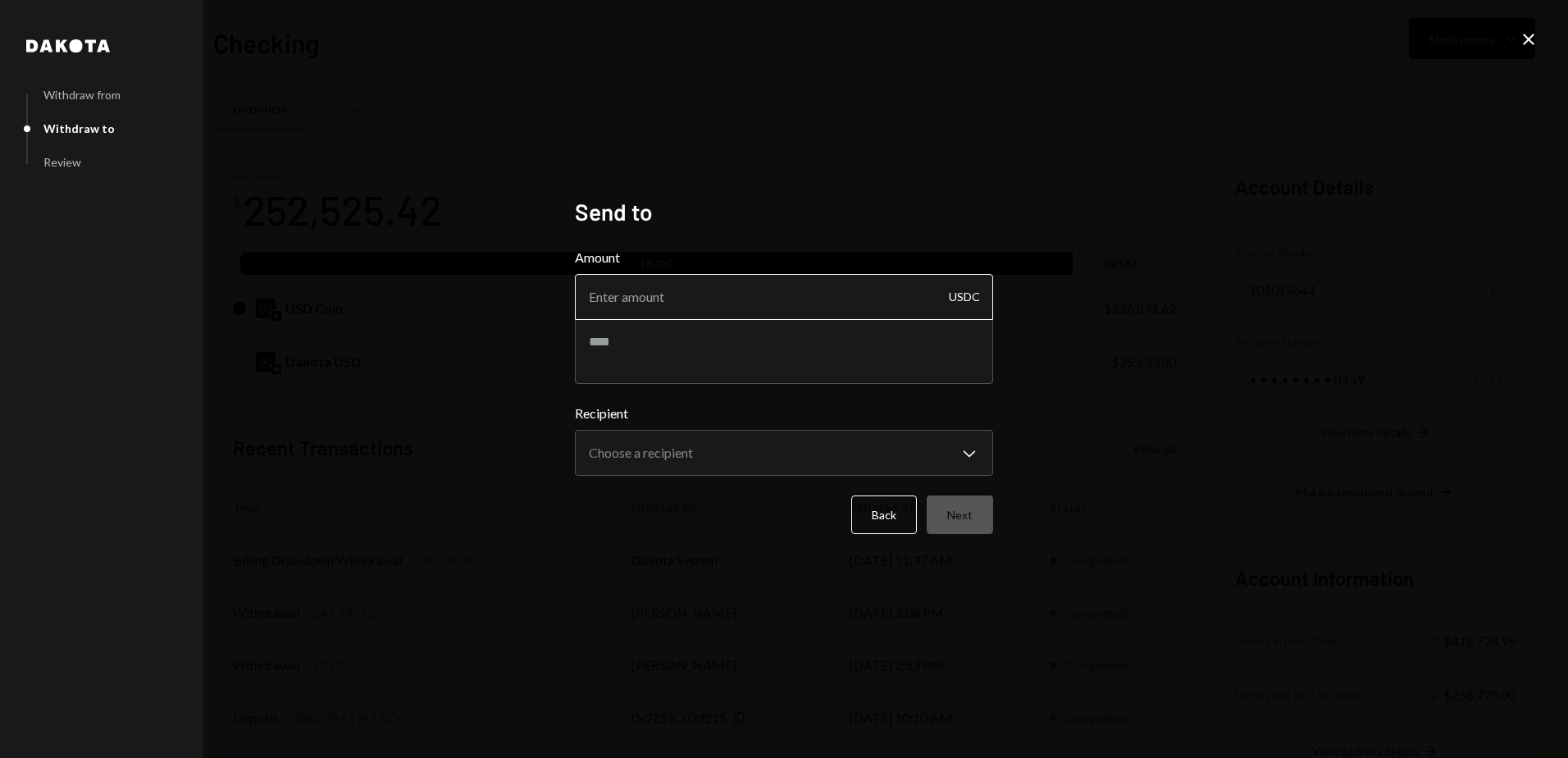
click at [619, 292] on input "Amount" at bounding box center [784, 296] width 418 height 46
type input "2000"
click at [629, 333] on textarea at bounding box center [784, 350] width 418 height 65
click at [672, 350] on textarea at bounding box center [784, 350] width 418 height 65
paste textarea "**********"
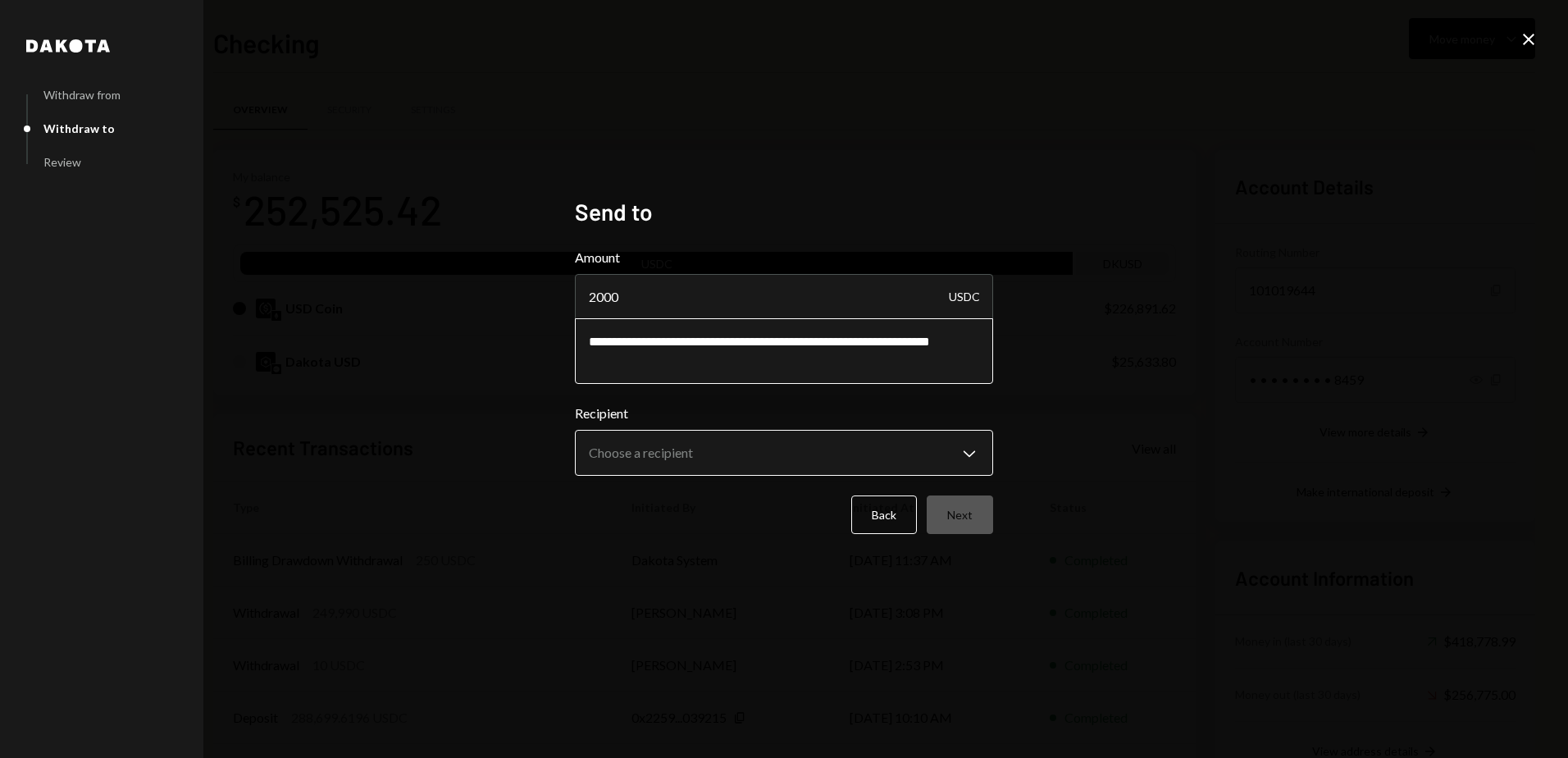
type textarea "**********"
click at [796, 444] on body "C CONCRETE FOUNDAT... Caret Down Home Home Inbox Inbox Activities Transactions …" at bounding box center [784, 379] width 1568 height 758
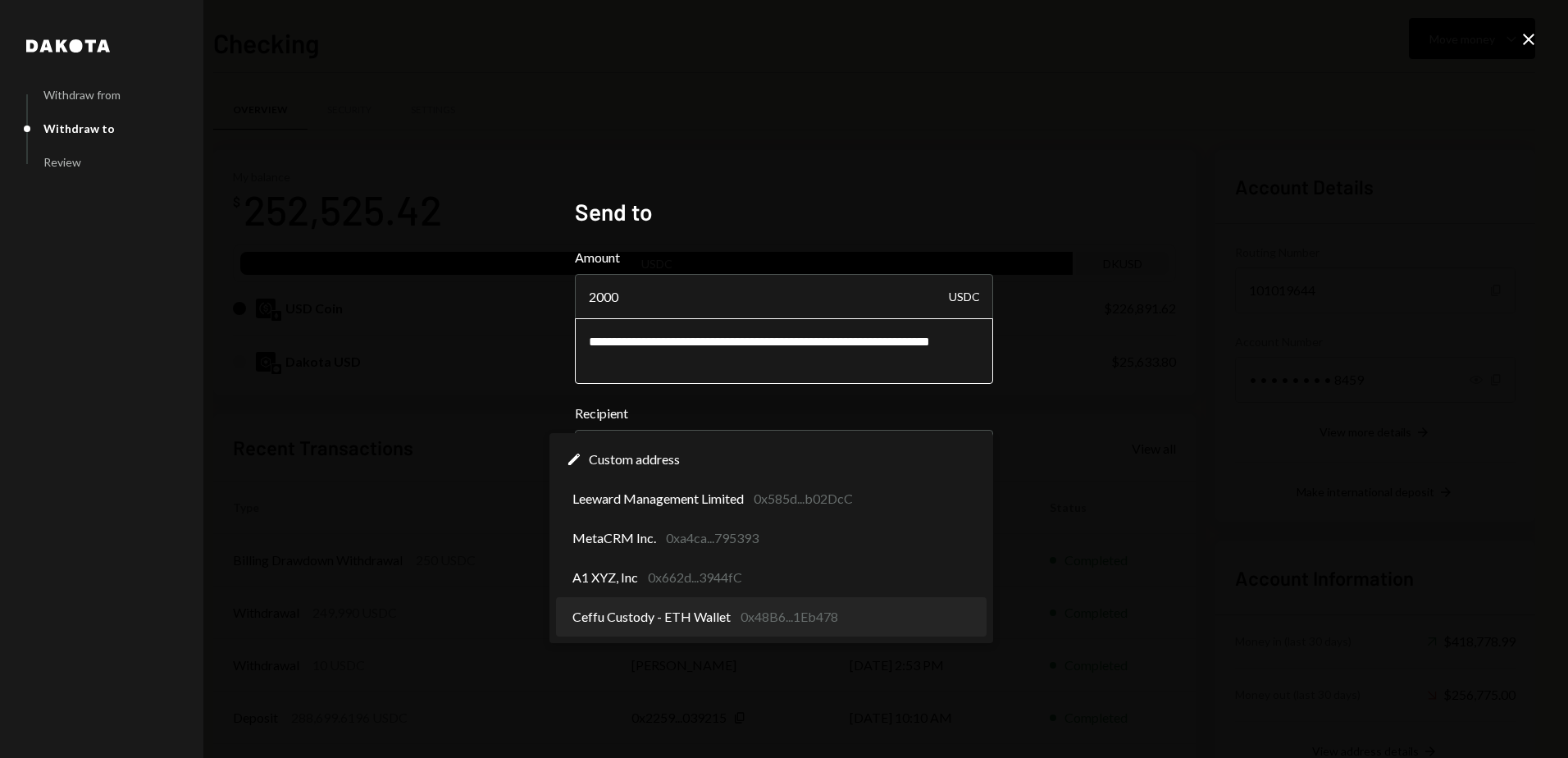
select select "**********"
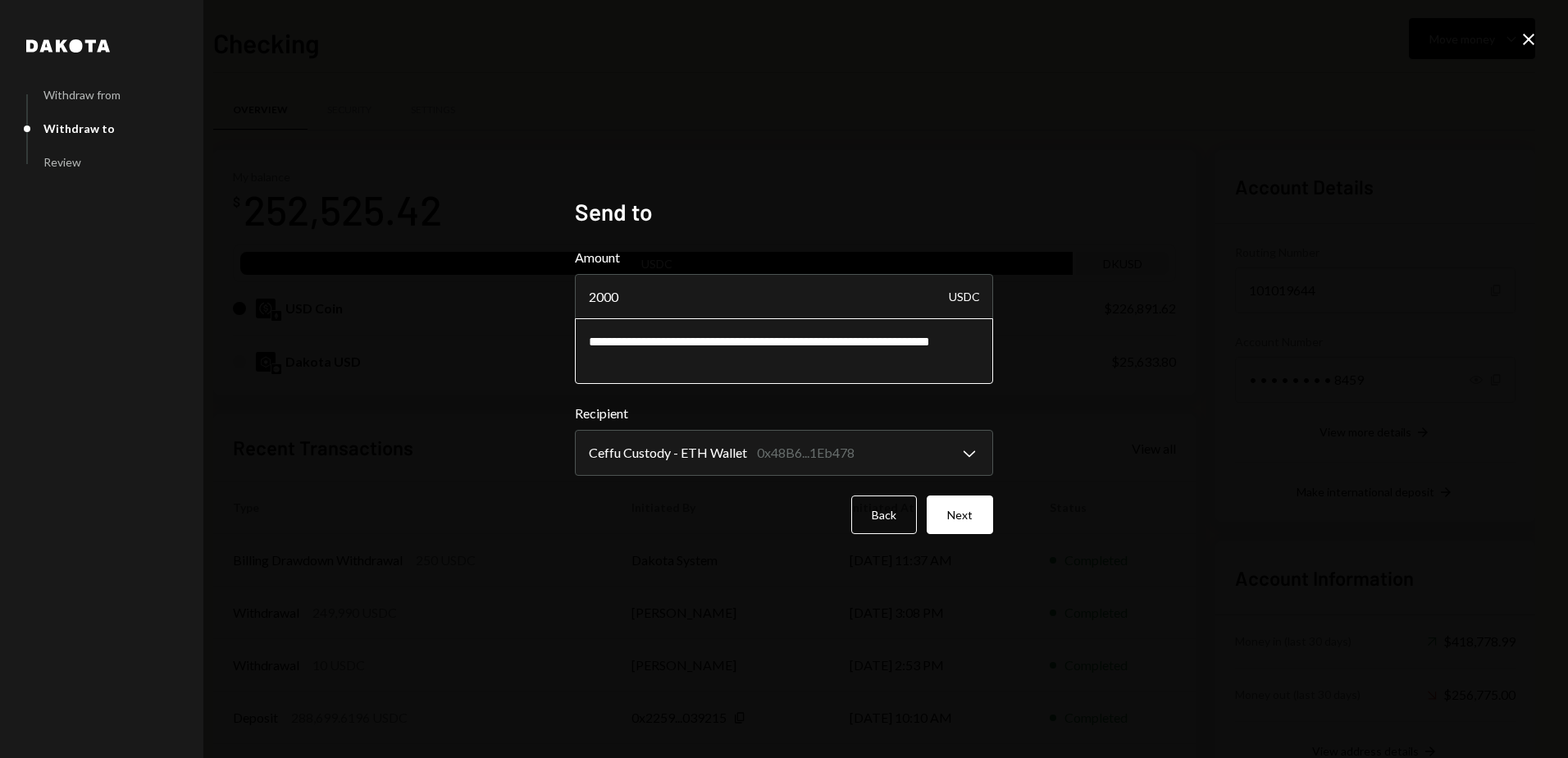
click at [787, 342] on textarea "**********" at bounding box center [784, 350] width 418 height 65
click at [930, 338] on textarea "**********" at bounding box center [784, 350] width 418 height 65
type textarea "**********"
click at [957, 512] on button "Next" at bounding box center [959, 514] width 66 height 38
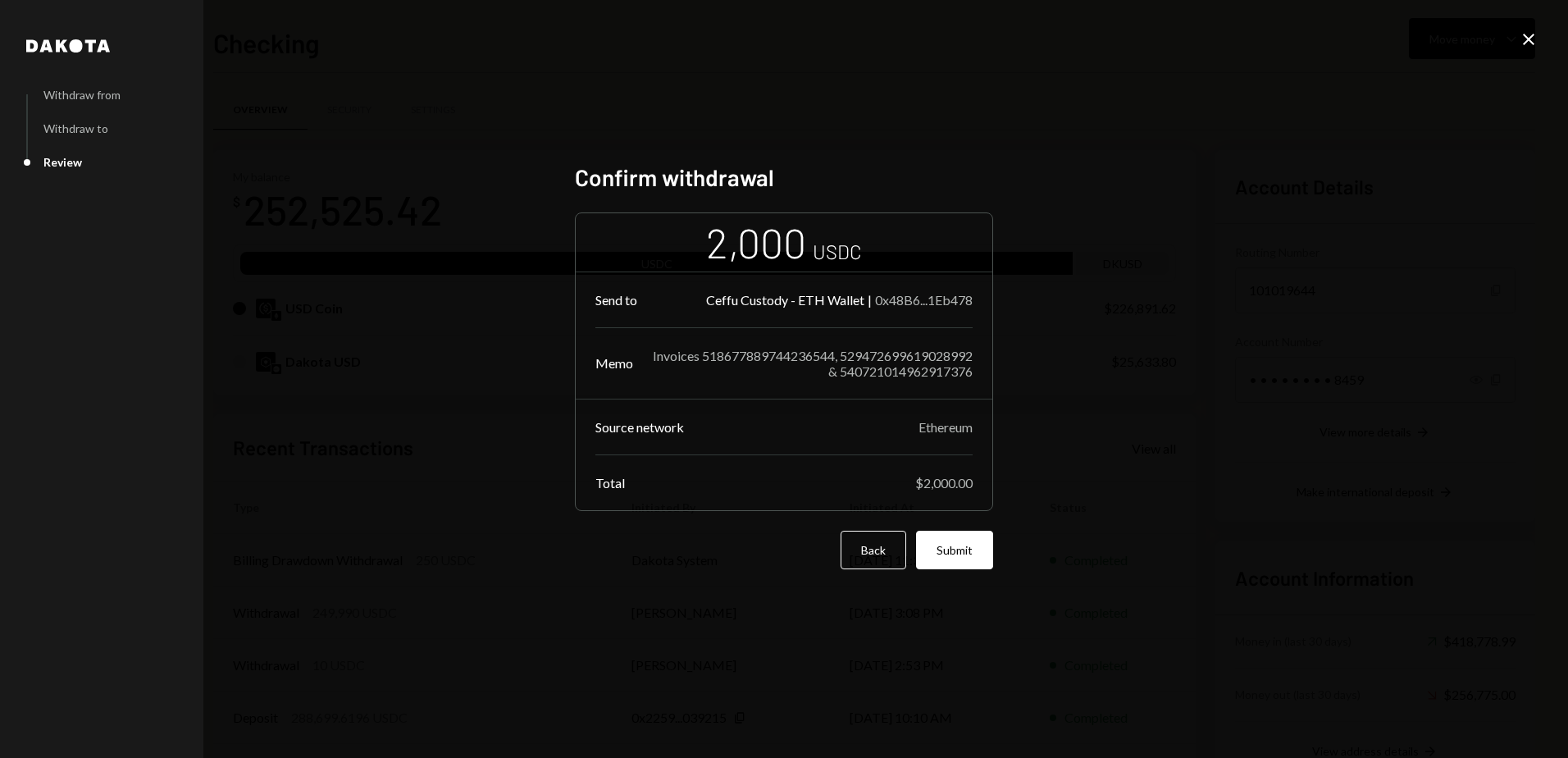
click at [945, 21] on div "Dakota Withdraw from Withdraw to Review Confirm withdrawal 2,000 USDC Send to C…" at bounding box center [784, 379] width 1568 height 758
drag, startPoint x: 943, startPoint y: 19, endPoint x: 871, endPoint y: 22, distance: 72.1
click at [871, 22] on div "Dakota Withdraw from Withdraw to Review Confirm withdrawal 2,000 USDC Send to C…" at bounding box center [784, 379] width 1568 height 758
click at [958, 98] on div "Dakota Withdraw from Withdraw to Review Confirm withdrawal 2,000 USDC Send to C…" at bounding box center [784, 379] width 1568 height 758
click at [950, 545] on button "Submit" at bounding box center [955, 550] width 77 height 38
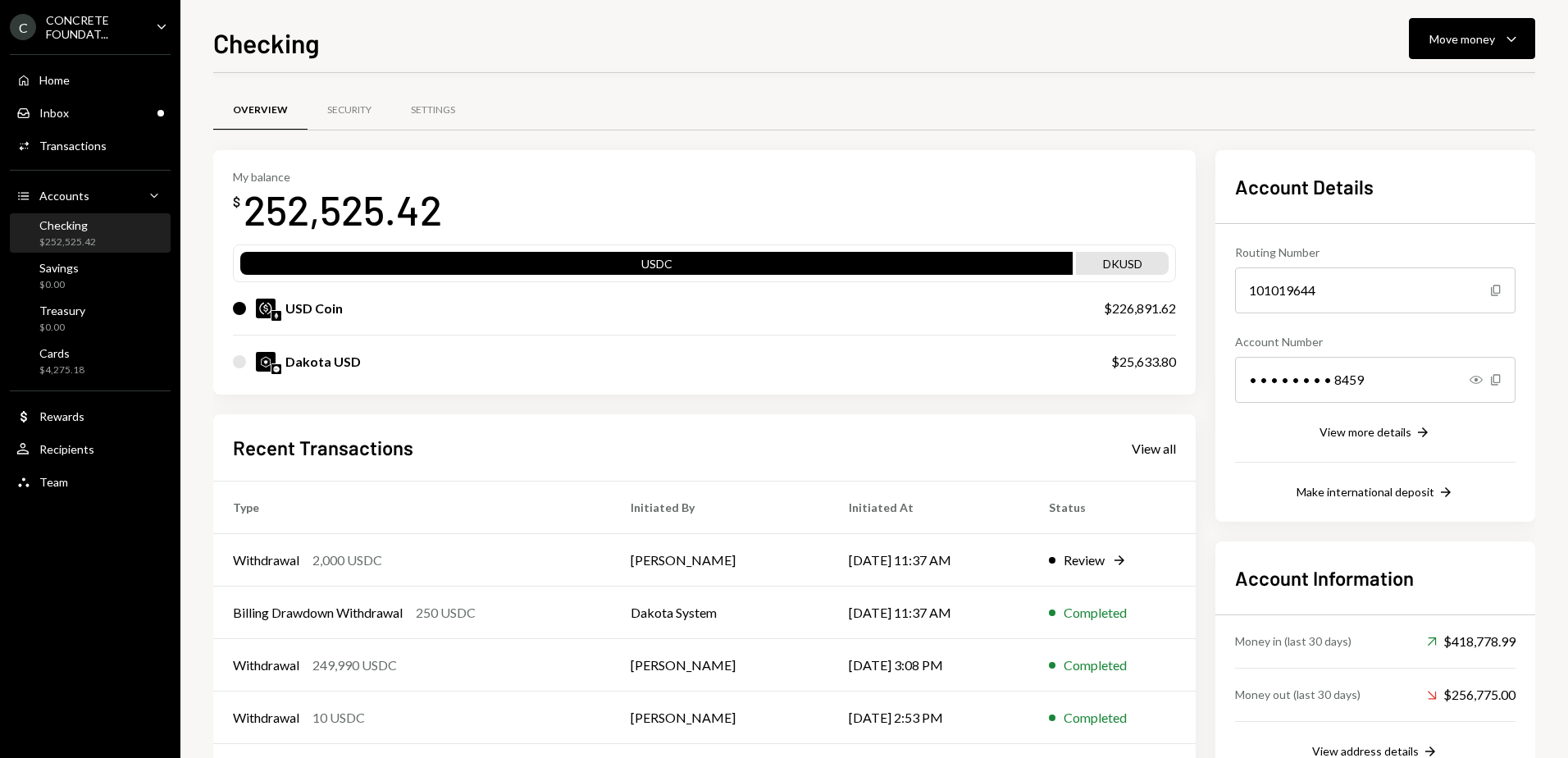
scroll to position [71, 0]
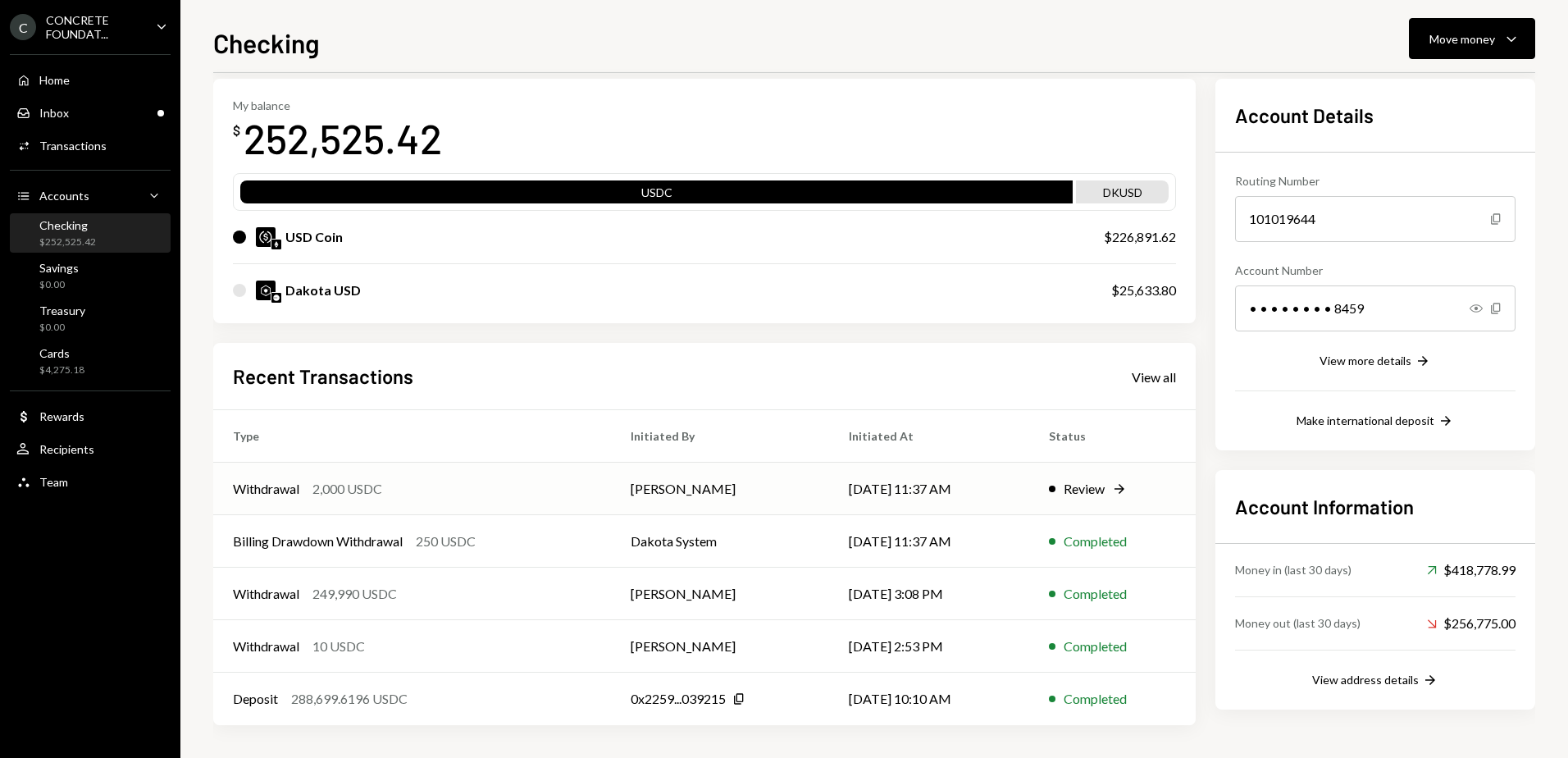
click at [1087, 485] on div "Review" at bounding box center [1085, 488] width 41 height 20
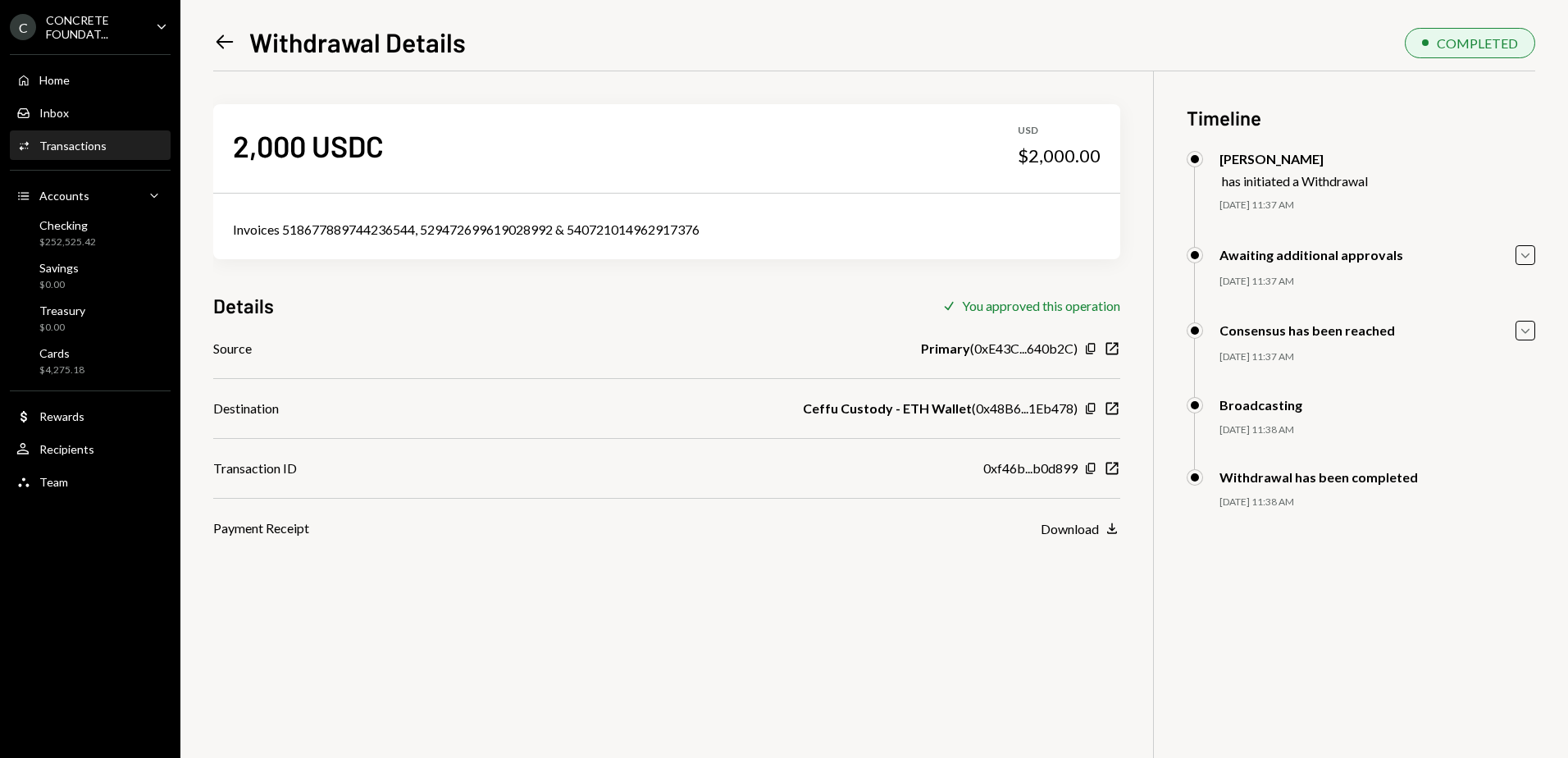
click at [61, 147] on div "Transactions" at bounding box center [73, 145] width 67 height 14
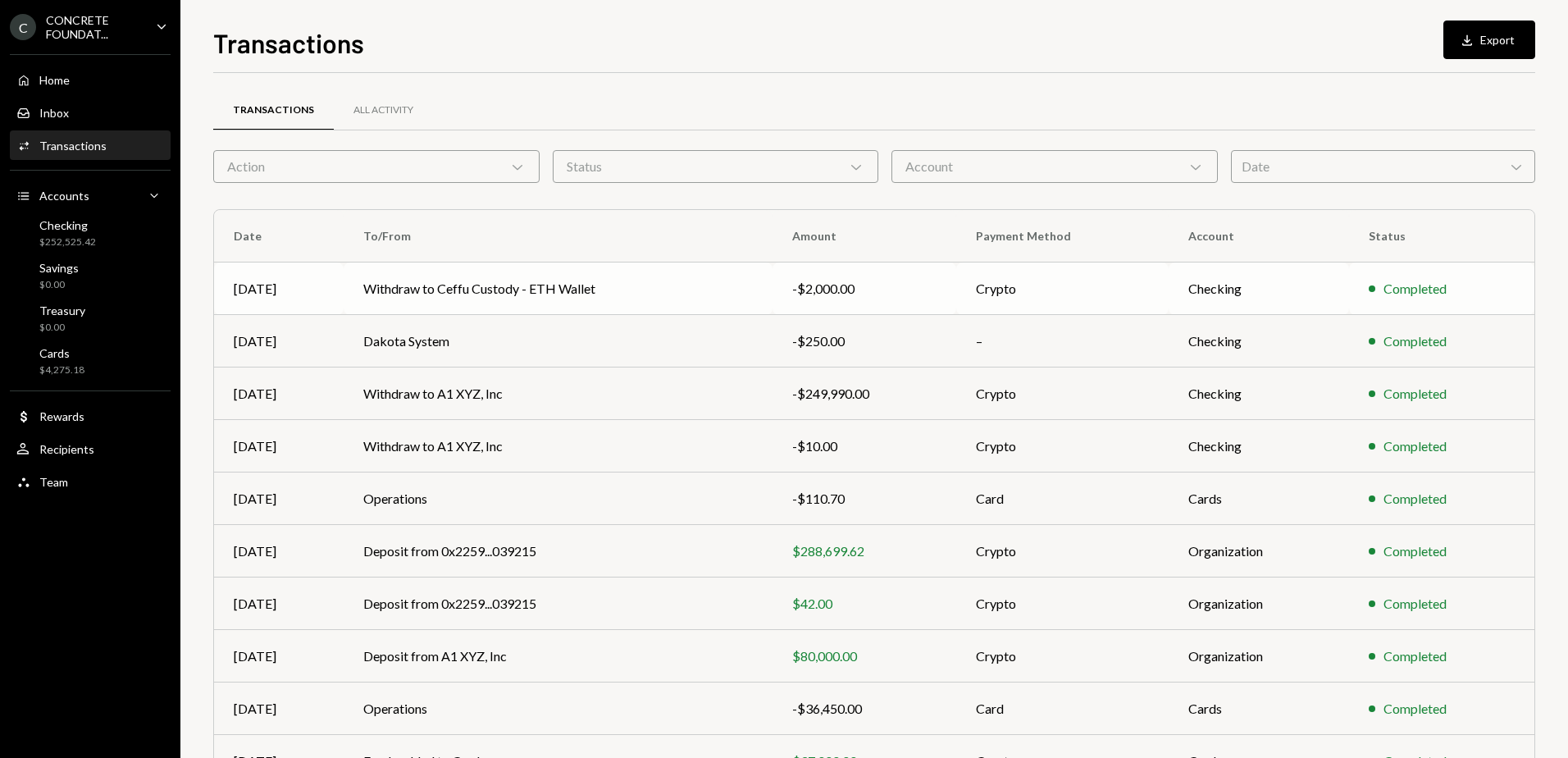
click at [661, 291] on td "Withdraw to Ceffu Custody - ETH Wallet" at bounding box center [558, 289] width 429 height 52
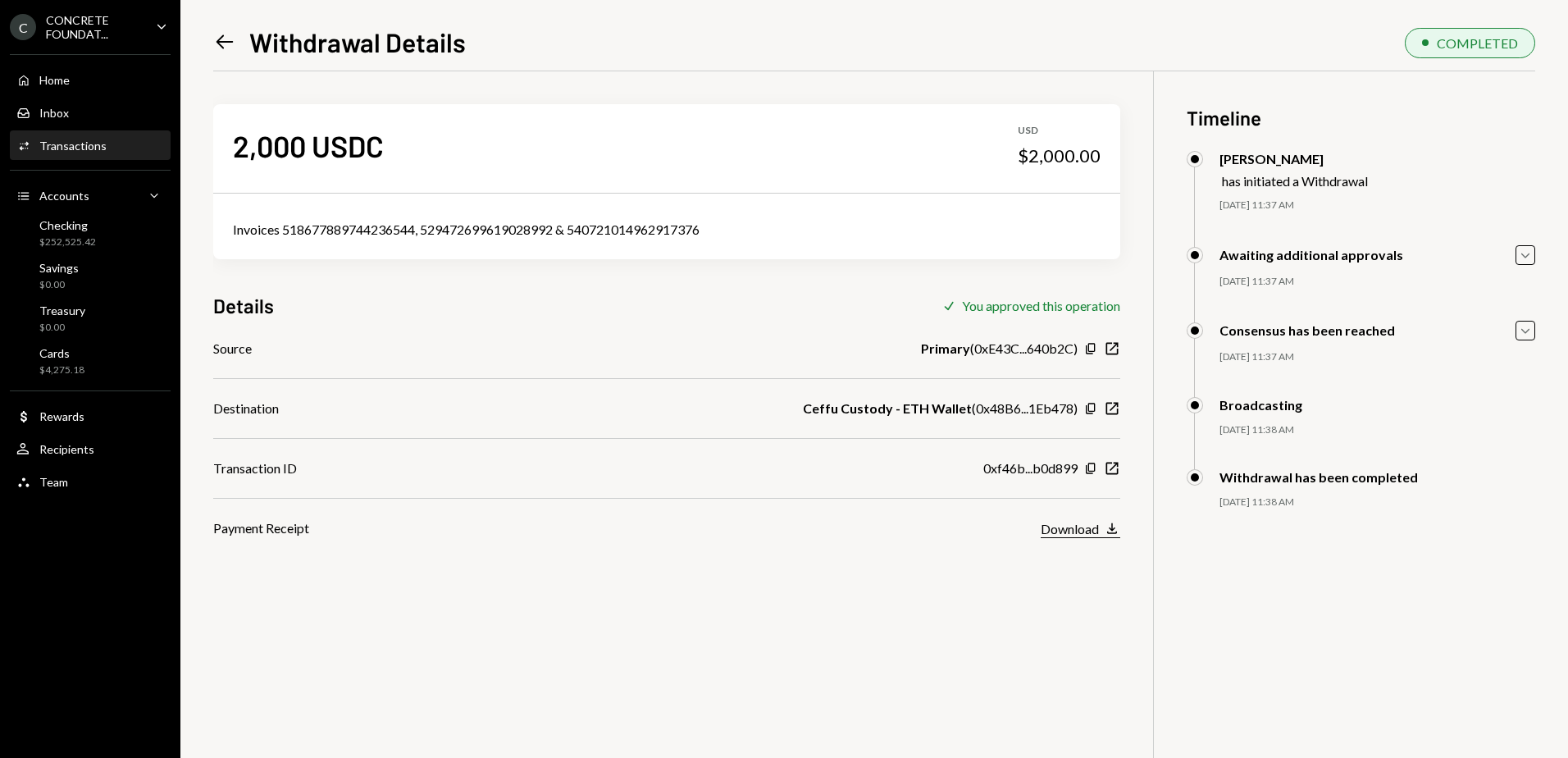
click at [1086, 531] on div "Download" at bounding box center [1070, 528] width 58 height 16
drag, startPoint x: 1064, startPoint y: 11, endPoint x: 1000, endPoint y: 5, distance: 64.3
click at [1064, 11] on div "Left Arrow Withdrawal Details COMPLETED 2,000 USDC USD $2,000.00 Invoices 51867…" at bounding box center [874, 379] width 1388 height 758
click at [1091, 467] on icon "Copy" at bounding box center [1091, 468] width 13 height 13
click at [1090, 467] on icon "Copy" at bounding box center [1091, 468] width 13 height 13
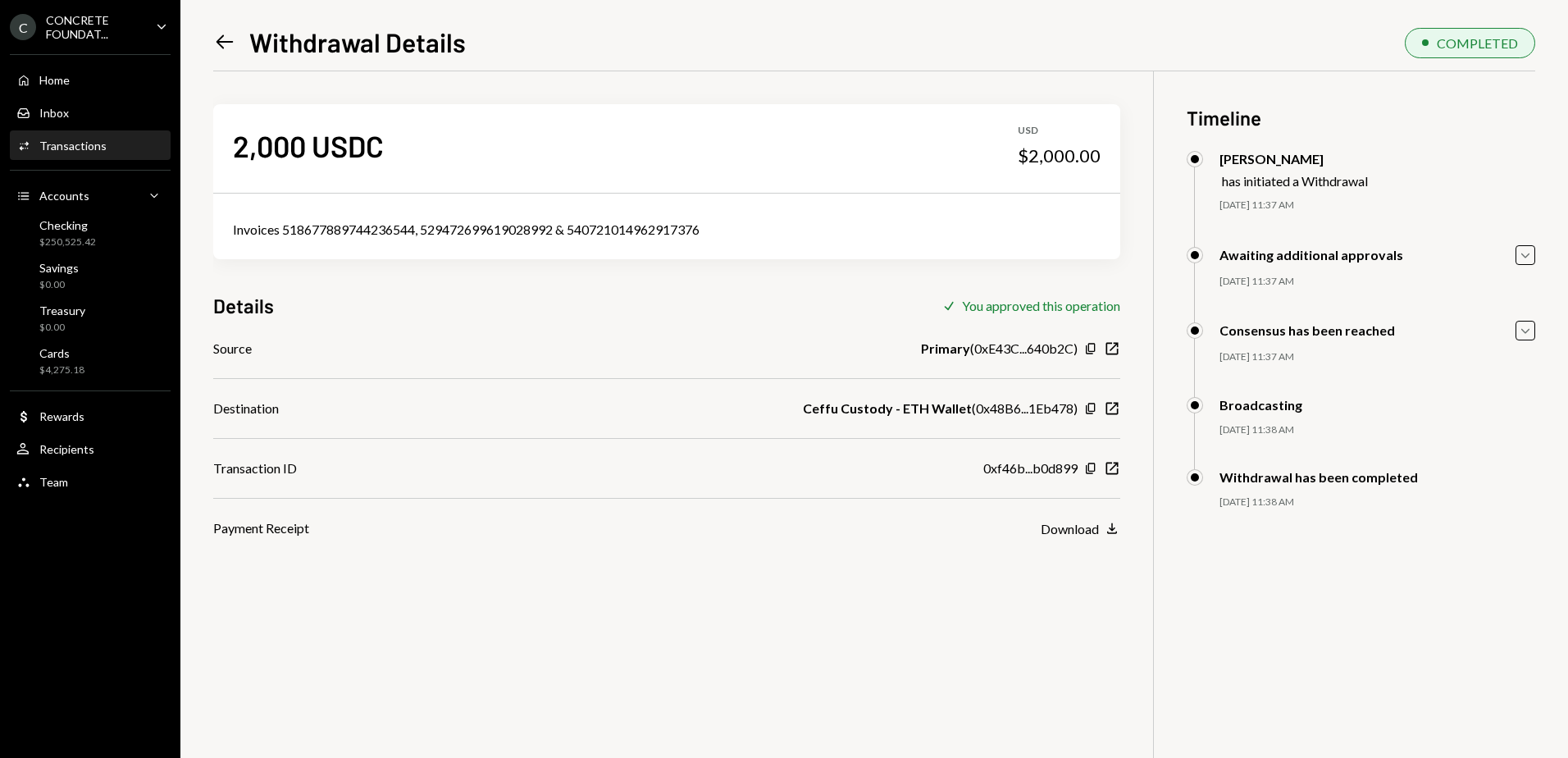
click at [68, 75] on div "Home" at bounding box center [54, 79] width 30 height 14
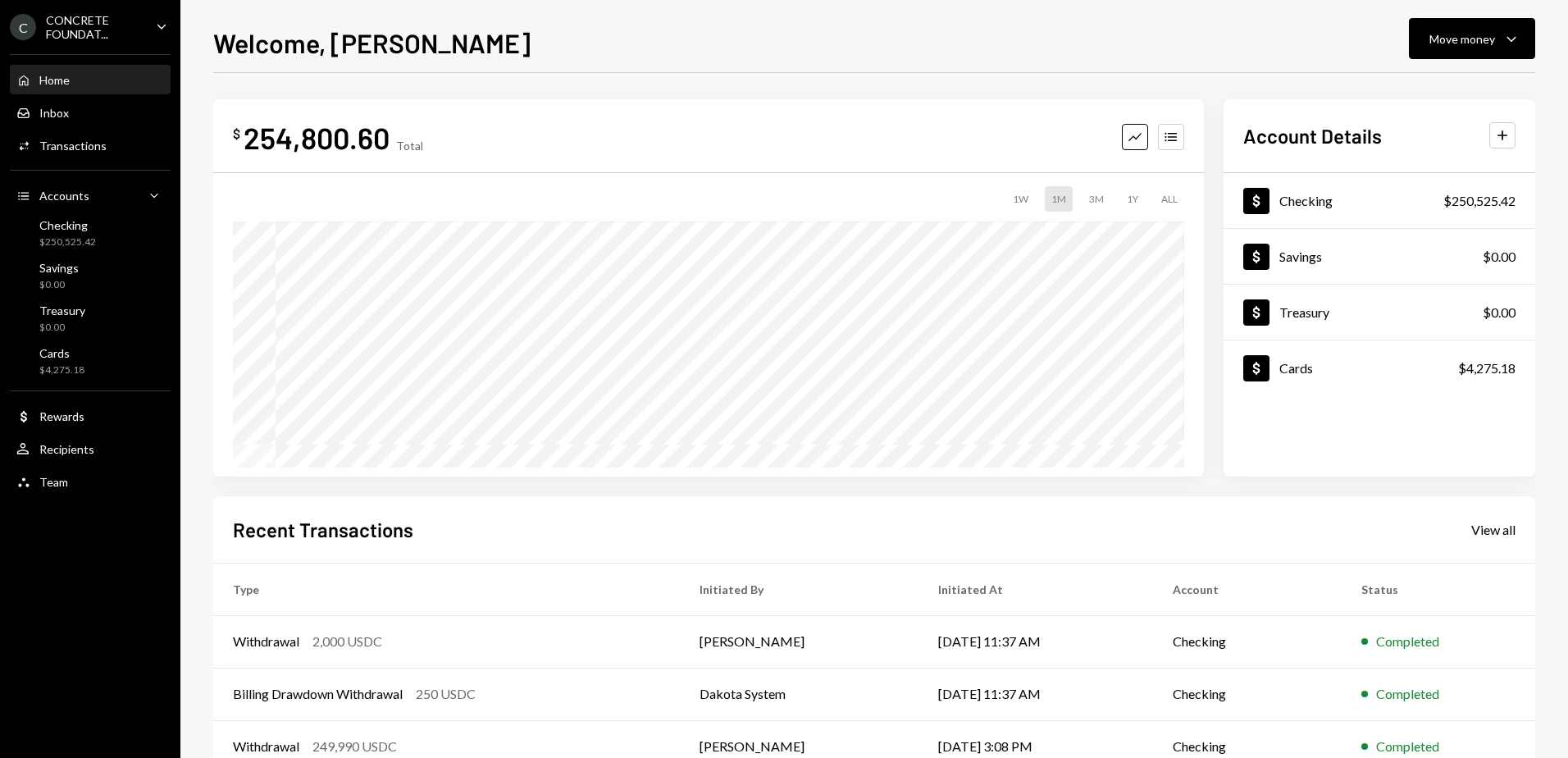
click at [646, 39] on div "Welcome, Alex Move money Caret Down" at bounding box center [874, 41] width 1322 height 36
